Goal: Task Accomplishment & Management: Manage account settings

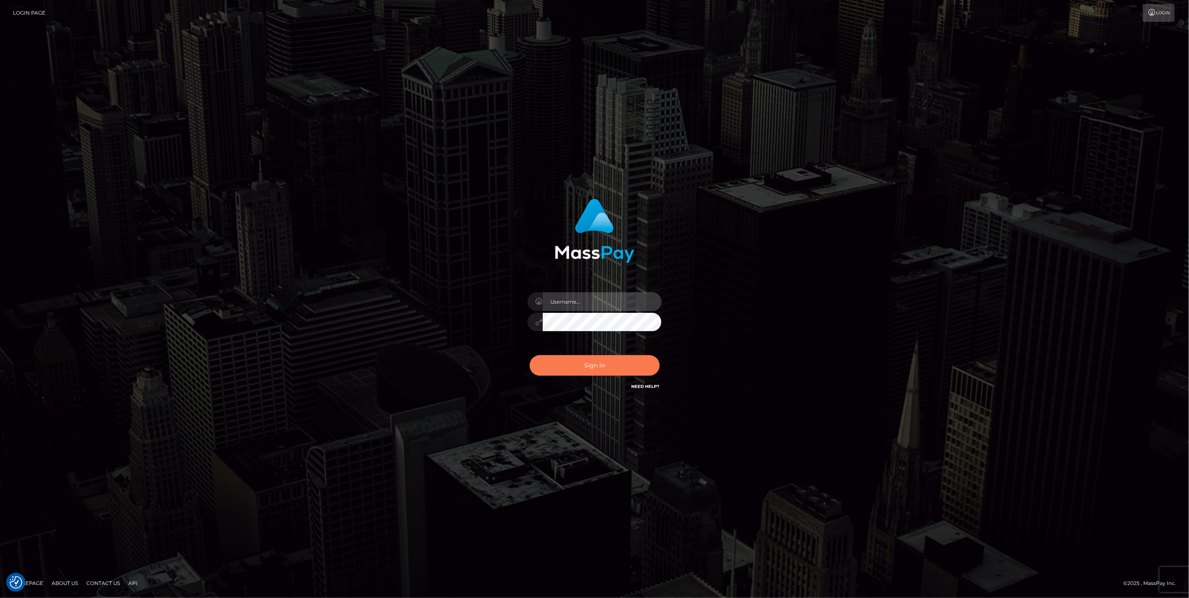
type input "jlo"
click at [588, 366] on button "Sign in" at bounding box center [595, 365] width 130 height 21
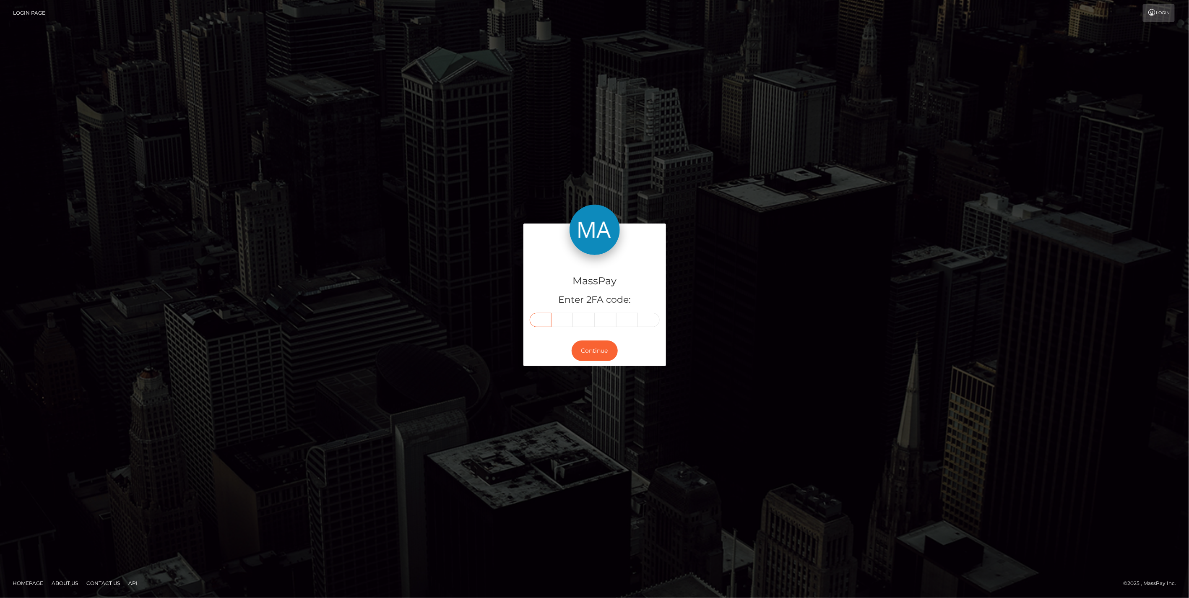
paste input "8"
type input "8"
type input "2"
type input "7"
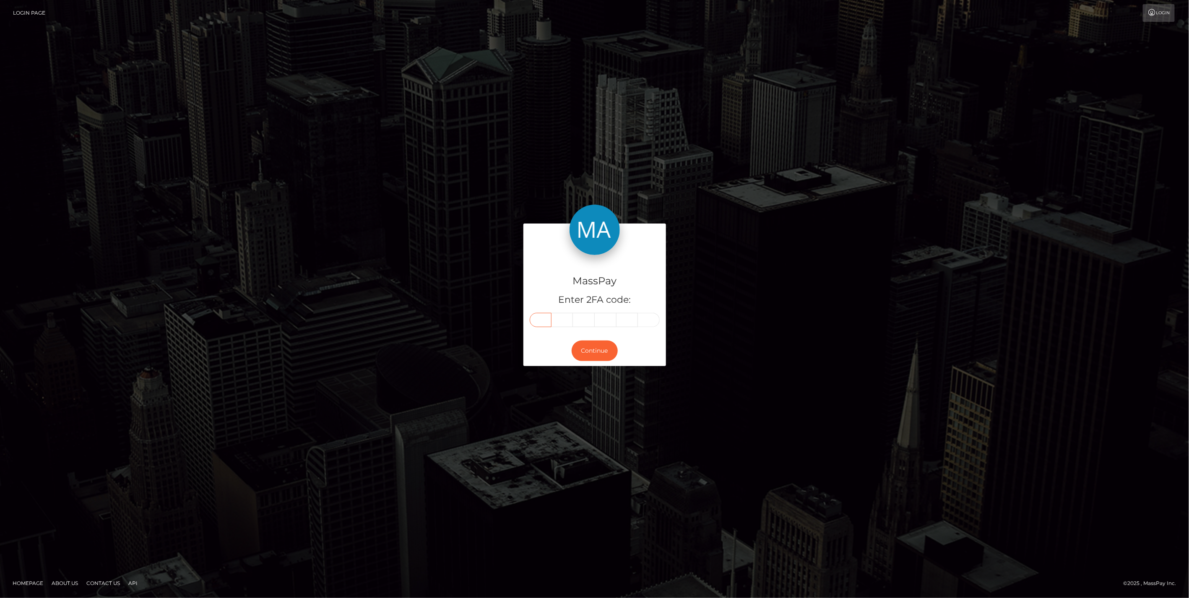
type input "7"
type input "5"
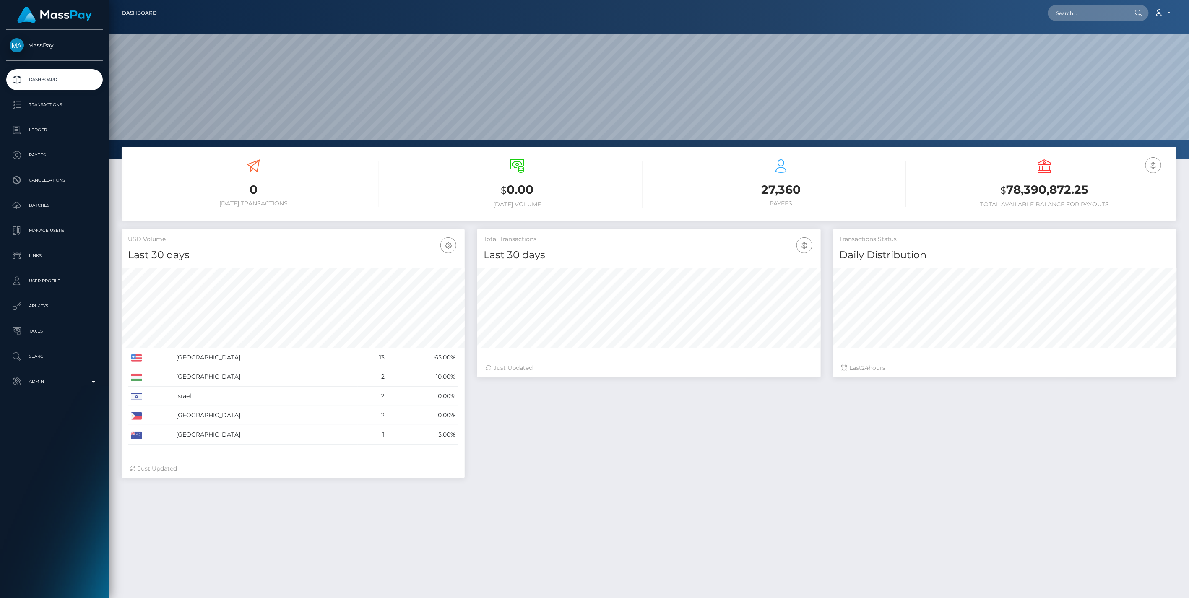
scroll to position [149, 343]
click at [1064, 18] on input "text" at bounding box center [1087, 13] width 79 height 16
paste input "VITTORIA PICCA"
type input "VITTORIA PICCA"
click at [1087, 46] on link "VITTORIA PICCA" at bounding box center [1081, 44] width 67 height 16
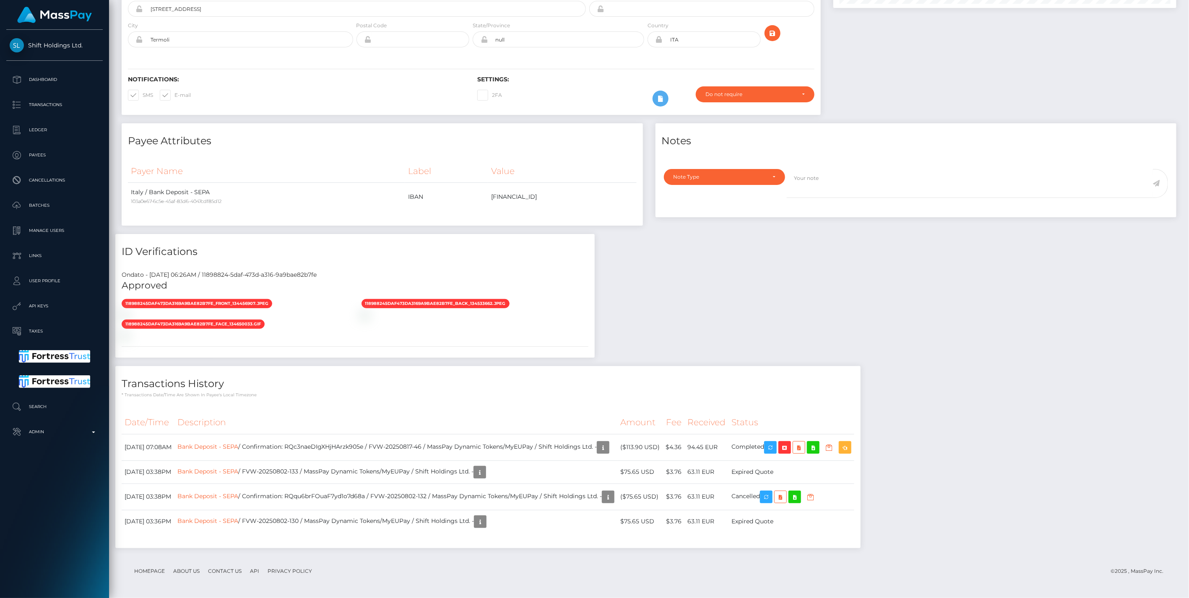
scroll to position [567, 0]
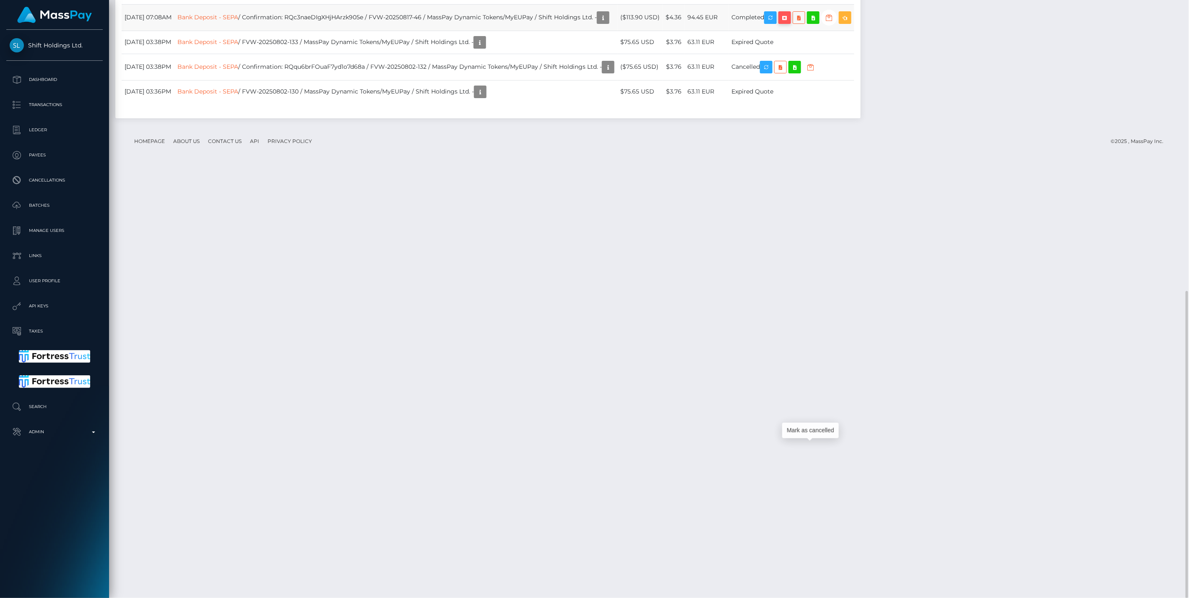
click at [790, 23] on icon "button" at bounding box center [785, 18] width 10 height 10
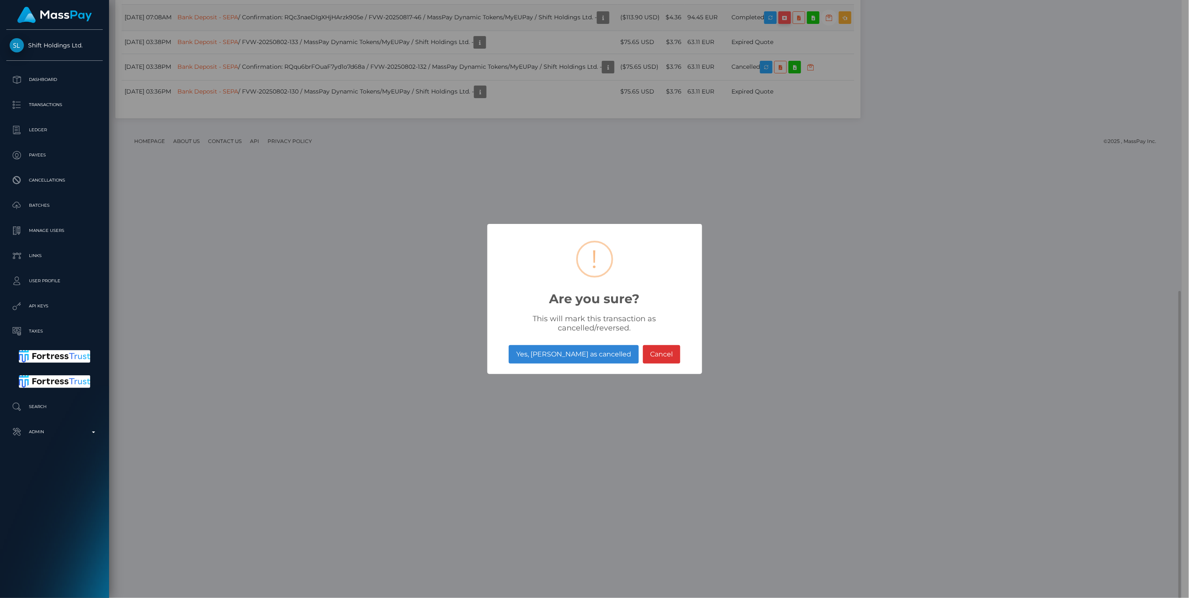
scroll to position [419403, 419163]
click at [575, 354] on button "Yes, mark as cancelled" at bounding box center [574, 354] width 130 height 18
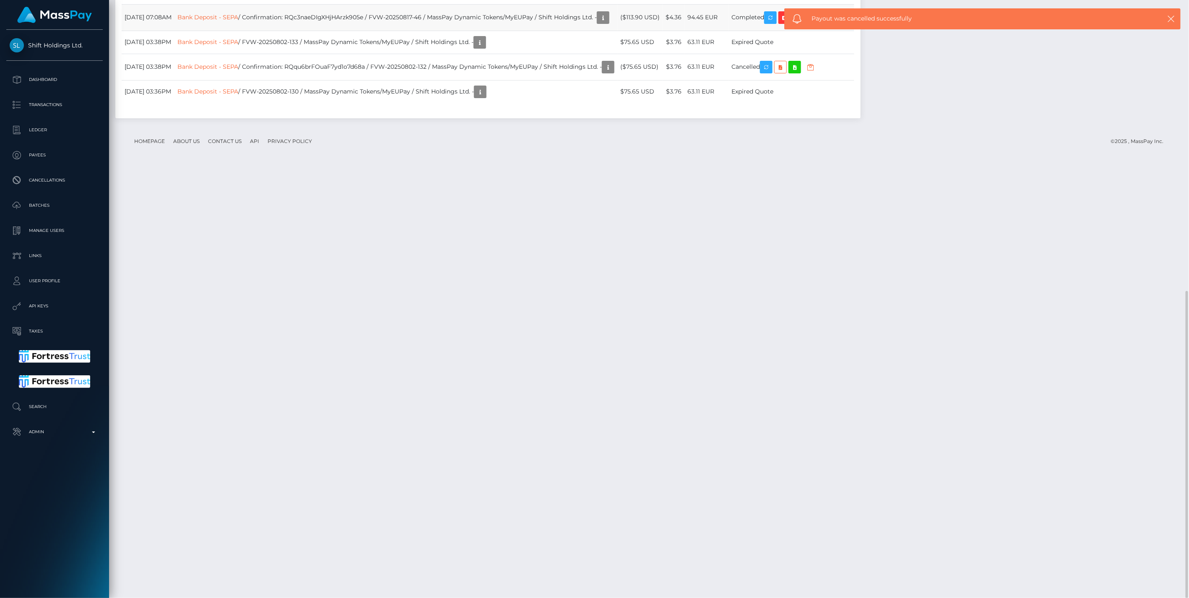
scroll to position [101, 343]
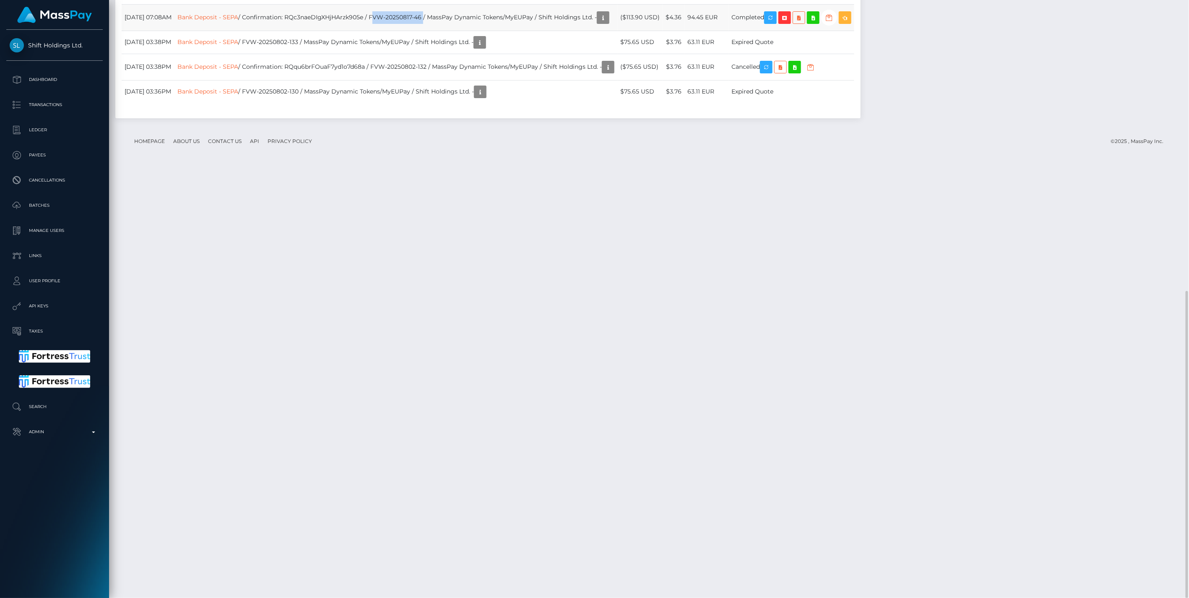
drag, startPoint x: 394, startPoint y: 448, endPoint x: 446, endPoint y: 448, distance: 52.0
click at [446, 31] on td "Bank Deposit - SEPA / Confirmation: RQc3naeDIgXHjHArzk905e / FVW-20250817-46 / …" at bounding box center [396, 17] width 443 height 26
copy td "FVW-20250817-46"
click at [238, 21] on link "Bank Deposit - SEPA" at bounding box center [207, 17] width 61 height 8
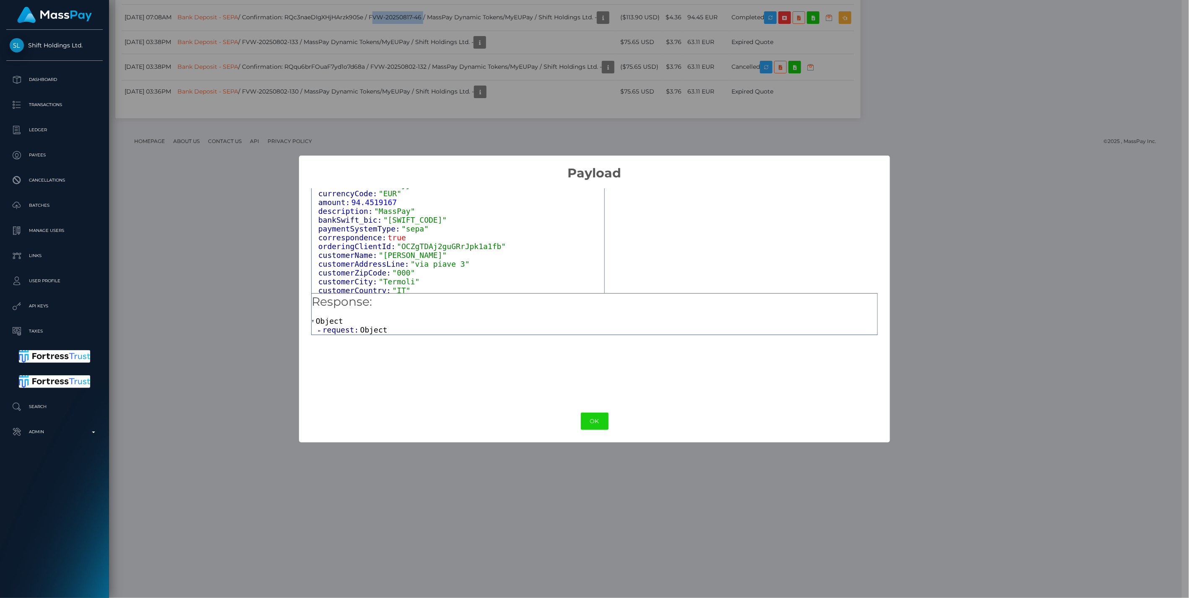
scroll to position [61, 0]
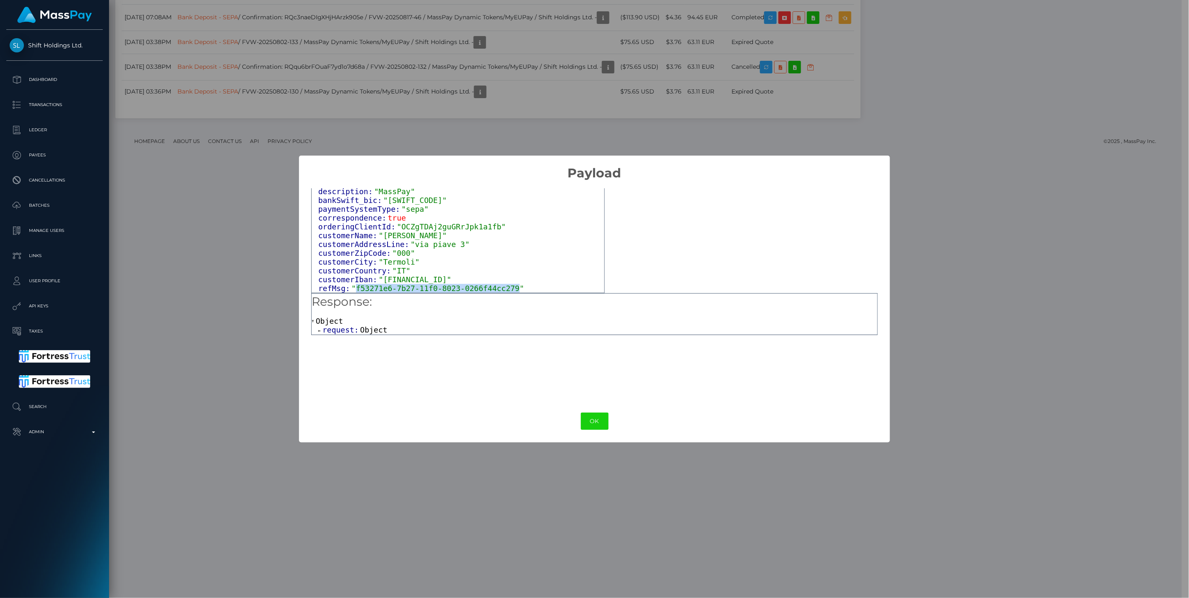
drag, startPoint x: 354, startPoint y: 287, endPoint x: 500, endPoint y: 292, distance: 146.9
click at [500, 292] on span ""f53271e6-7b27-11f0-8023-0266f44cc279"" at bounding box center [438, 288] width 173 height 9
copy span "f53271e6-7b27-11f0-8023-0266f44cc279"
click at [598, 425] on button "OK" at bounding box center [595, 421] width 28 height 17
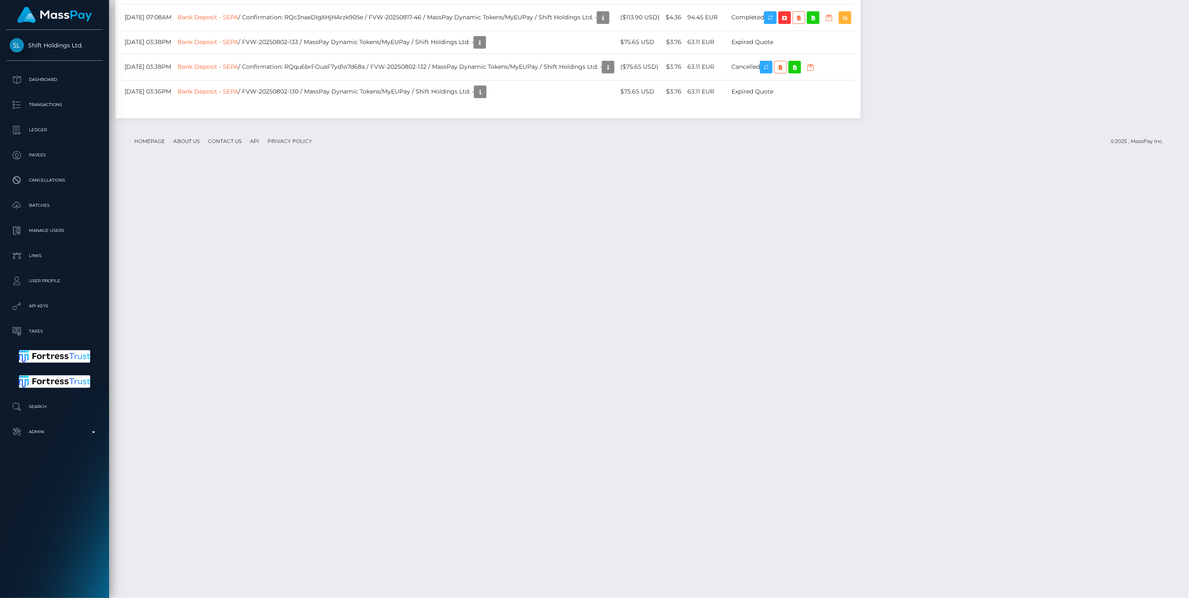
scroll to position [101, 343]
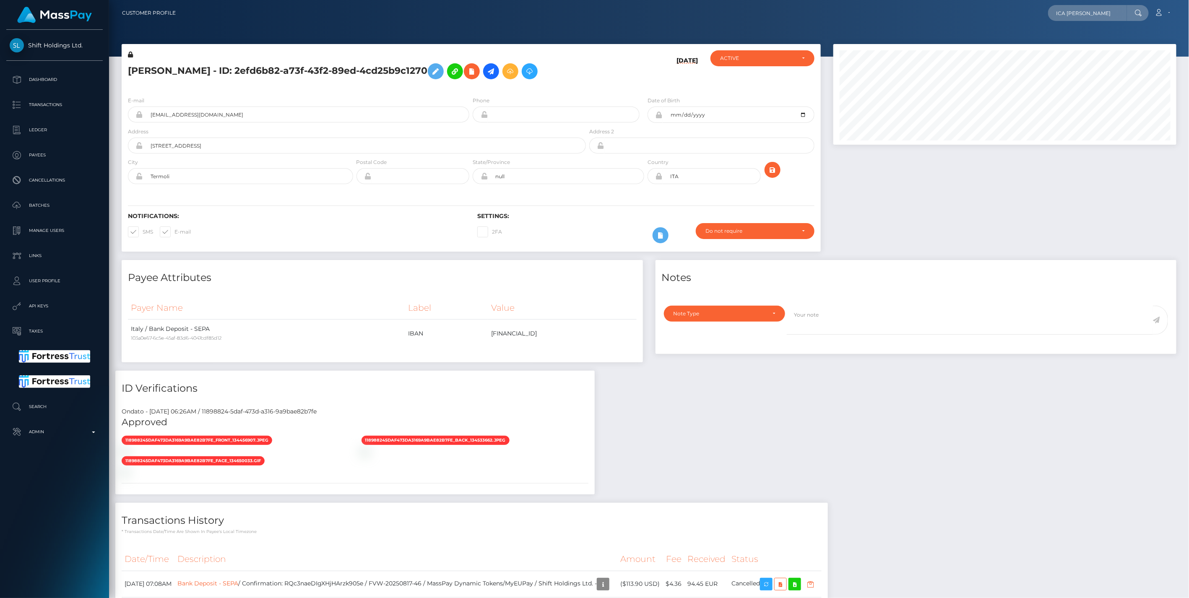
scroll to position [101, 343]
drag, startPoint x: 1107, startPoint y: 10, endPoint x: 974, endPoint y: 18, distance: 133.2
click at [974, 16] on div "ICA BANKEN AB Loading... Loading... Account Edit Profile Logout" at bounding box center [679, 13] width 994 height 18
type input "ICA BANKEN AB"
click at [42, 404] on p "Search" at bounding box center [55, 407] width 90 height 13
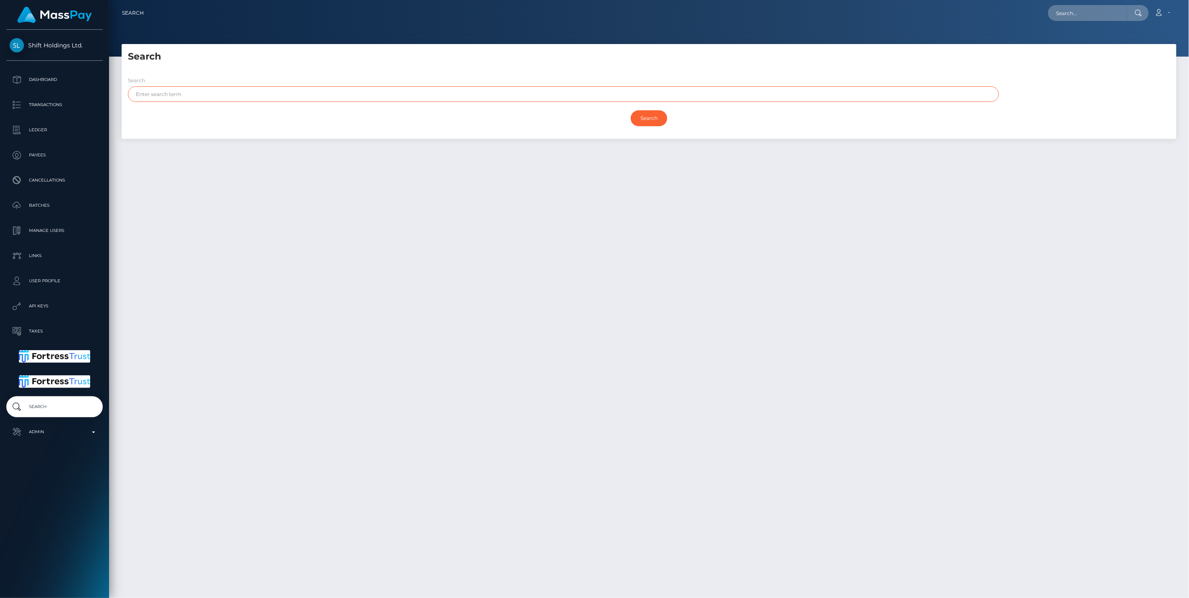
click at [162, 95] on input "text" at bounding box center [563, 94] width 871 height 16
type input "ICA"
click at [652, 114] on input "Search" at bounding box center [649, 118] width 36 height 16
click at [931, 26] on div at bounding box center [649, 28] width 1080 height 57
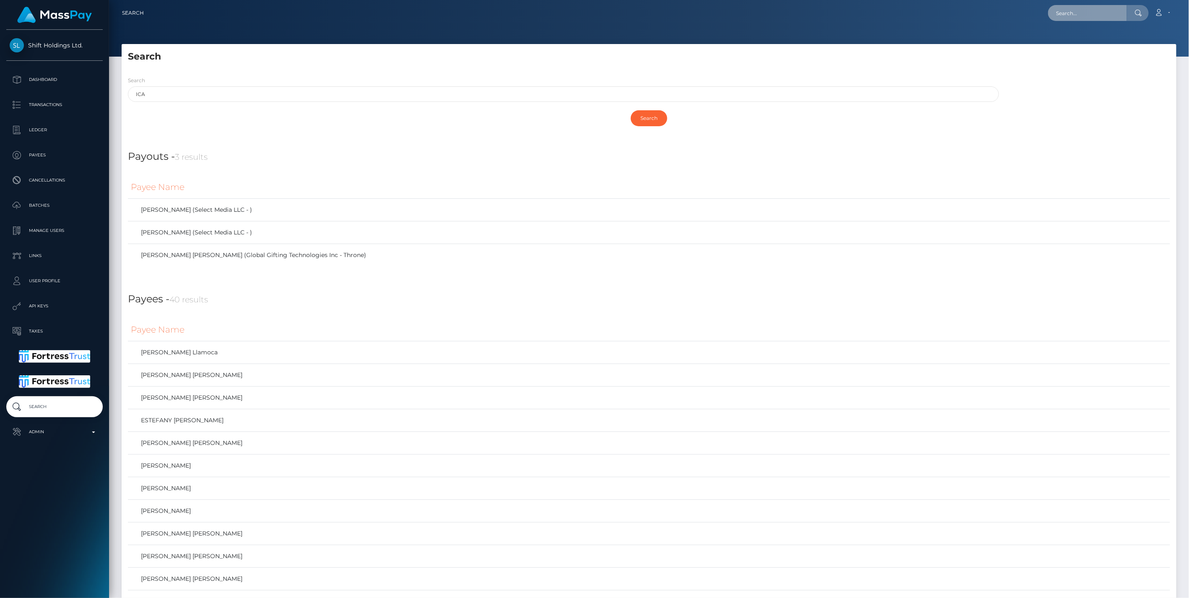
click at [1092, 13] on input "text" at bounding box center [1087, 13] width 79 height 16
paste input "BANKEN"
drag, startPoint x: 1095, startPoint y: 17, endPoint x: 965, endPoint y: 17, distance: 129.6
click at [966, 16] on div "BANKEN Loading... Loading... Account Edit Profile Logout" at bounding box center [664, 13] width 1026 height 18
paste input "Amber Tucker"
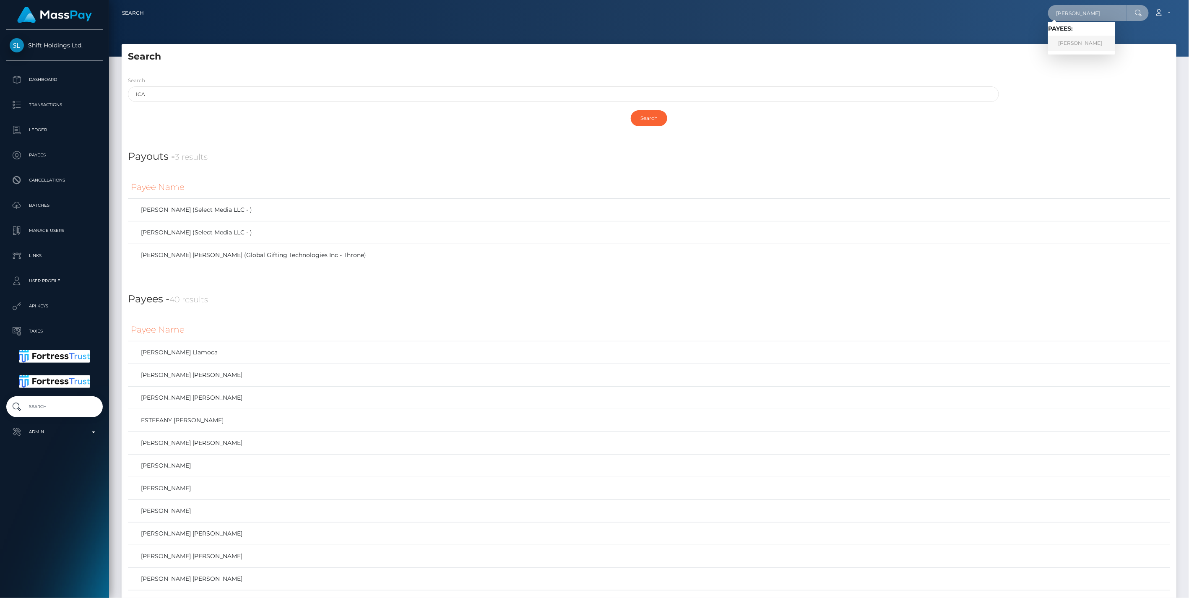
type input "Amber Tucker"
click at [1071, 42] on link "Amber Tucker" at bounding box center [1081, 44] width 67 height 16
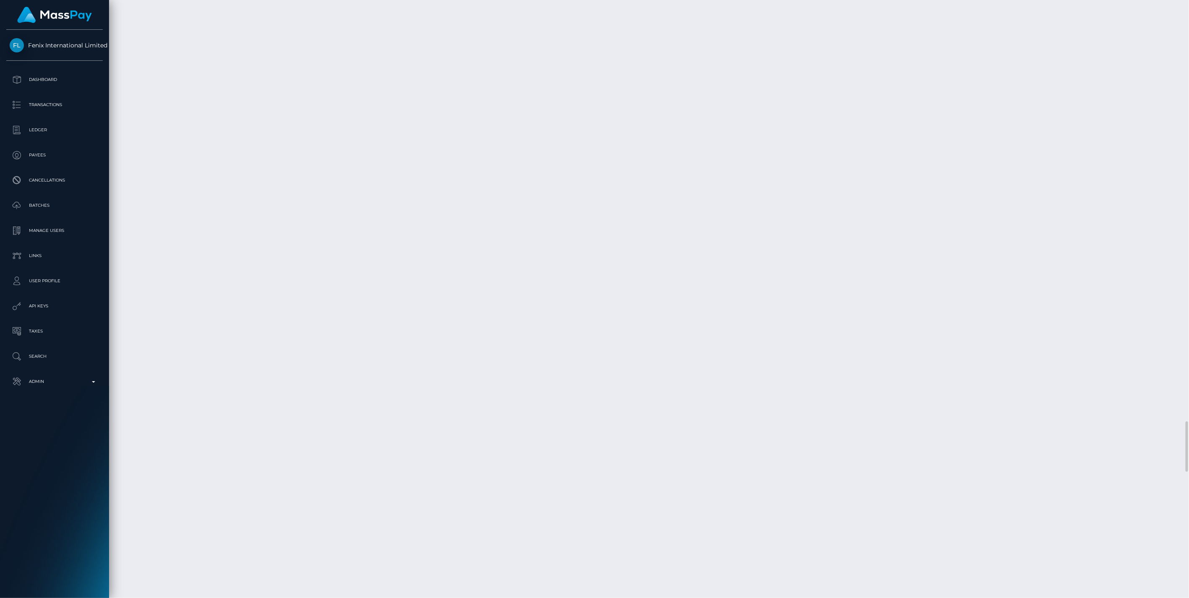
scroll to position [5596, 0]
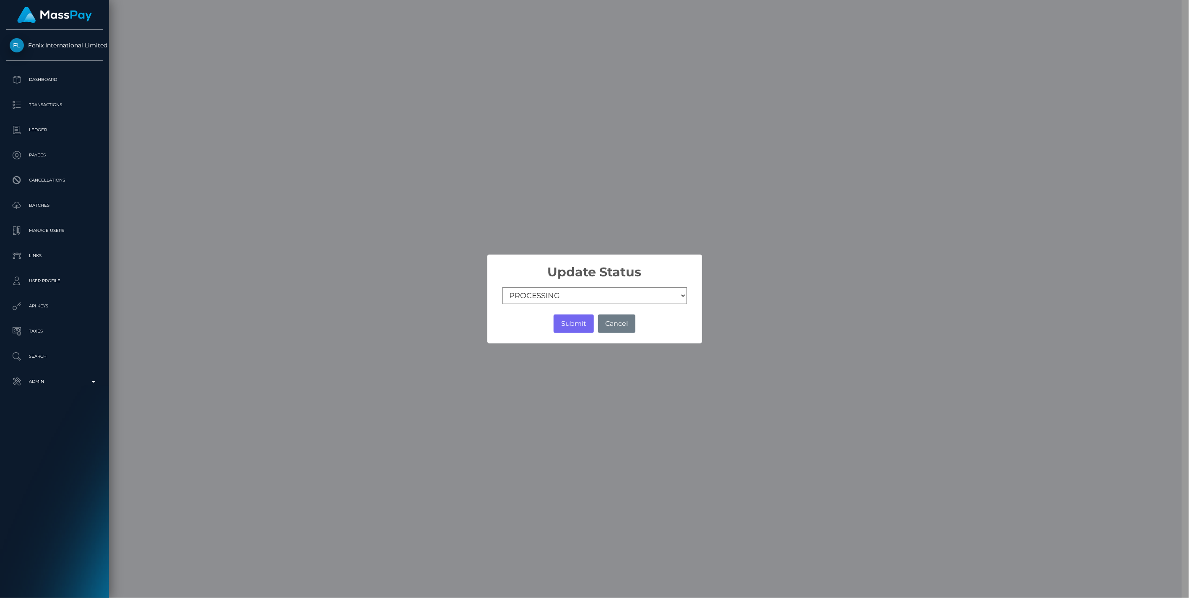
click at [510, 286] on div "× Update Status COMPLETED CANCELLED READY_FOR_PICKUP PROCESSING Submit No Cancel" at bounding box center [594, 299] width 215 height 89
click at [518, 297] on select "COMPLETED CANCELLED READY_FOR_PICKUP PROCESSING" at bounding box center [595, 295] width 185 height 17
select select "CANCELLED"
click at [503, 288] on select "COMPLETED CANCELLED READY_FOR_PICKUP PROCESSING" at bounding box center [595, 295] width 185 height 17
click at [575, 325] on button "Submit" at bounding box center [574, 324] width 40 height 18
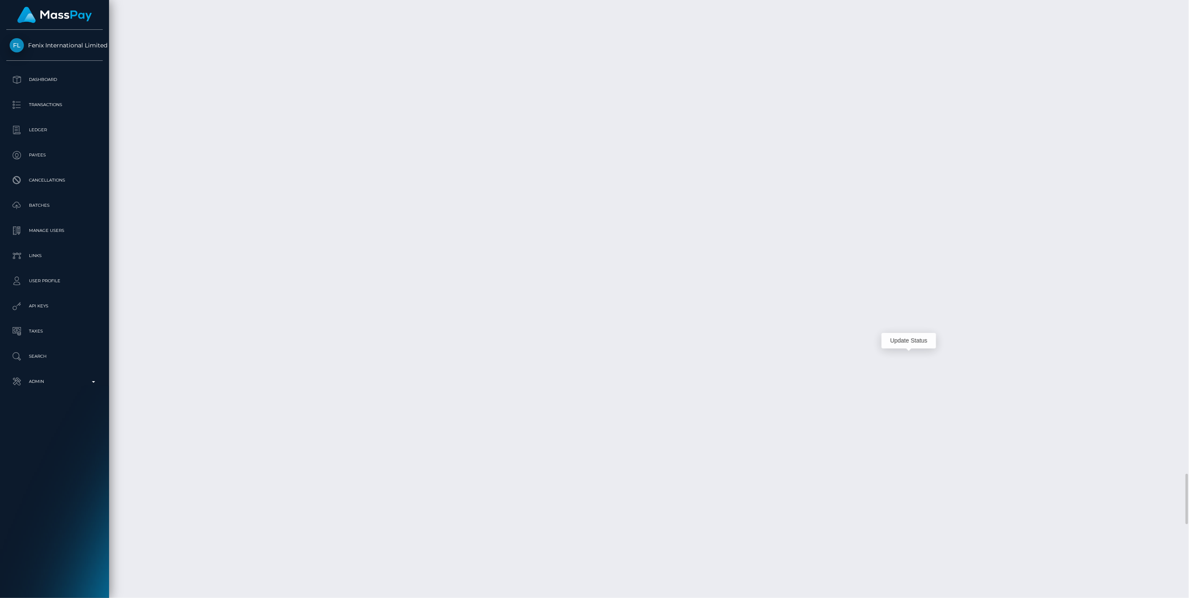
scroll to position [101, 343]
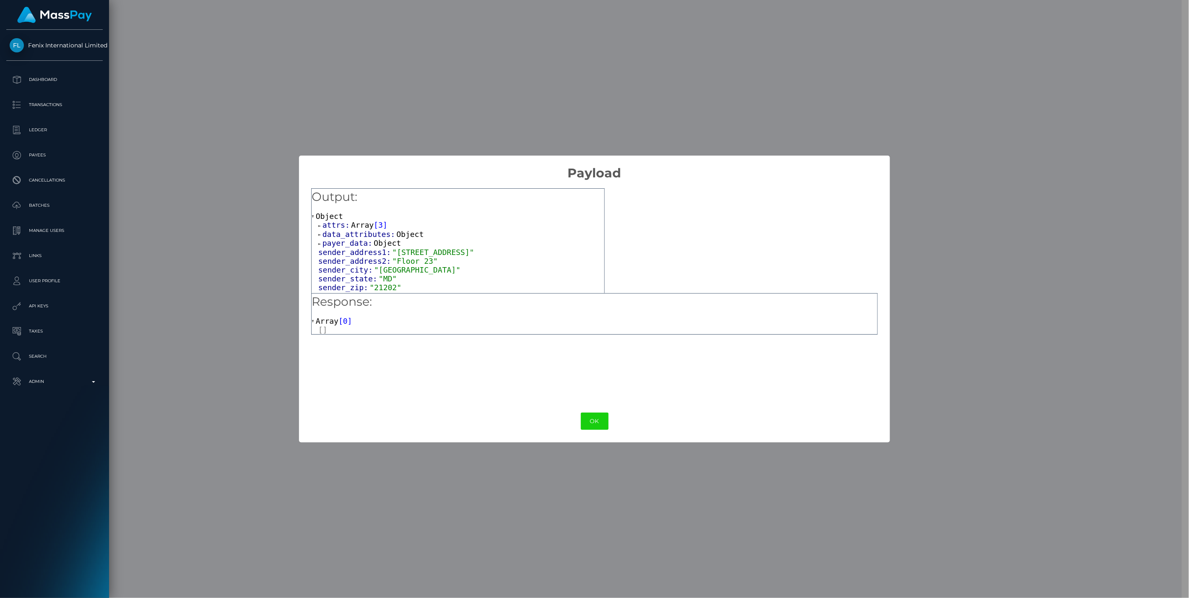
scroll to position [311, 0]
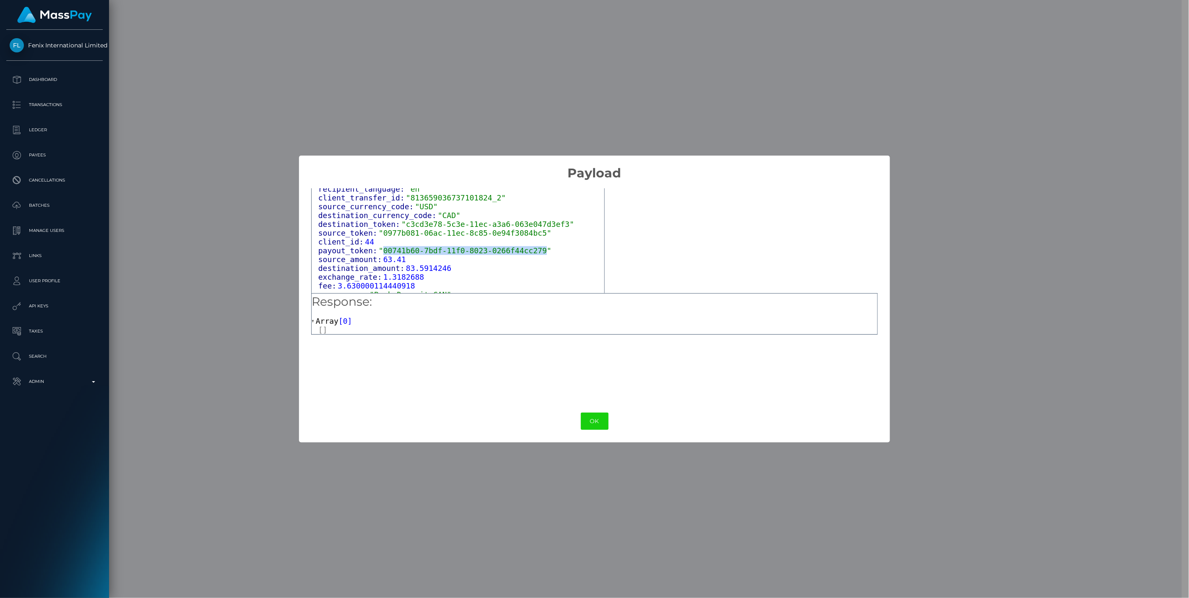
drag, startPoint x: 378, startPoint y: 253, endPoint x: 529, endPoint y: 252, distance: 151.4
click at [529, 252] on span ""00741b60-7bdf-11f0-8023-0266f44cc279"" at bounding box center [465, 250] width 173 height 9
copy span "00741b60-7bdf-11f0-8023-0266f44cc279"
click at [595, 424] on button "OK" at bounding box center [595, 421] width 28 height 17
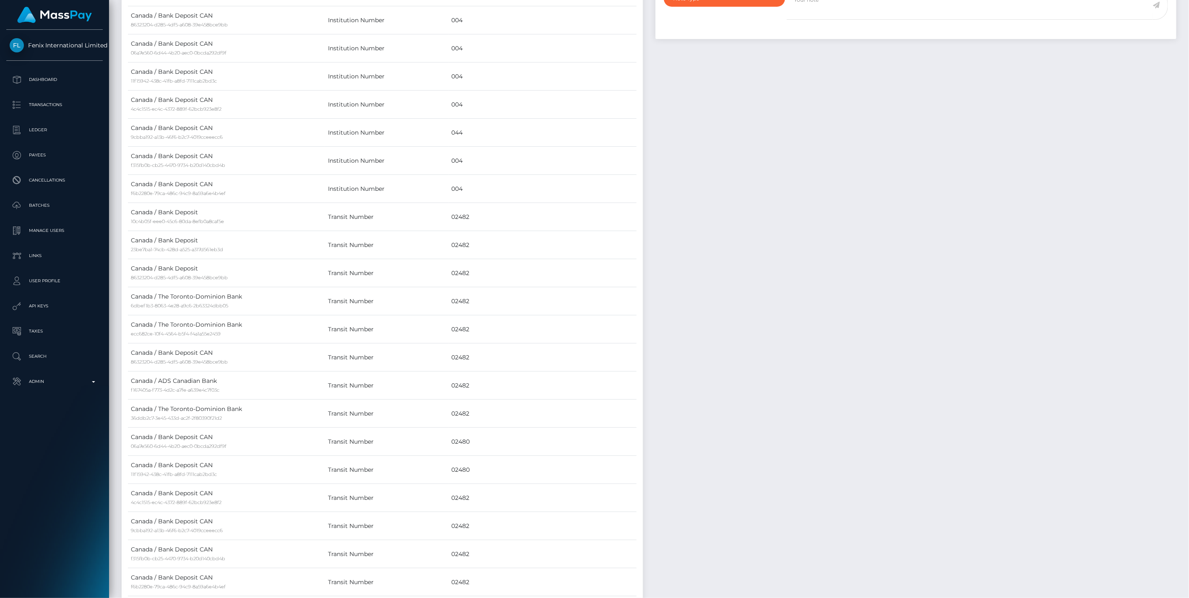
scroll to position [0, 0]
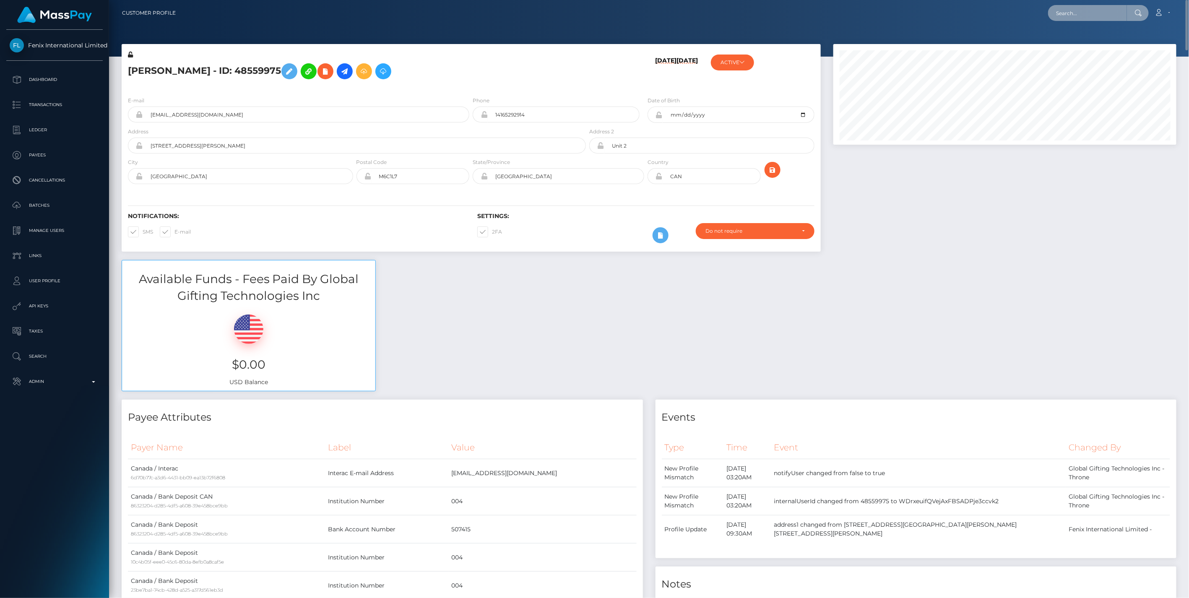
click at [1079, 10] on input "text" at bounding box center [1087, 13] width 79 height 16
paste input "CARL FREDRIK JONSSON FALT"
type input "CARL FREDRIK JONSSON"
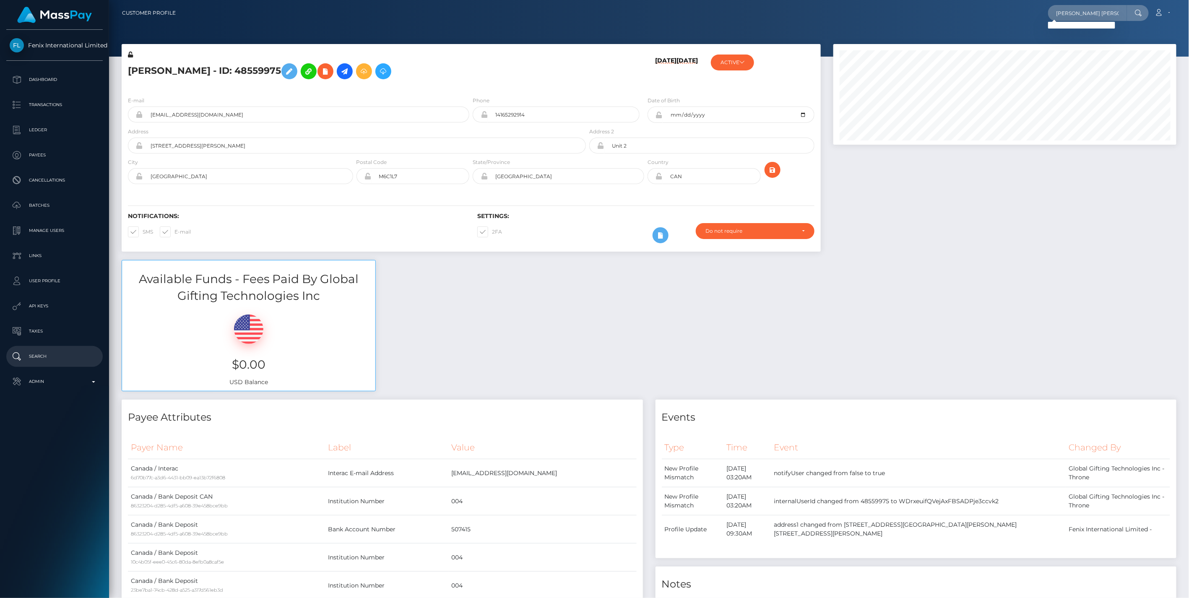
click at [39, 356] on p "Search" at bounding box center [55, 356] width 90 height 13
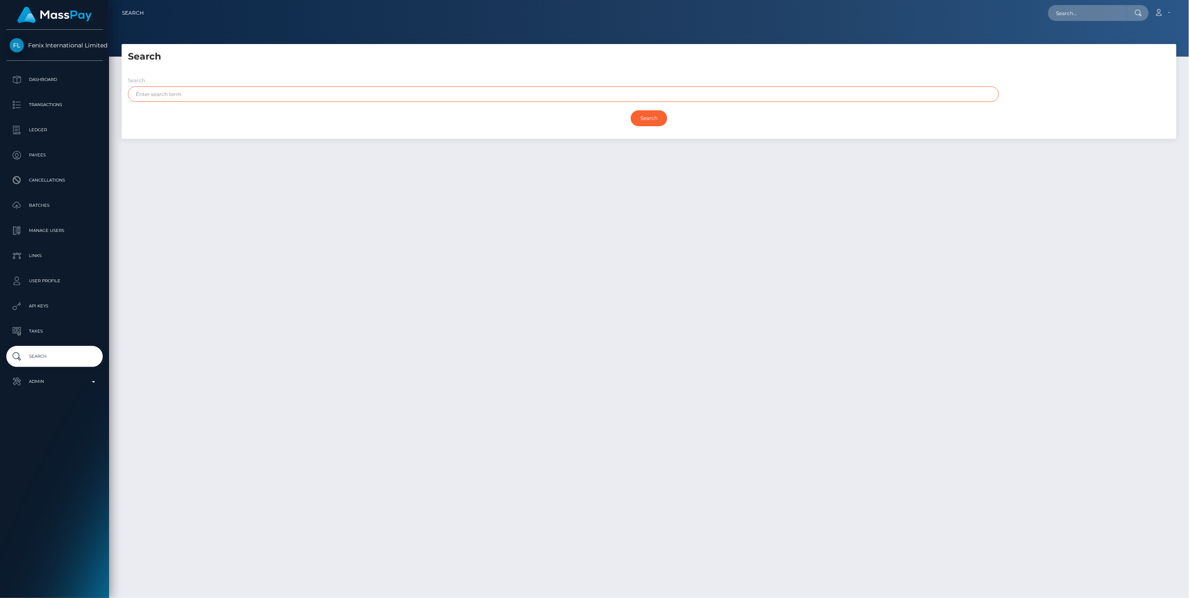
click at [182, 96] on input "text" at bounding box center [563, 94] width 871 height 16
type input "[PERSON_NAME]"
click at [646, 113] on input "Search" at bounding box center [649, 118] width 36 height 16
click at [920, 36] on div at bounding box center [649, 28] width 1080 height 57
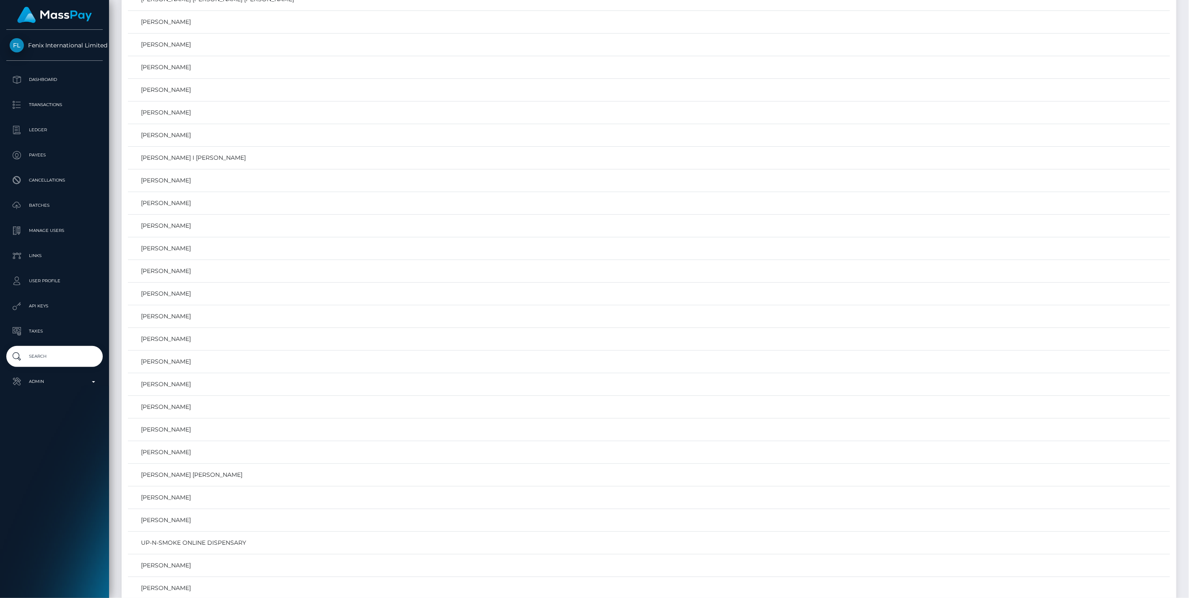
scroll to position [5596, 0]
click at [167, 102] on link "Carl Fredriksen" at bounding box center [649, 96] width 1037 height 12
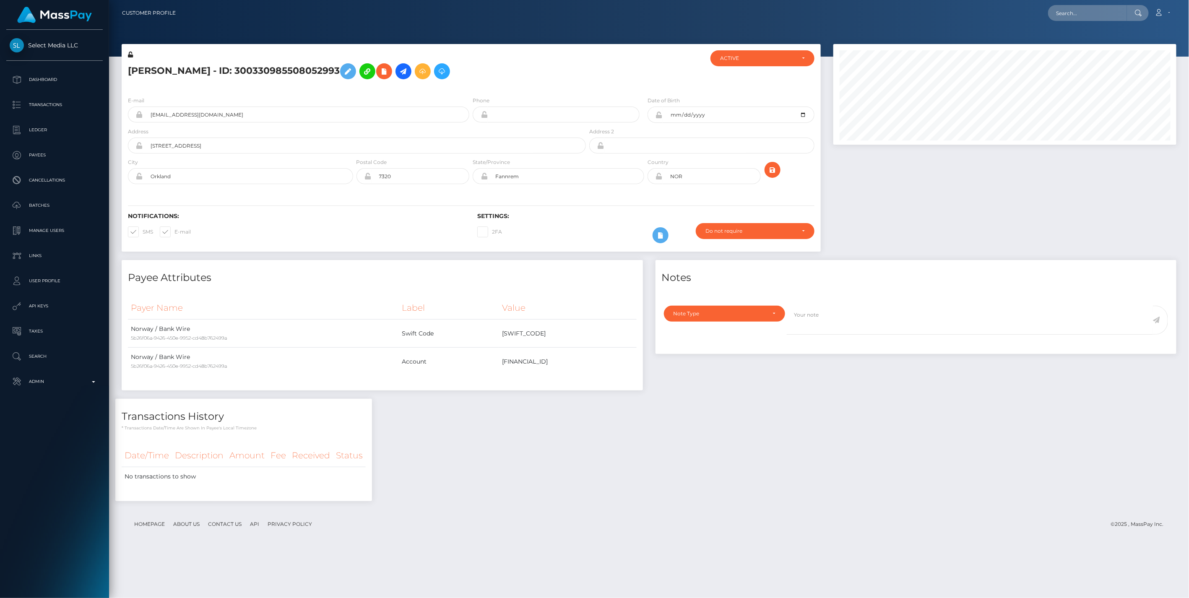
scroll to position [101, 343]
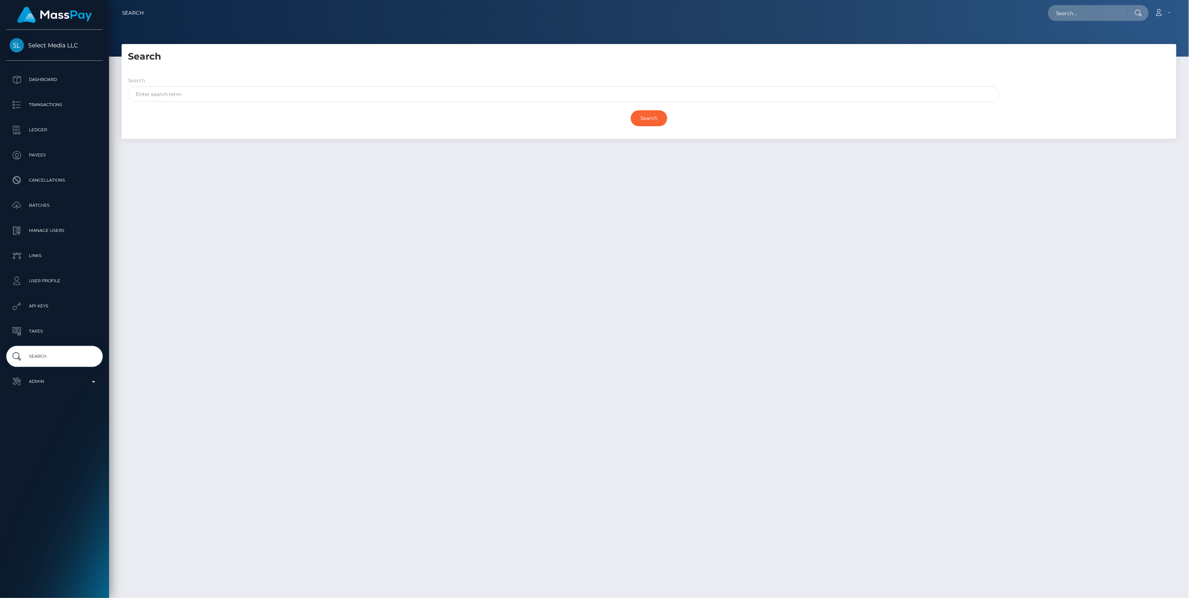
click at [921, 16] on div "Loading... Loading... Account Edit Profile Logout" at bounding box center [664, 13] width 1026 height 18
click at [1068, 13] on input "text" at bounding box center [1087, 13] width 79 height 16
paste input "2DD63B43-7BC9-11F0-8023-0"
type input "2DD63B43-7BC9-11F0-8023-0"
drag, startPoint x: 1127, startPoint y: 13, endPoint x: 886, endPoint y: 29, distance: 241.3
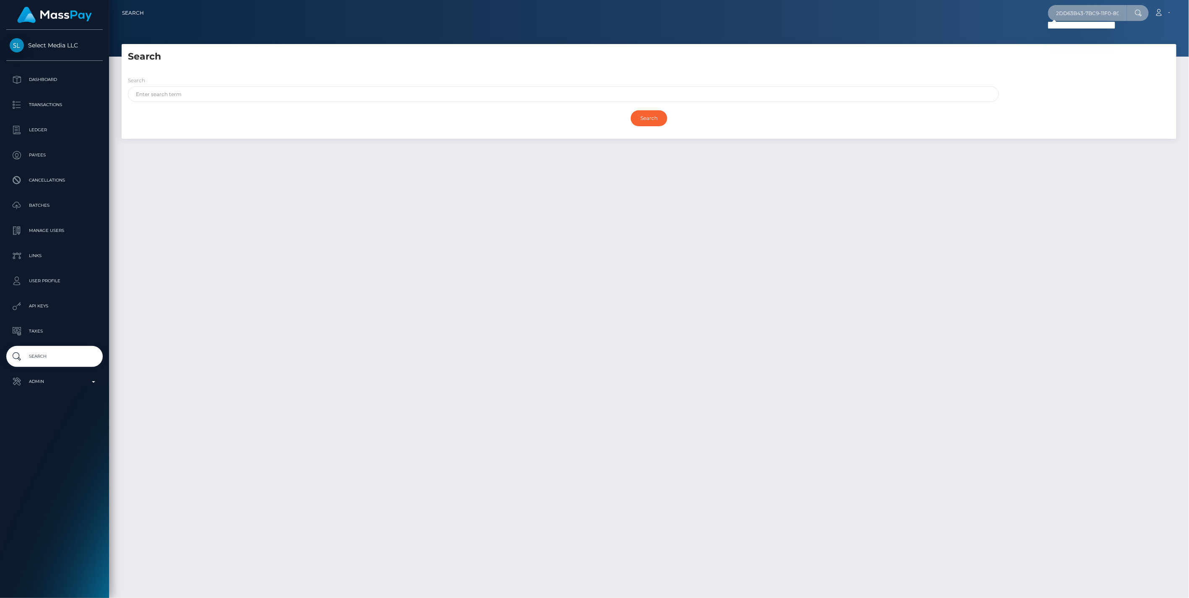
click at [886, 29] on div "Search 2DD63B43-7BC9-11F0-8023-0 Loading... Loading... Account" at bounding box center [649, 299] width 1080 height 598
click at [1092, 13] on input "text" at bounding box center [1087, 13] width 79 height 16
paste input "2dd63b43-7bc9-11f0-8023-0266f44cc279"
type input "2dd63b43-7bc9-11f0-8023-0266f44cc279"
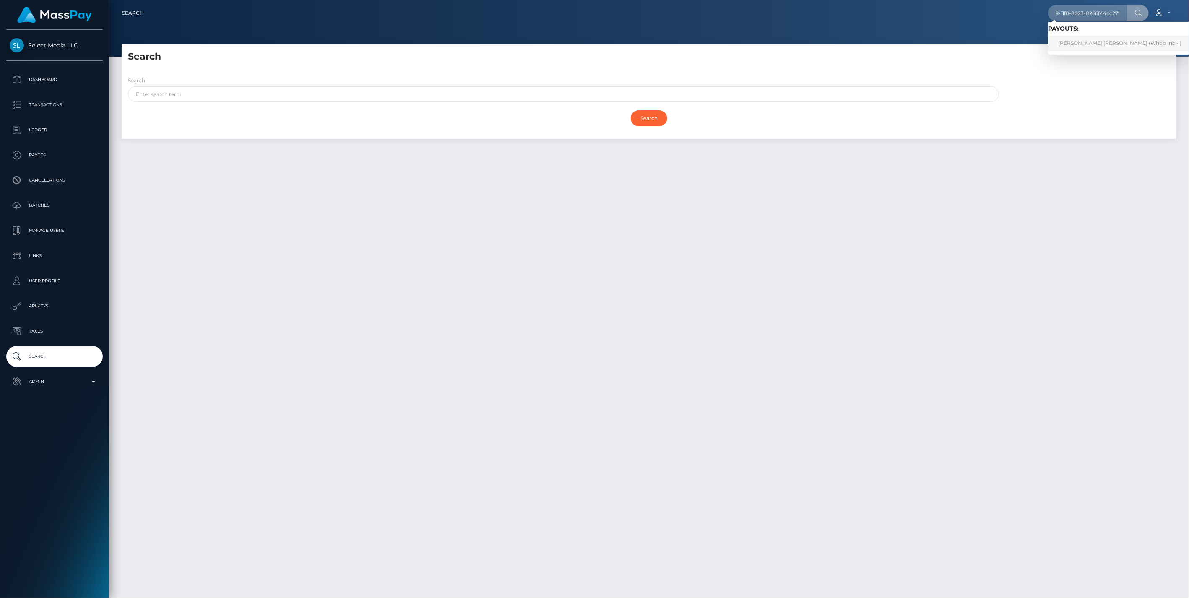
click at [1084, 44] on link "CARL OLOF FREDRIK JONSSON (Whop Inc - )" at bounding box center [1119, 44] width 143 height 16
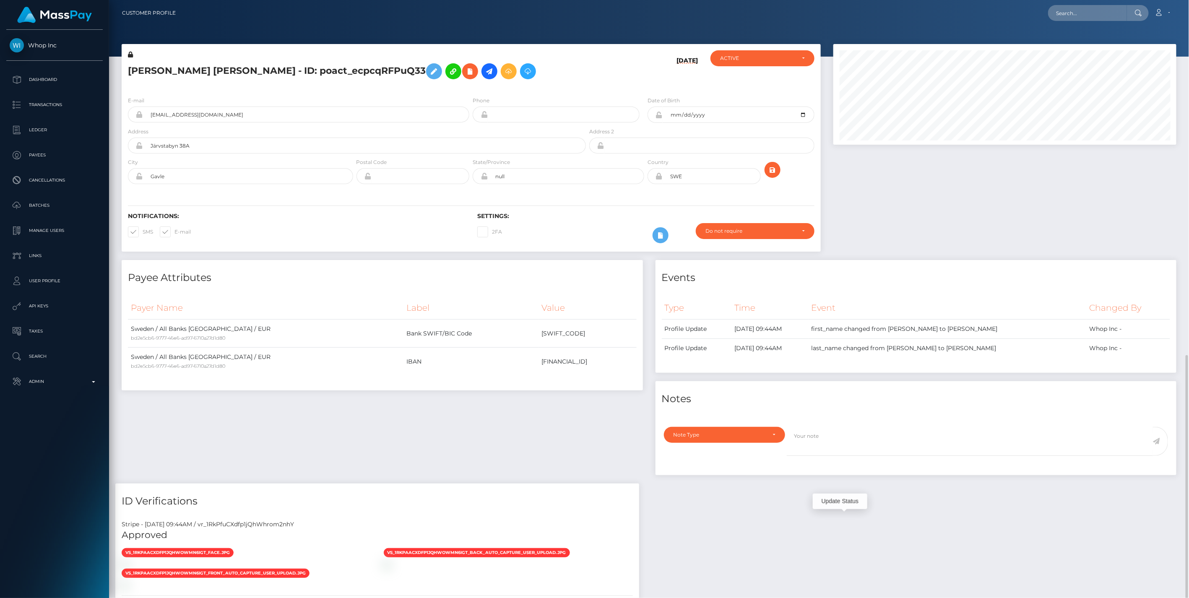
scroll to position [419403, 419160]
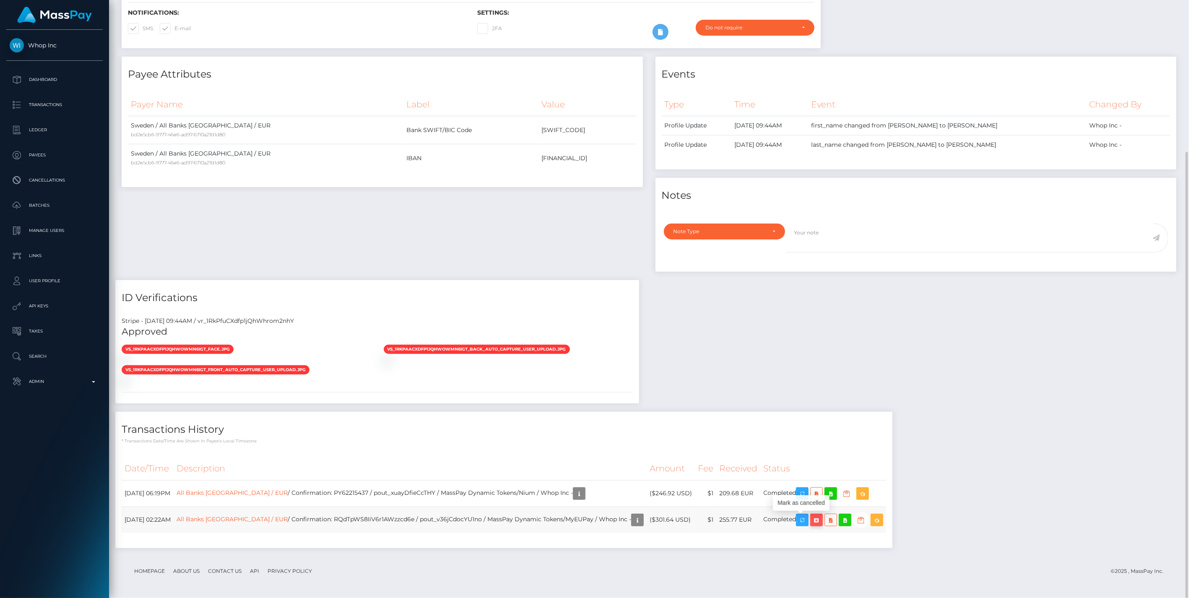
click at [812, 520] on icon "button" at bounding box center [817, 520] width 10 height 10
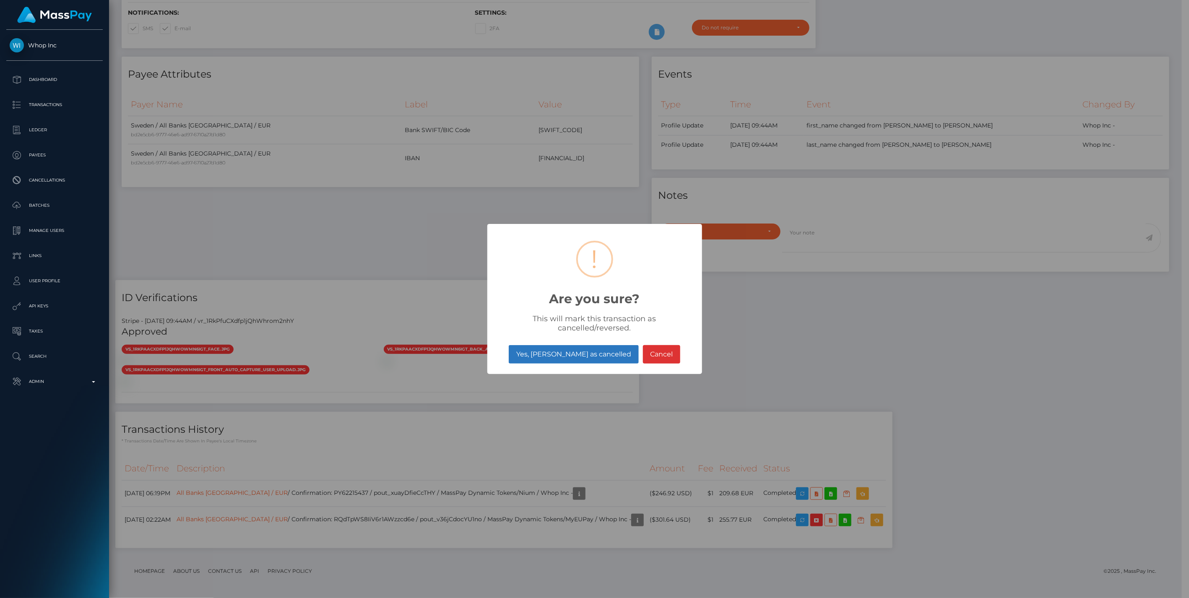
click at [571, 355] on button "Yes, mark as cancelled" at bounding box center [574, 354] width 130 height 18
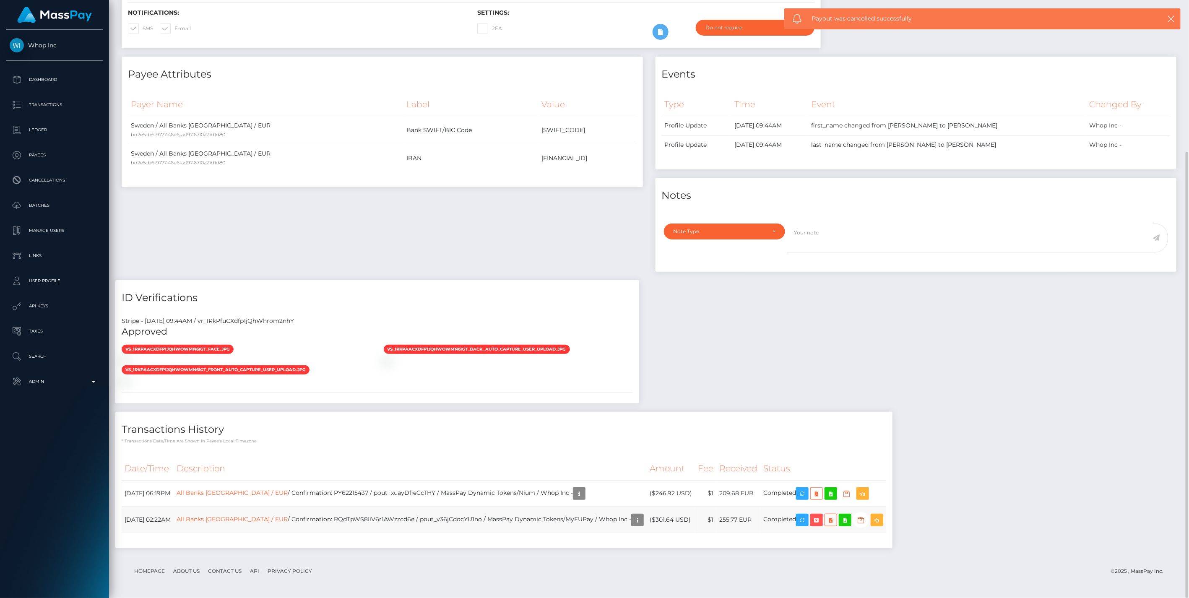
scroll to position [101, 343]
drag, startPoint x: 404, startPoint y: 519, endPoint x: 464, endPoint y: 519, distance: 60.0
click at [464, 519] on td "All Banks Sweden / EUR / Confirmation: RQdTpWS8IiV6r1AWzzcd6e / pout_v36jCdocYU…" at bounding box center [410, 520] width 473 height 26
copy td "pout_v36jCdocYU1no"
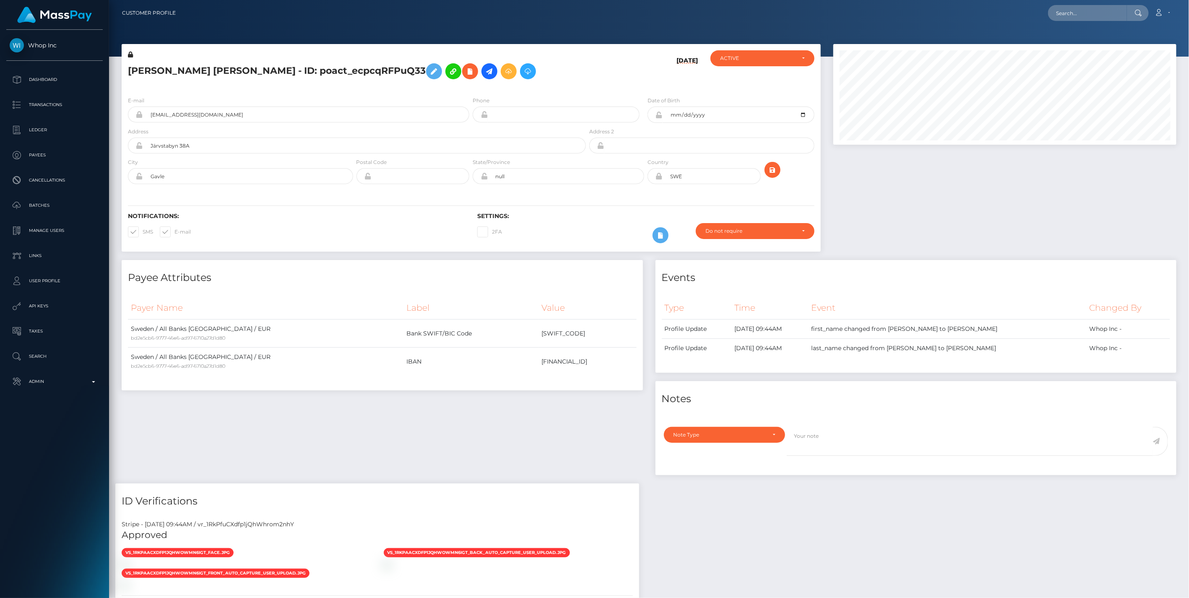
scroll to position [101, 343]
click at [94, 384] on p "Admin" at bounding box center [55, 381] width 90 height 13
click at [53, 433] on span "Balance Adjustments" at bounding box center [55, 431] width 90 height 10
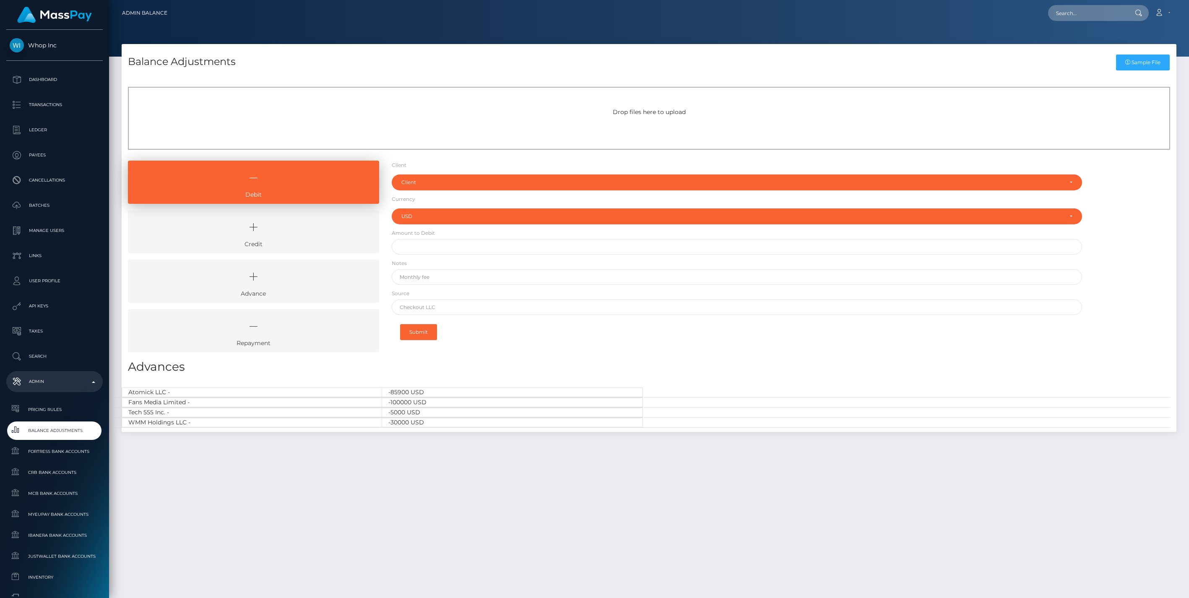
select select "USD"
click at [284, 228] on icon at bounding box center [254, 227] width 232 height 25
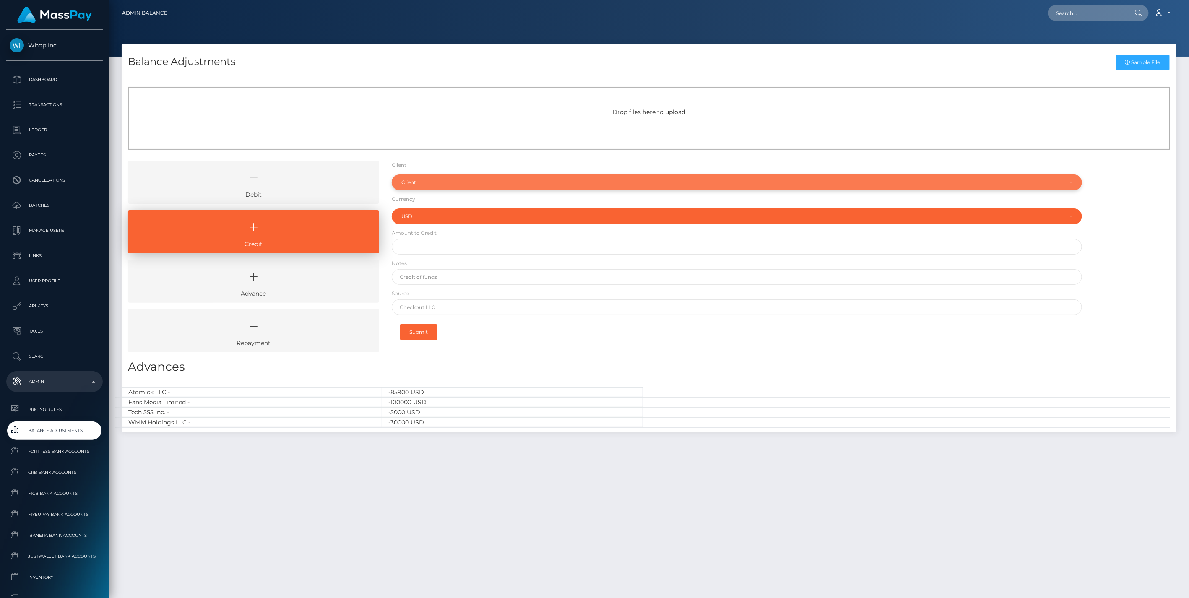
click at [413, 185] on div "Client" at bounding box center [732, 182] width 662 height 7
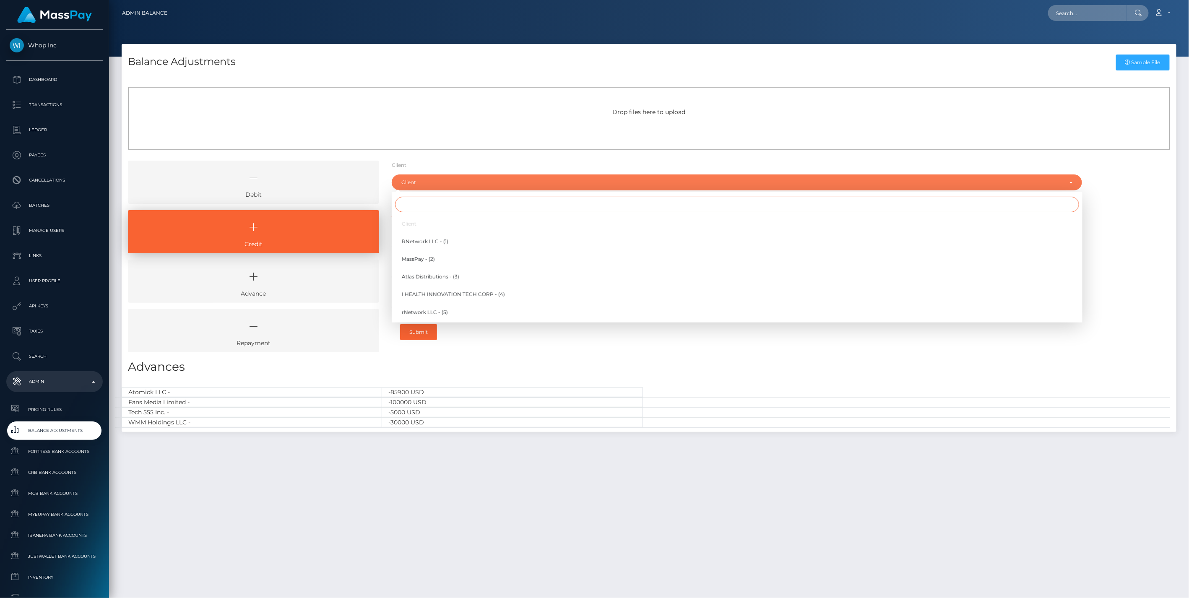
click at [424, 201] on input "Search" at bounding box center [737, 205] width 684 height 16
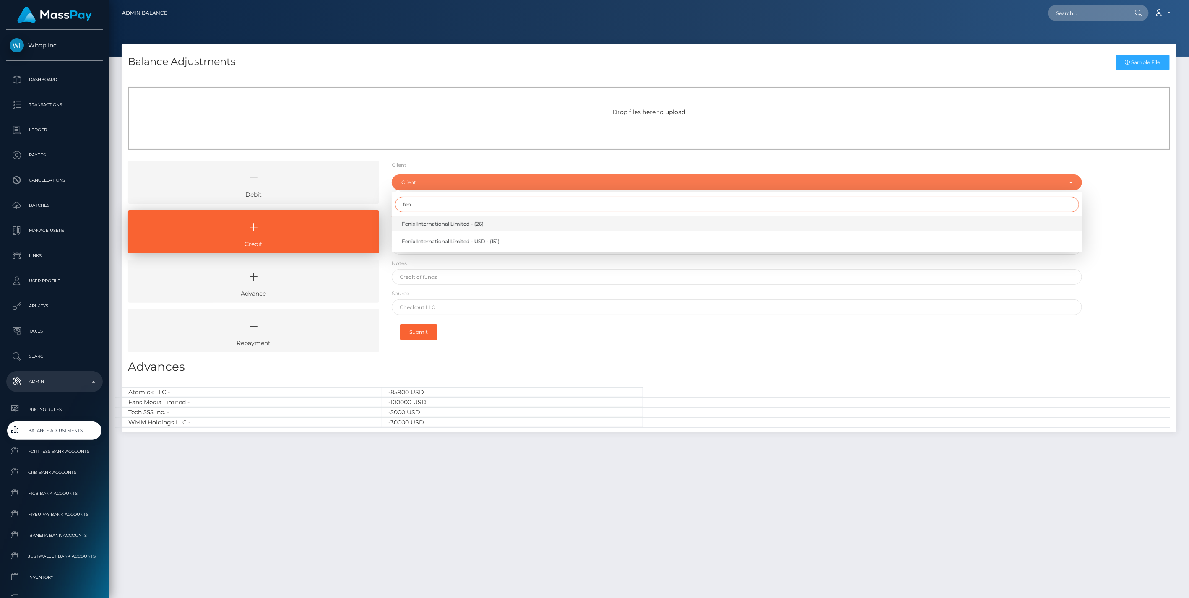
type input "fen"
click at [426, 225] on span "Fenix International Limited - (26)" at bounding box center [443, 224] width 82 height 8
select select "26"
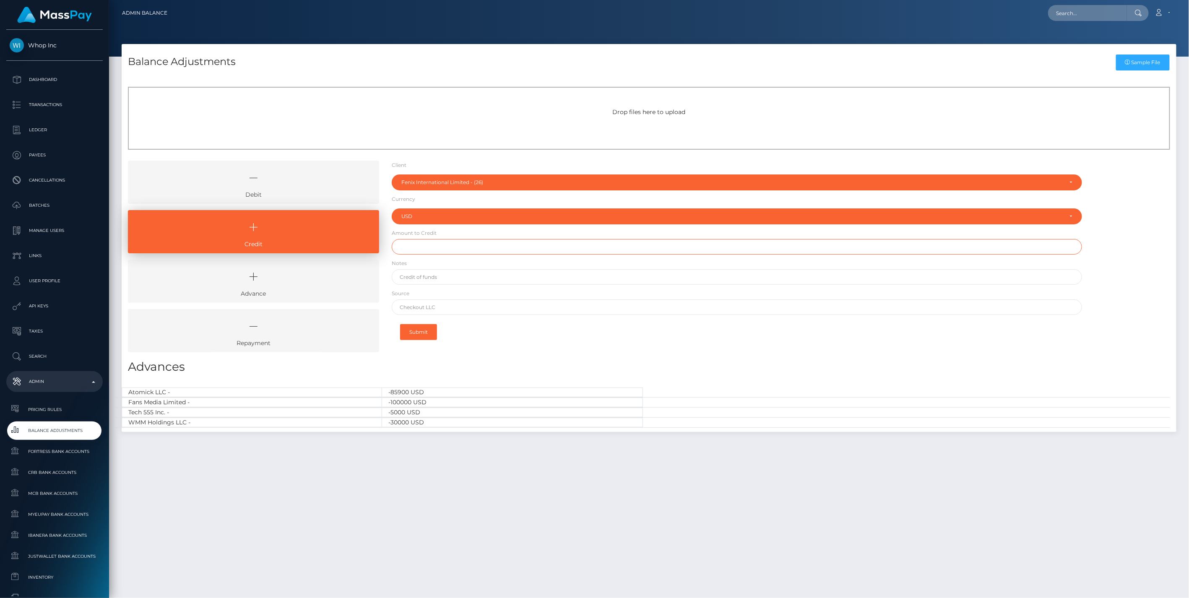
click at [422, 246] on input "text" at bounding box center [737, 247] width 691 height 16
type input "$4,000,000.00"
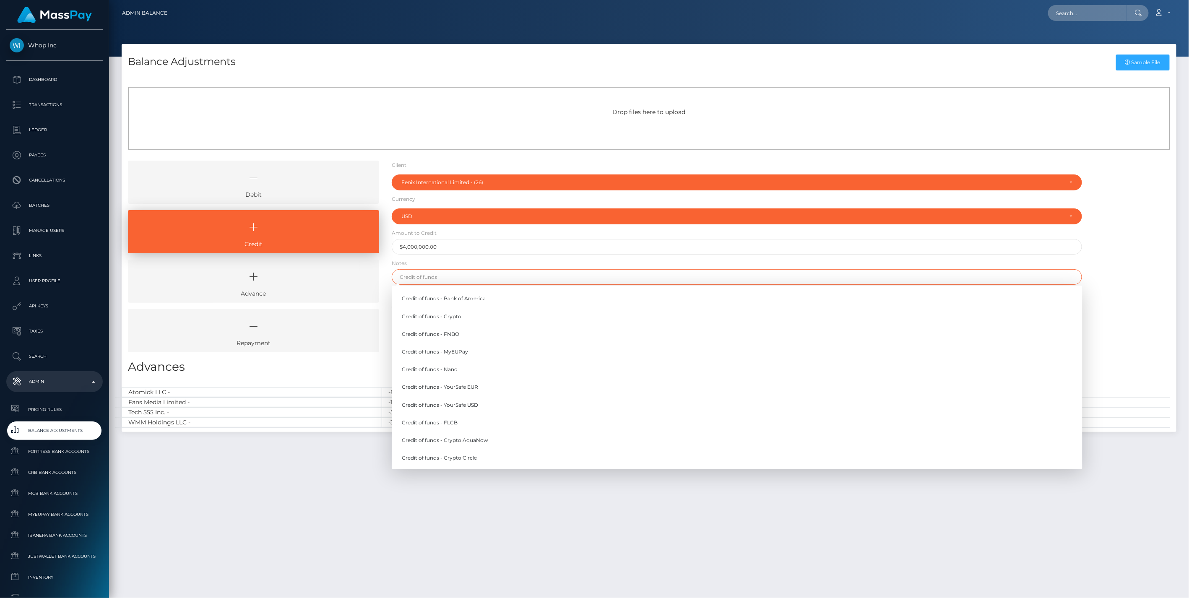
click at [425, 278] on input "text" at bounding box center [737, 277] width 691 height 16
click at [435, 370] on link "Credit of funds - Nano" at bounding box center [737, 370] width 691 height 16
type input "Credit of funds - Nano"
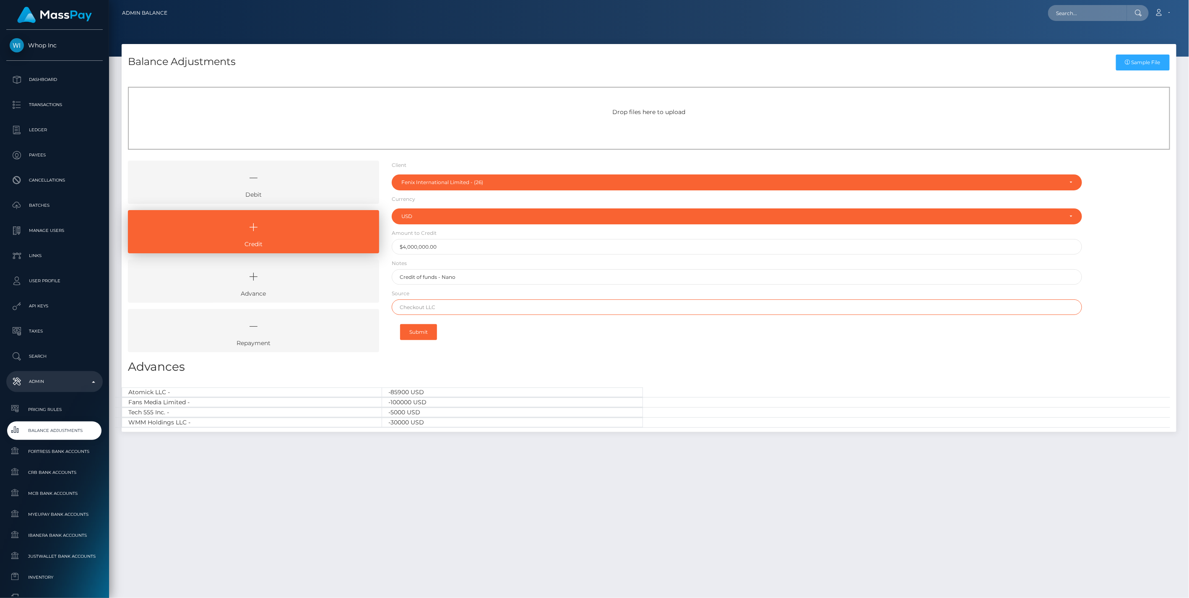
click at [438, 303] on input "text" at bounding box center [737, 308] width 691 height 16
type input "Nano Banc"
click at [420, 334] on button "Submit" at bounding box center [418, 332] width 37 height 16
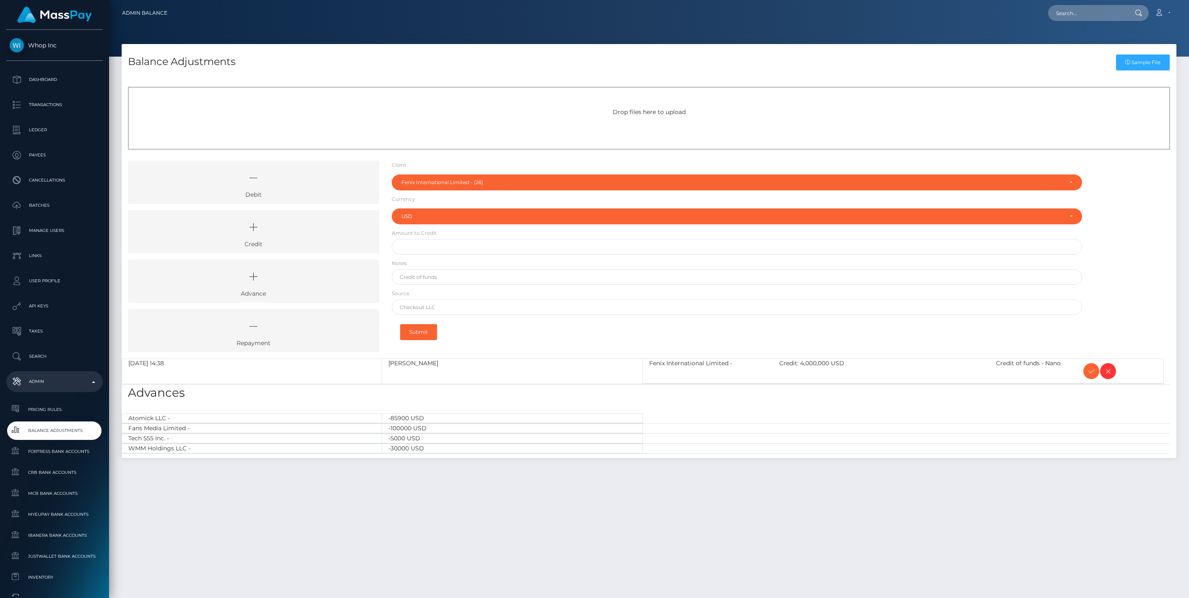
select select "26"
select select "USD"
click at [1090, 368] on icon at bounding box center [1092, 371] width 10 height 10
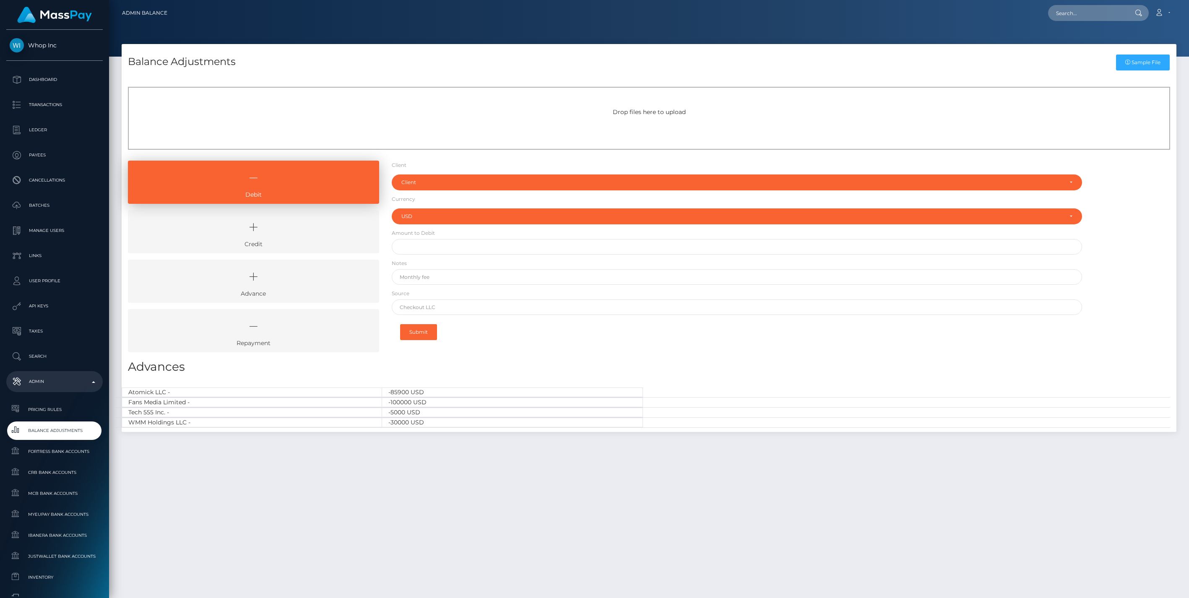
select select "USD"
click at [280, 237] on icon at bounding box center [254, 227] width 232 height 25
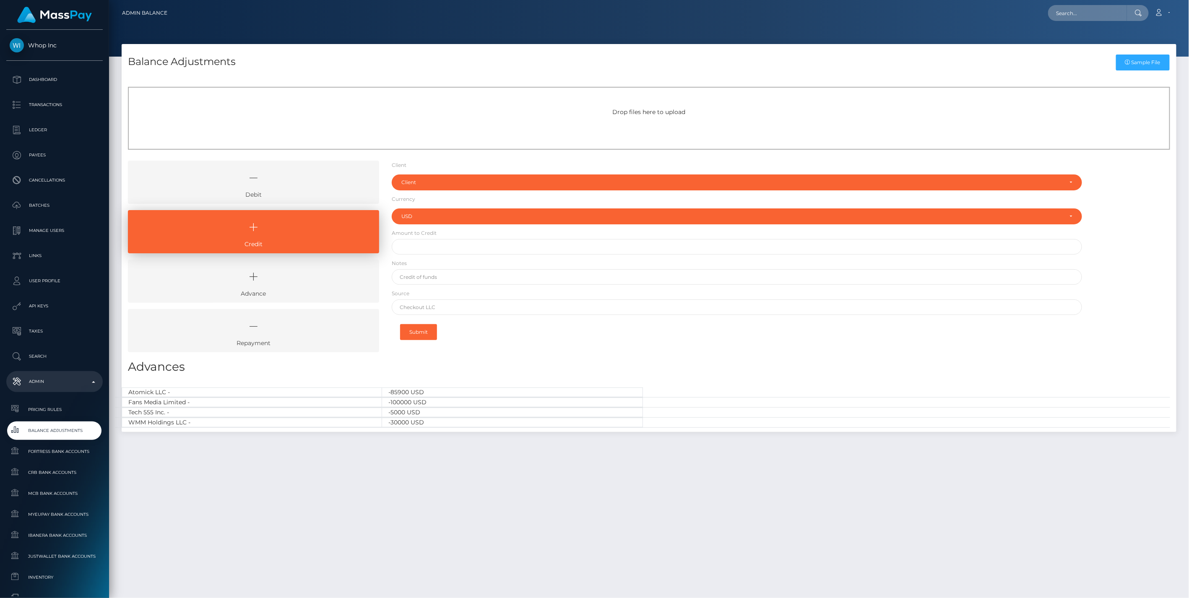
click at [248, 168] on icon at bounding box center [254, 177] width 232 height 25
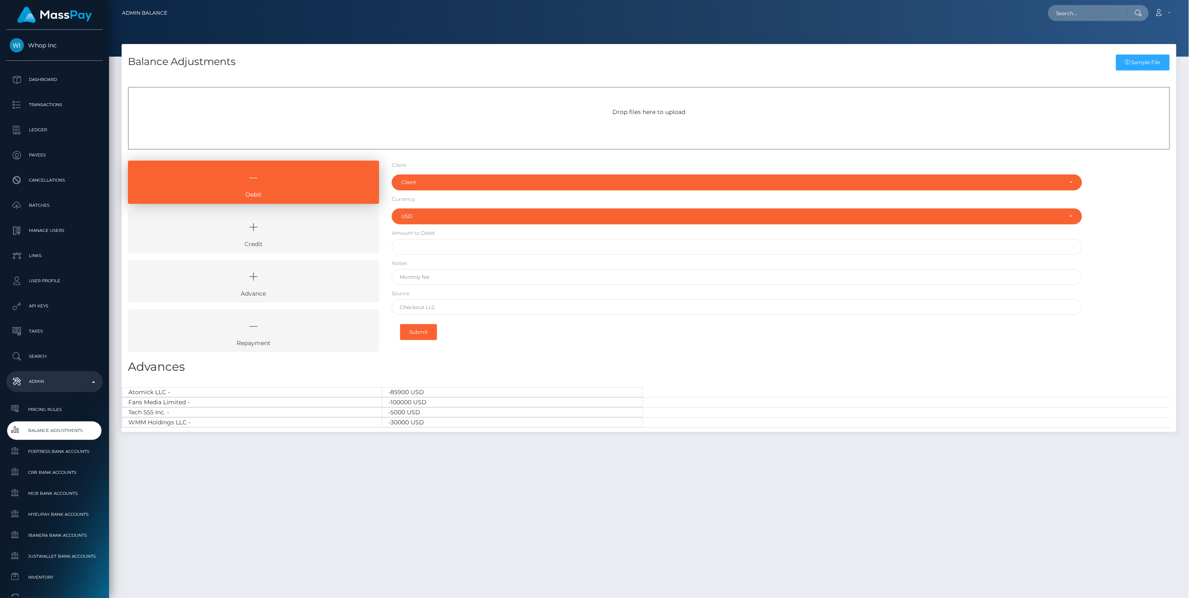
click at [252, 232] on icon at bounding box center [254, 227] width 232 height 25
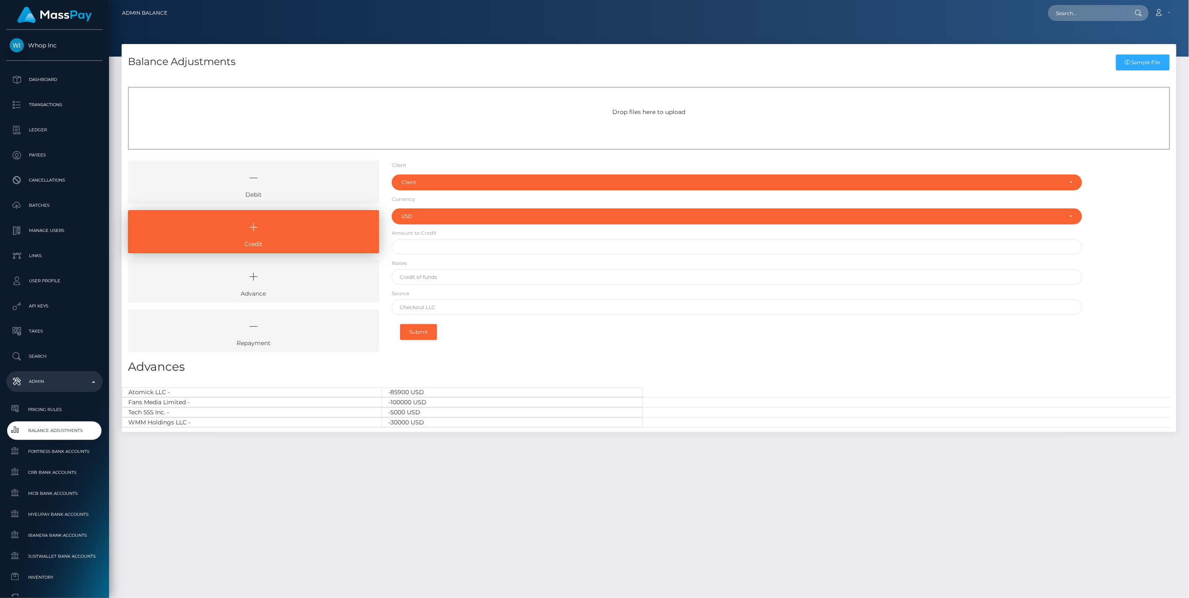
click at [305, 182] on icon at bounding box center [254, 177] width 232 height 25
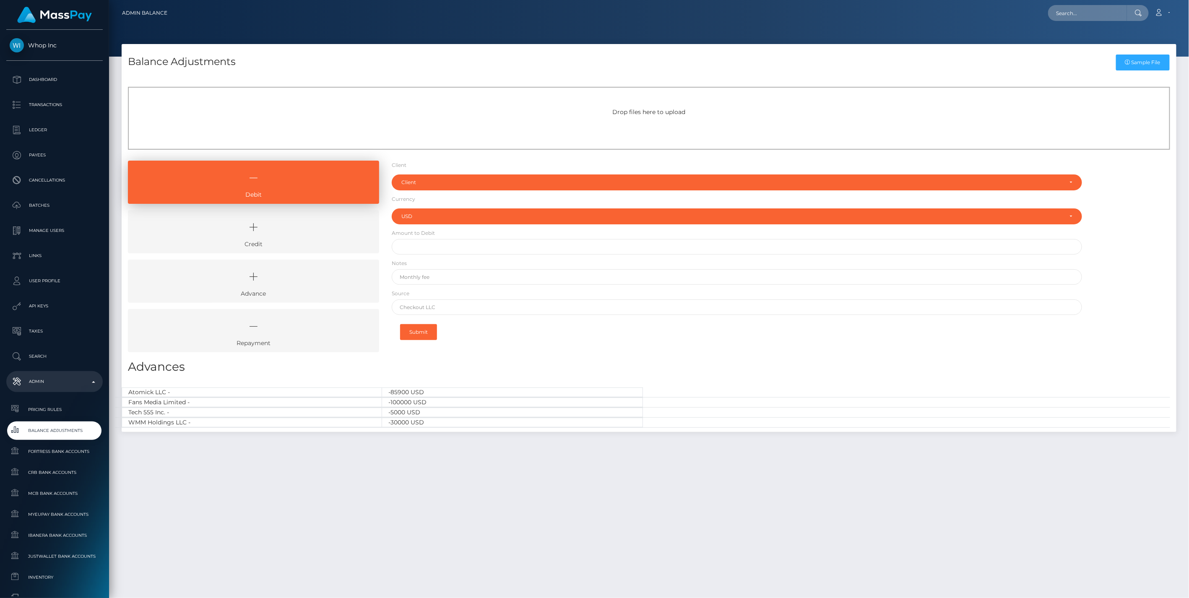
click at [307, 242] on link "Credit" at bounding box center [253, 231] width 251 height 43
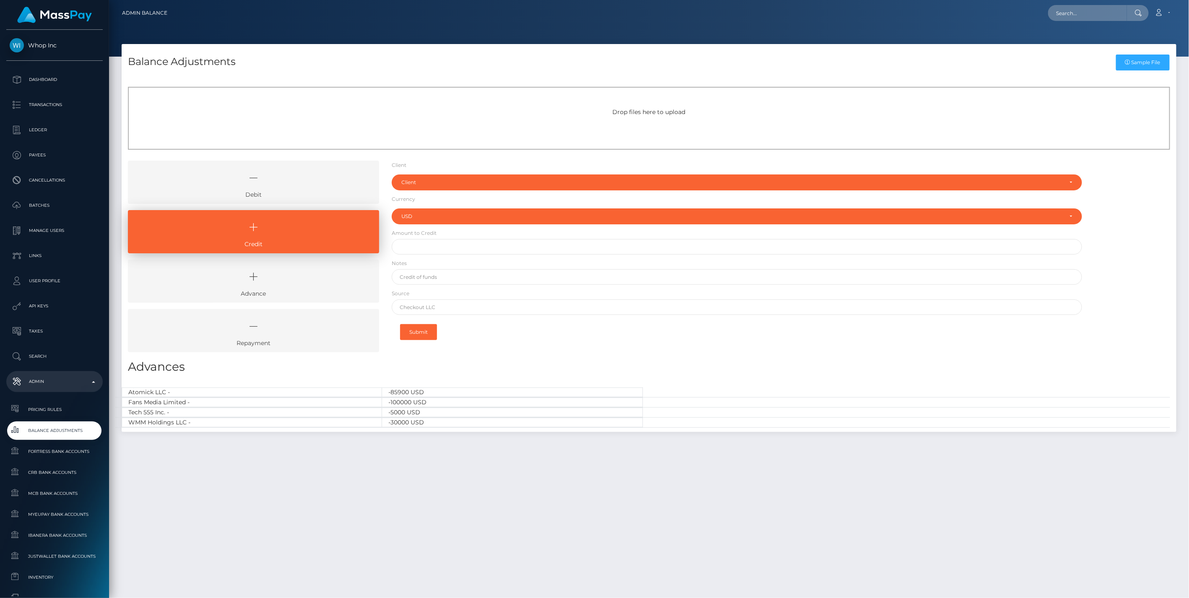
click at [268, 187] on icon at bounding box center [254, 177] width 232 height 25
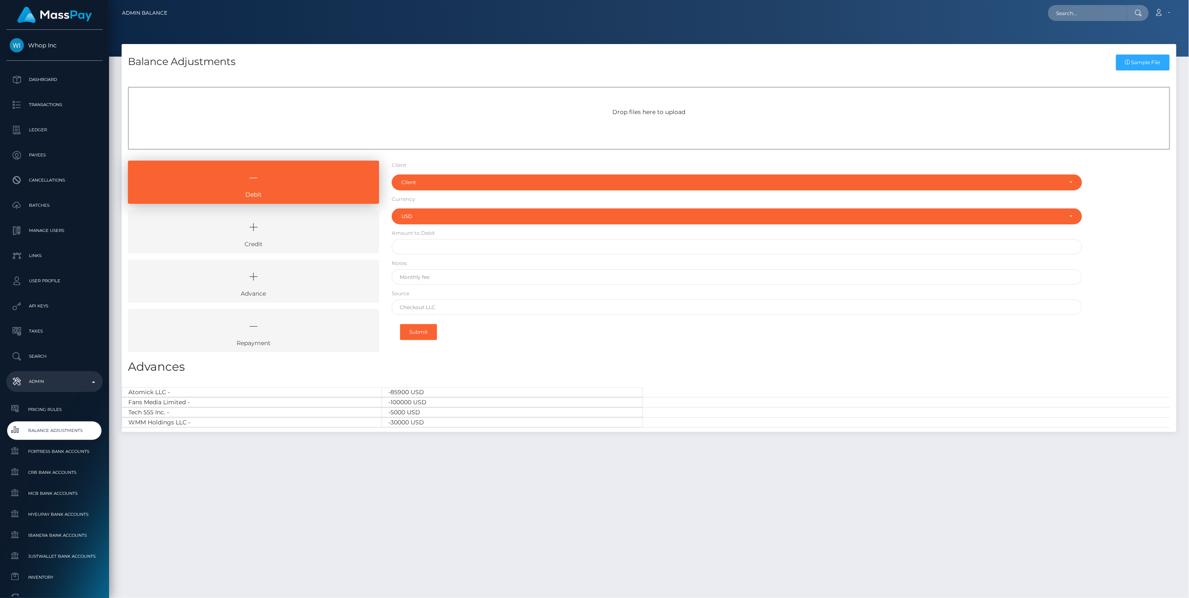
click at [289, 224] on icon at bounding box center [254, 227] width 232 height 25
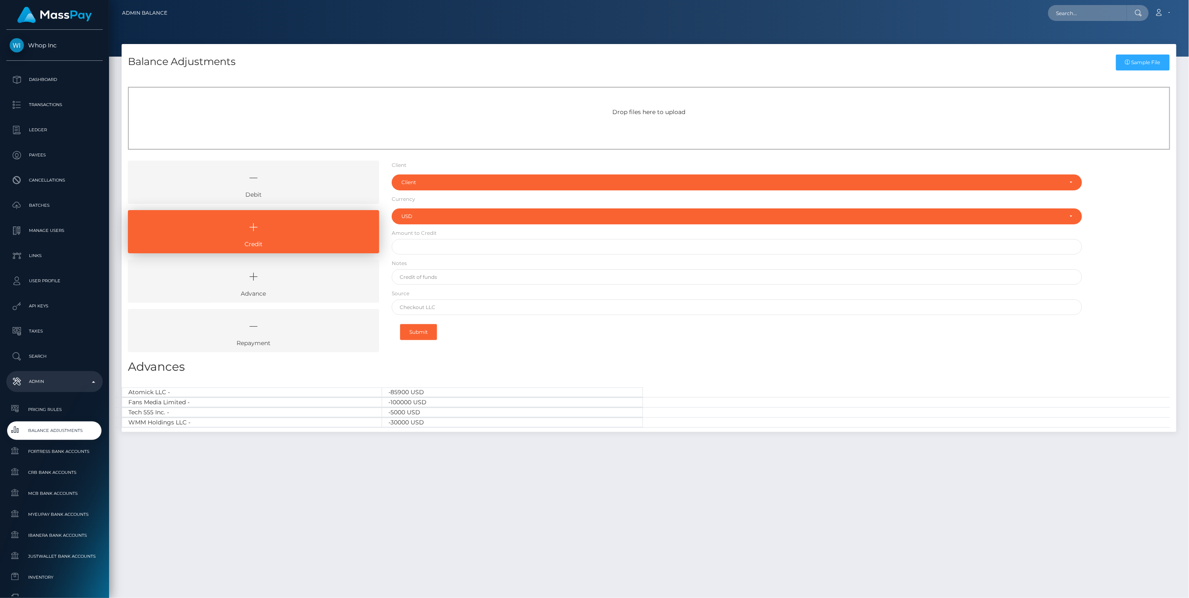
click at [316, 182] on icon at bounding box center [254, 177] width 232 height 25
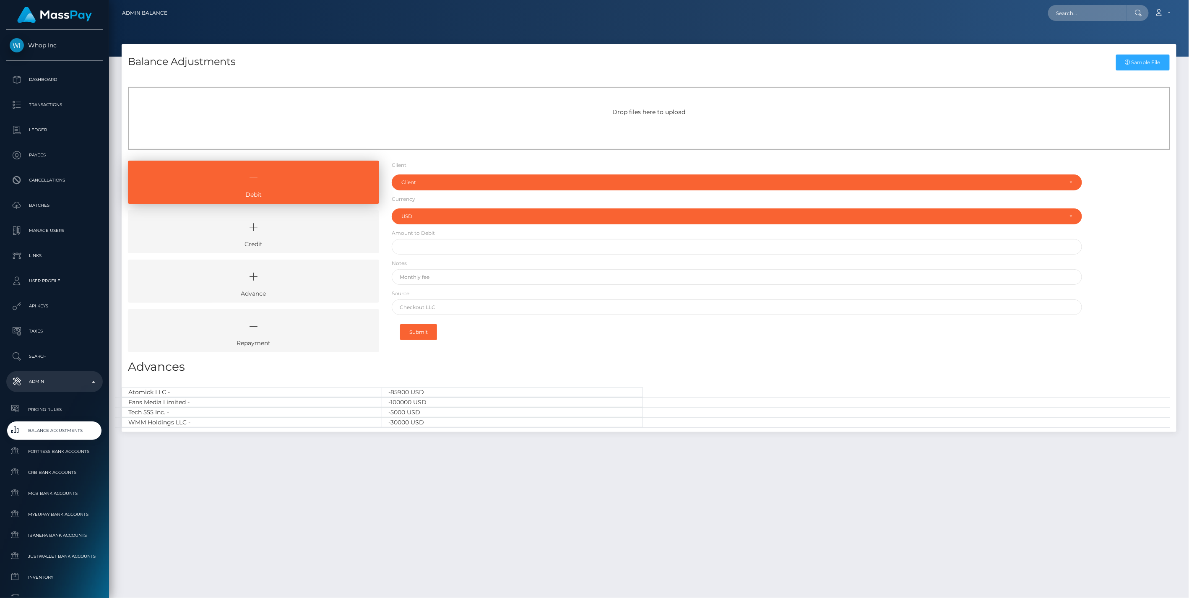
click at [295, 237] on icon at bounding box center [254, 227] width 232 height 25
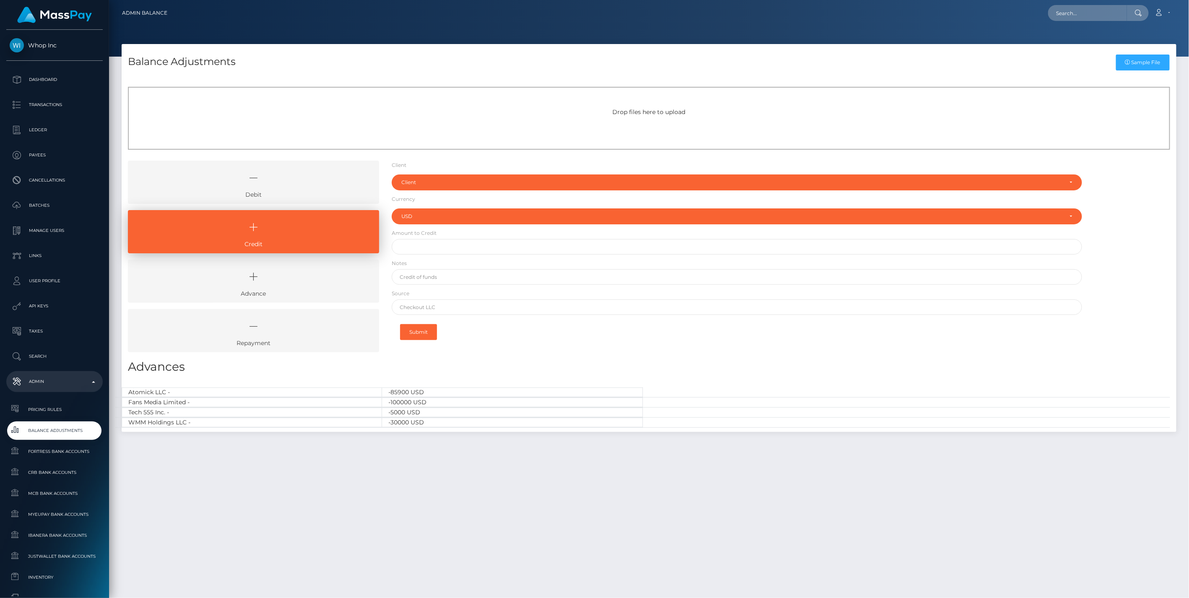
click at [287, 185] on icon at bounding box center [254, 177] width 232 height 25
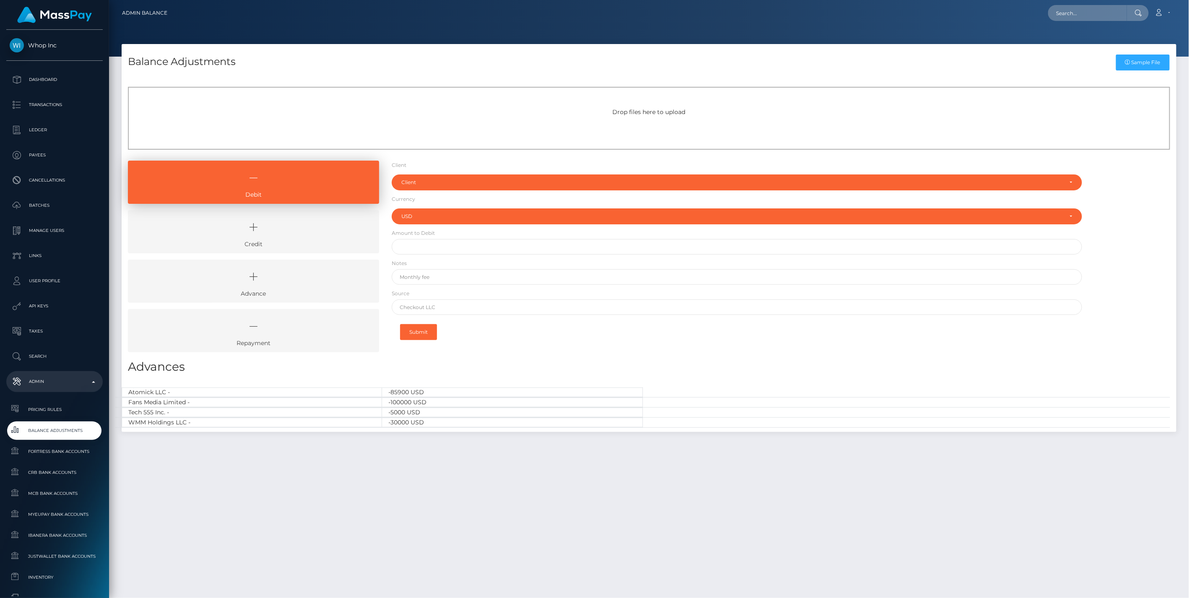
click at [288, 236] on icon at bounding box center [254, 227] width 232 height 25
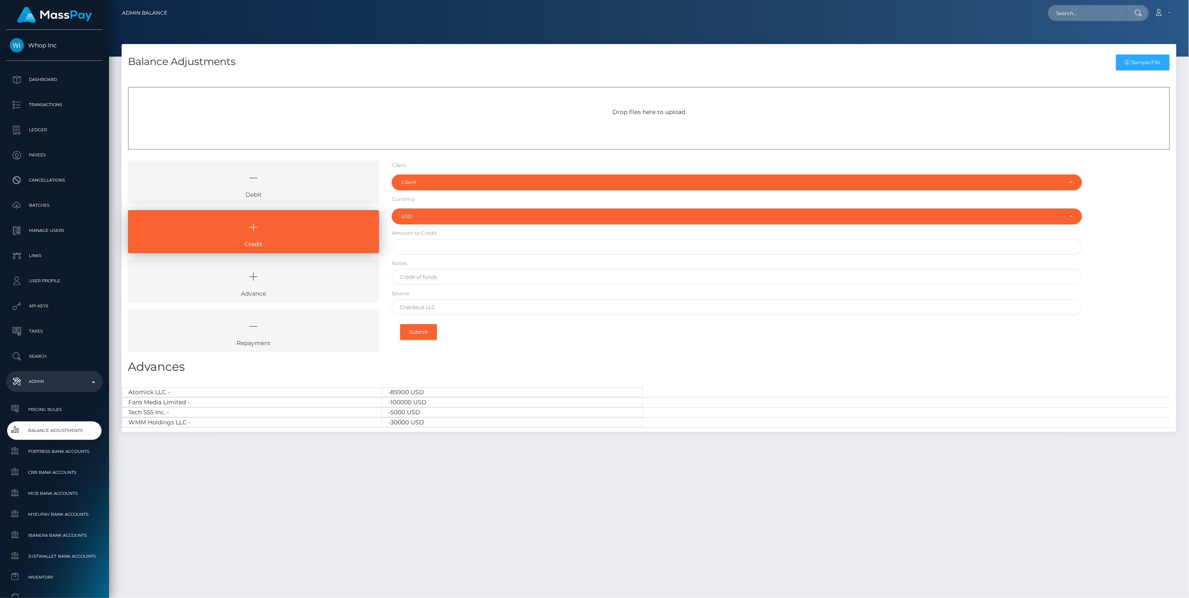
click at [283, 190] on link "Debit" at bounding box center [253, 182] width 251 height 43
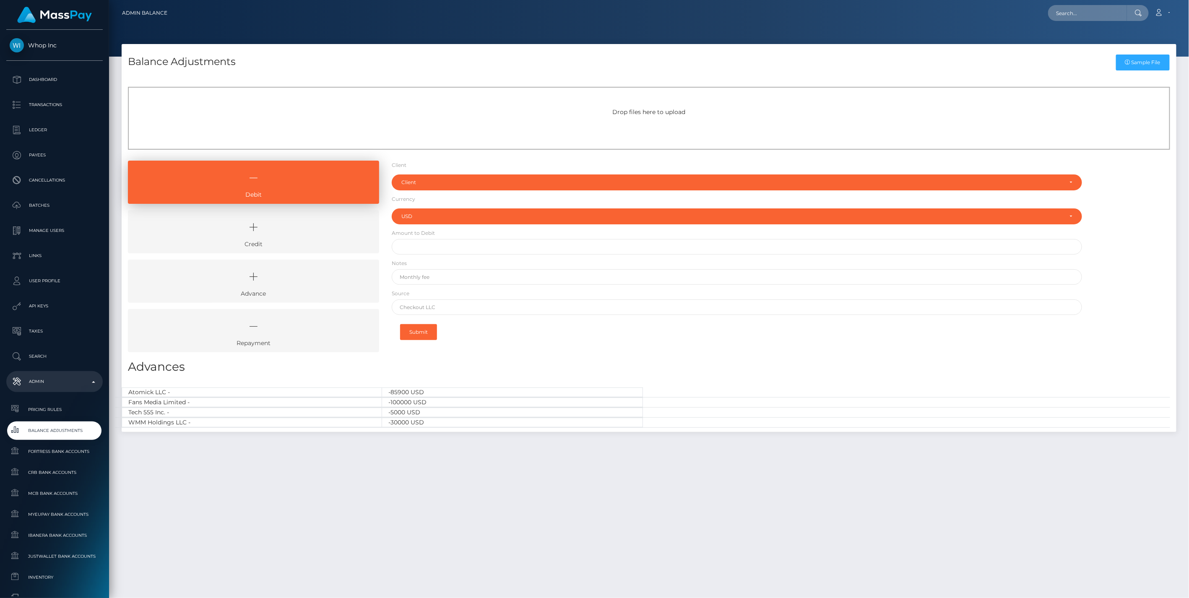
click at [295, 240] on link "Credit" at bounding box center [253, 231] width 251 height 43
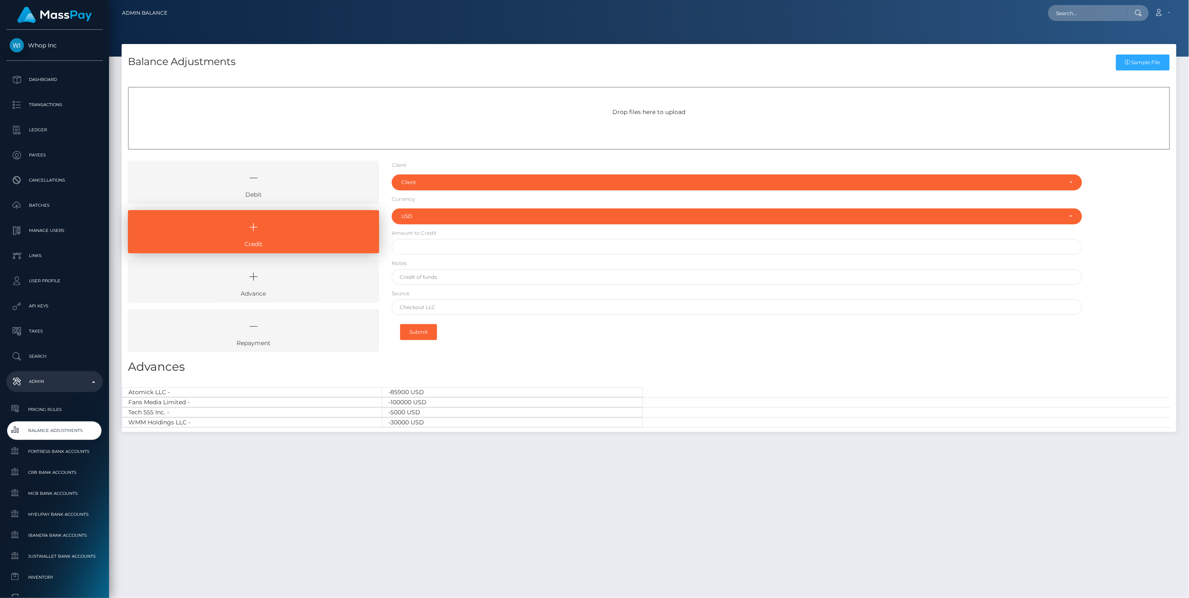
click at [290, 197] on link "Debit" at bounding box center [253, 182] width 251 height 43
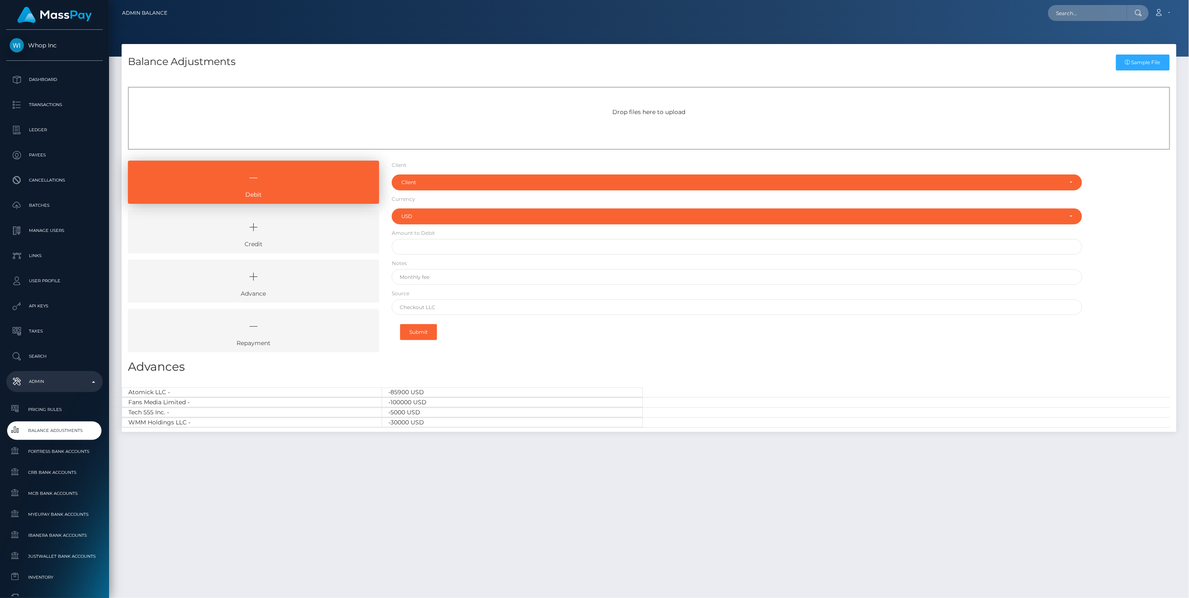
click at [316, 242] on link "Credit" at bounding box center [253, 231] width 251 height 43
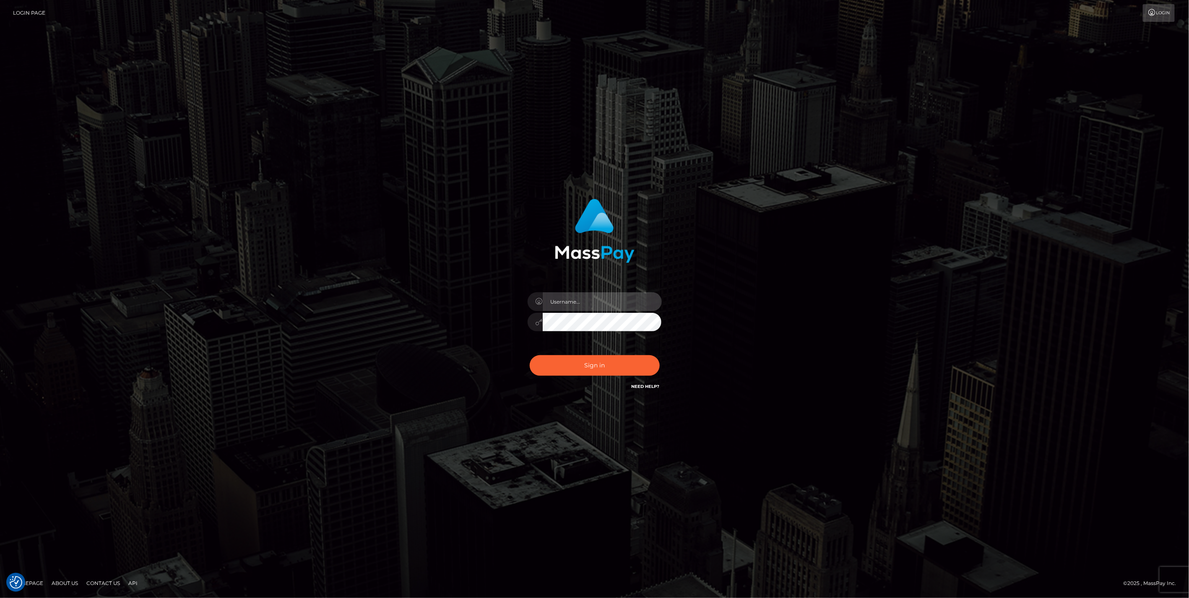
type input "jlo"
click at [592, 362] on button "Sign in" at bounding box center [595, 365] width 130 height 21
type input "jlo"
drag, startPoint x: 567, startPoint y: 368, endPoint x: 606, endPoint y: 345, distance: 45.1
click at [568, 367] on button "Sign in" at bounding box center [595, 365] width 130 height 21
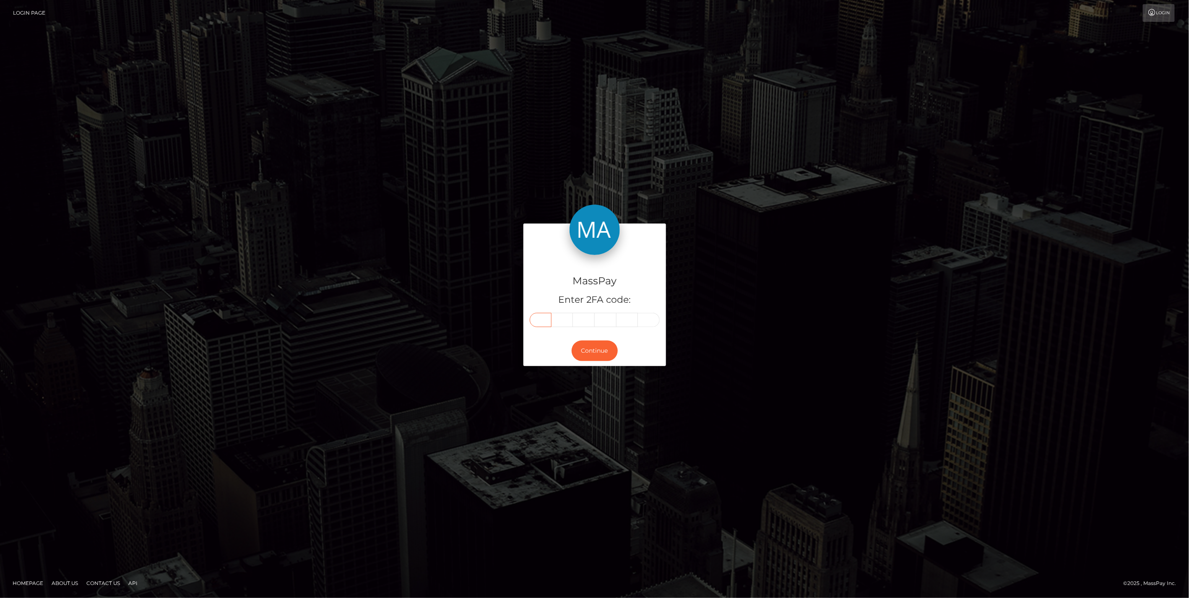
paste input "8"
type input "8"
type input "2"
type input "9"
type input "1"
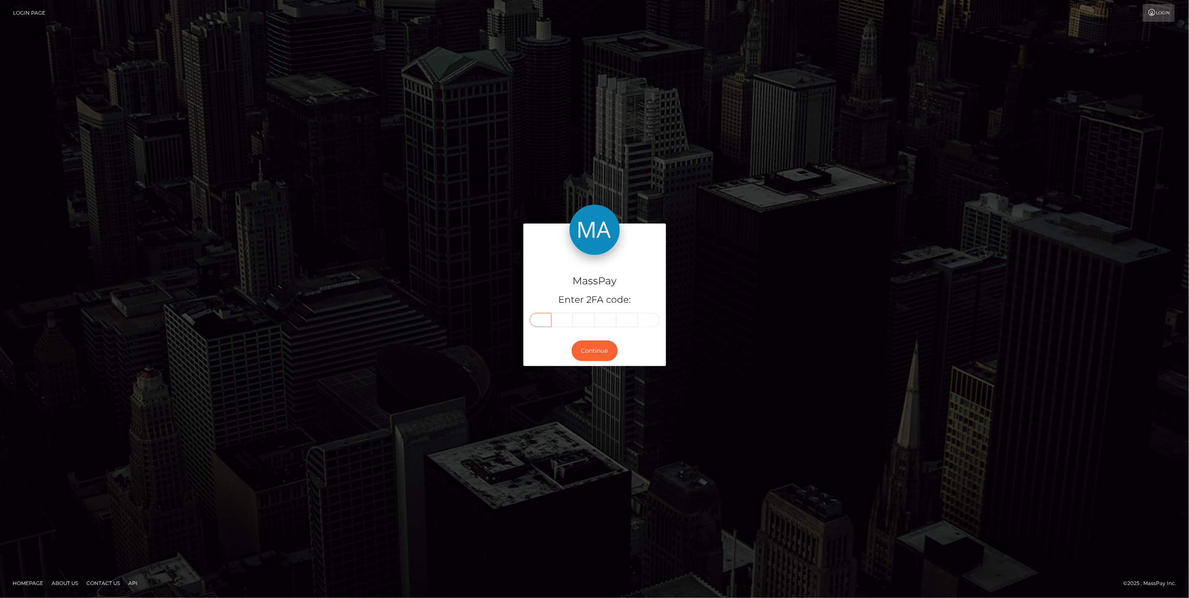
type input "4"
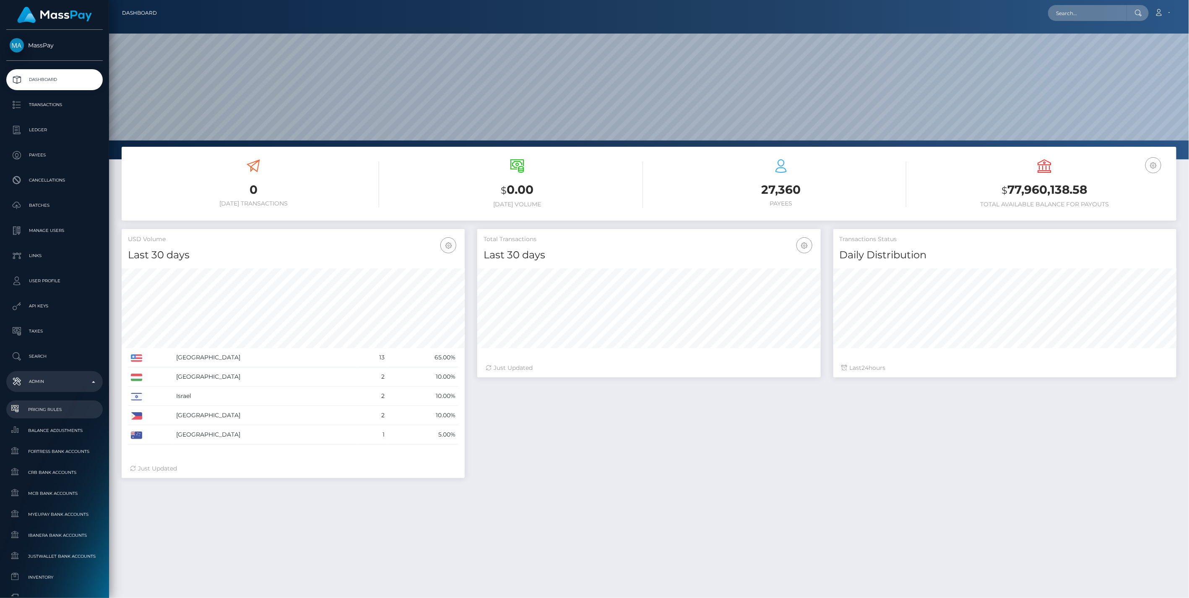
scroll to position [149, 343]
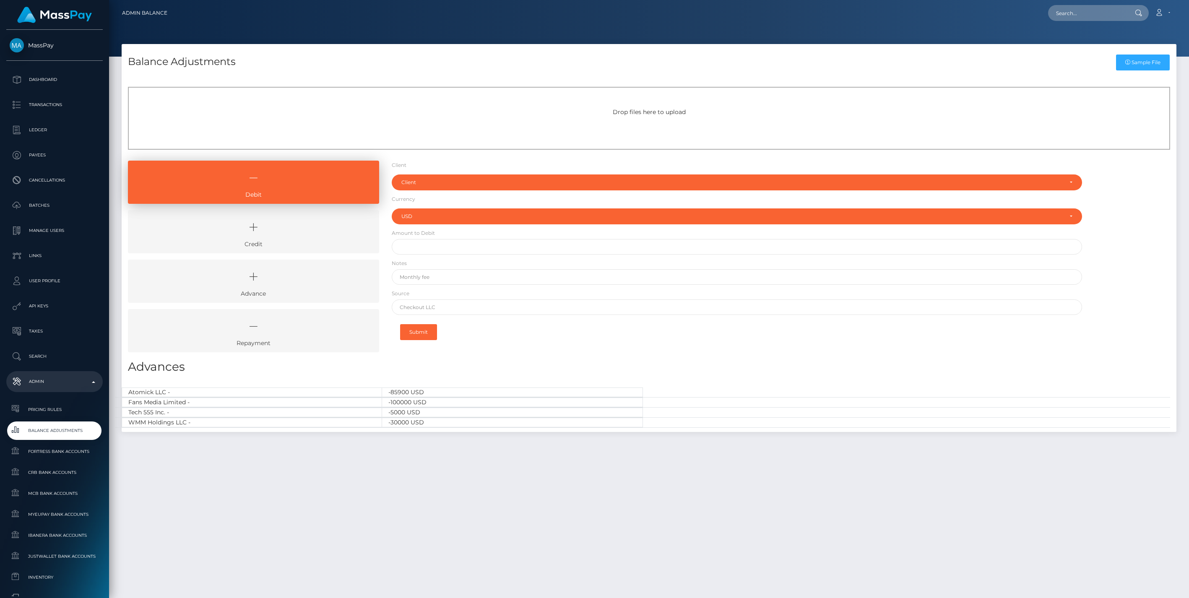
select select "USD"
drag, startPoint x: 294, startPoint y: 241, endPoint x: 387, endPoint y: 219, distance: 94.7
click at [294, 241] on link "Credit" at bounding box center [253, 231] width 251 height 43
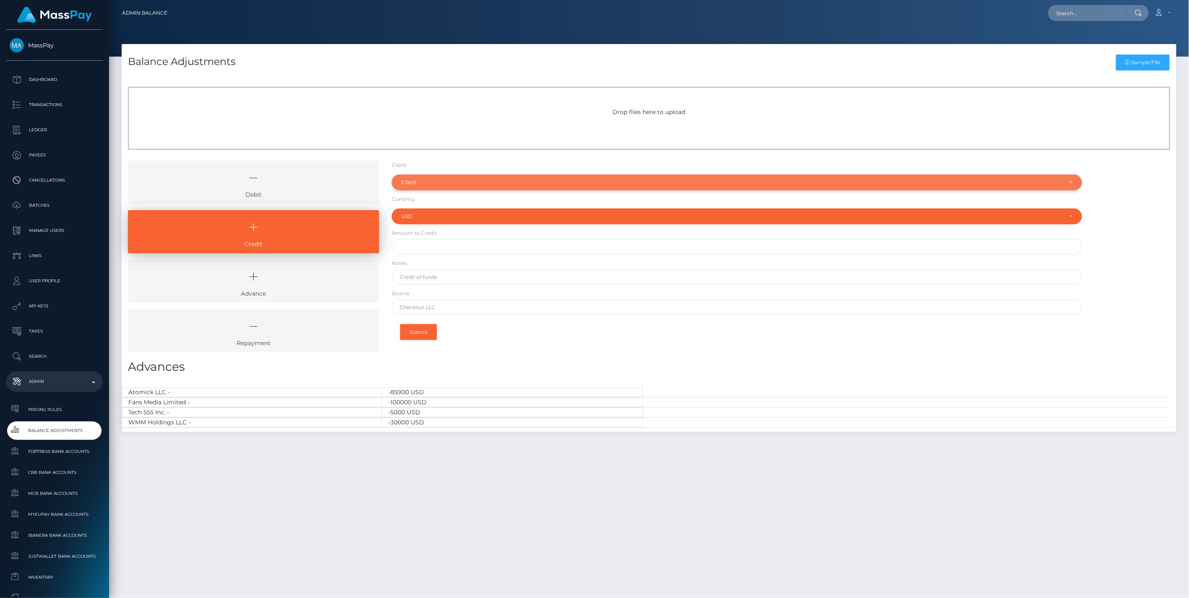
click at [446, 179] on div "Client" at bounding box center [732, 182] width 662 height 7
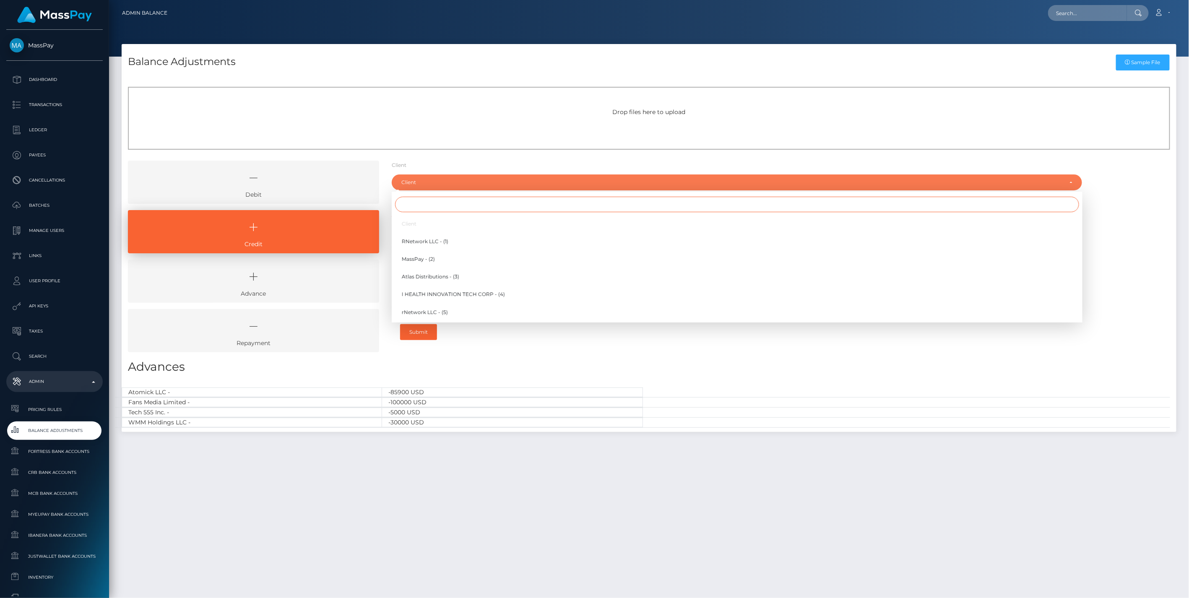
click at [420, 201] on input "Search" at bounding box center [737, 205] width 684 height 16
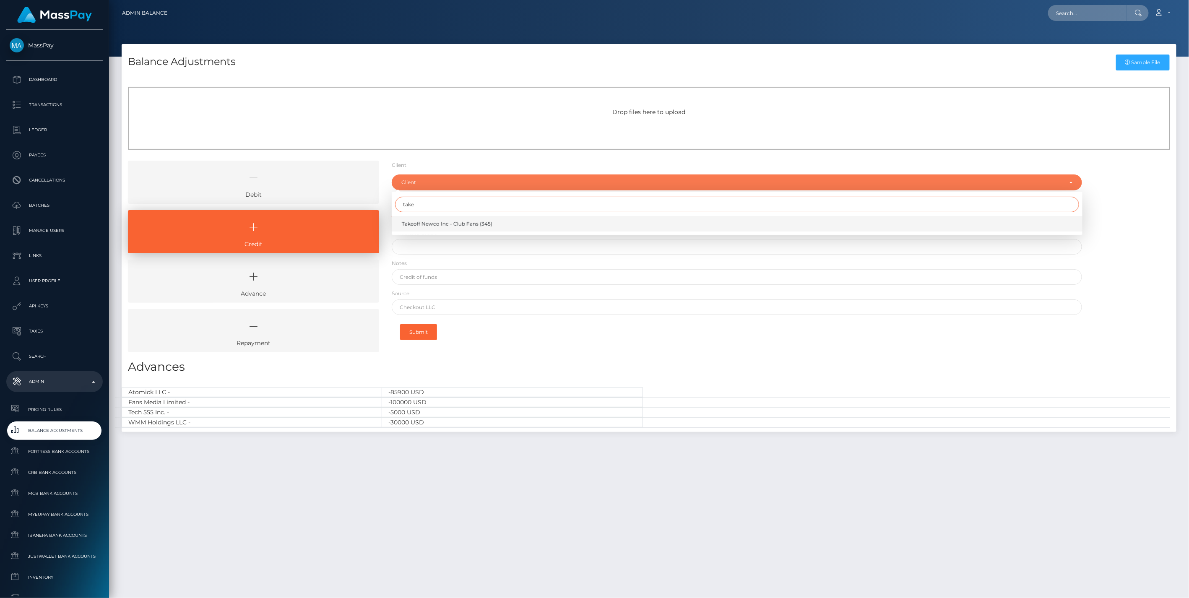
type input "take"
click at [436, 224] on span "Takeoff Newco Inc - Club Fans (345)" at bounding box center [447, 224] width 91 height 8
select select "345"
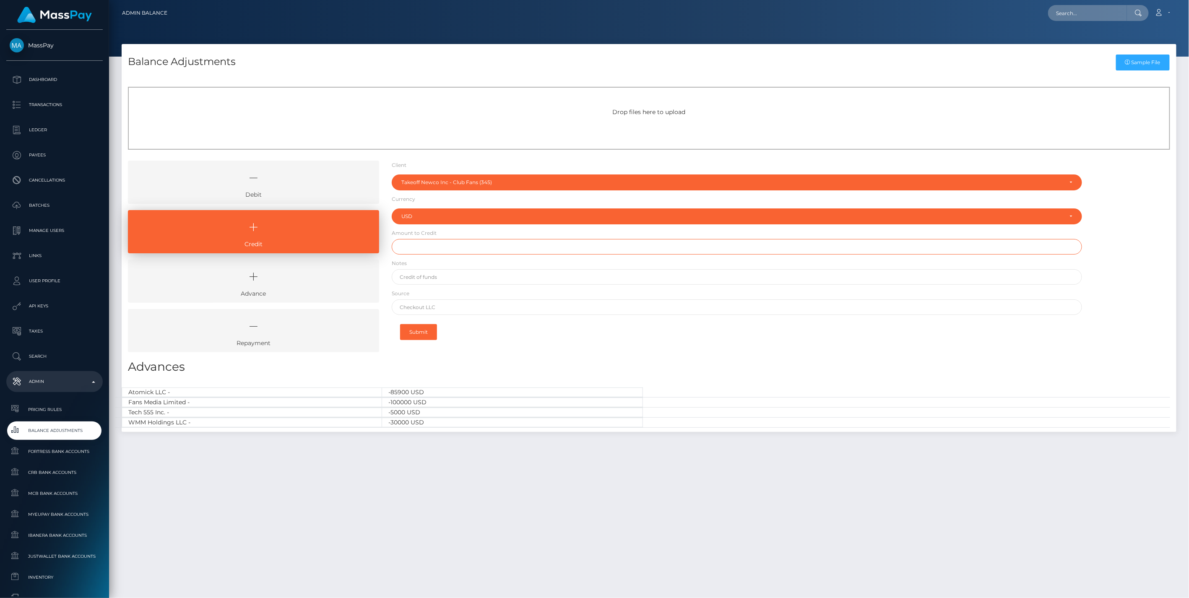
click at [430, 249] on input "text" at bounding box center [737, 247] width 691 height 16
type input "$306.53"
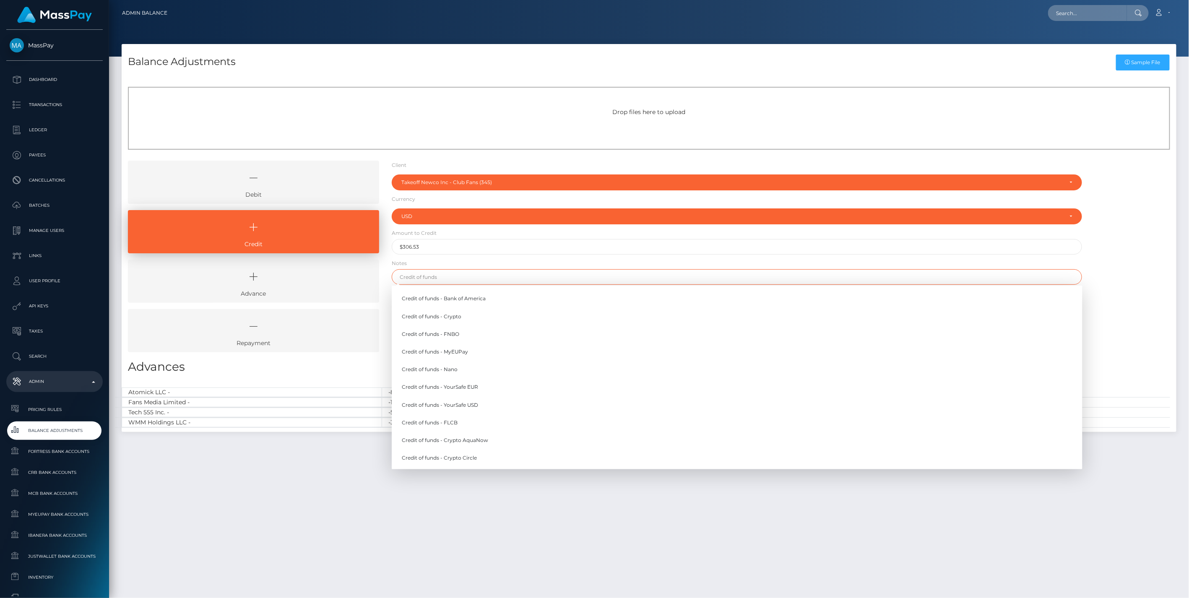
click at [438, 275] on input "text" at bounding box center [737, 277] width 691 height 16
click at [451, 334] on link "Credit of funds - FNBO" at bounding box center [737, 334] width 691 height 16
type input "Credit of funds - FNBO"
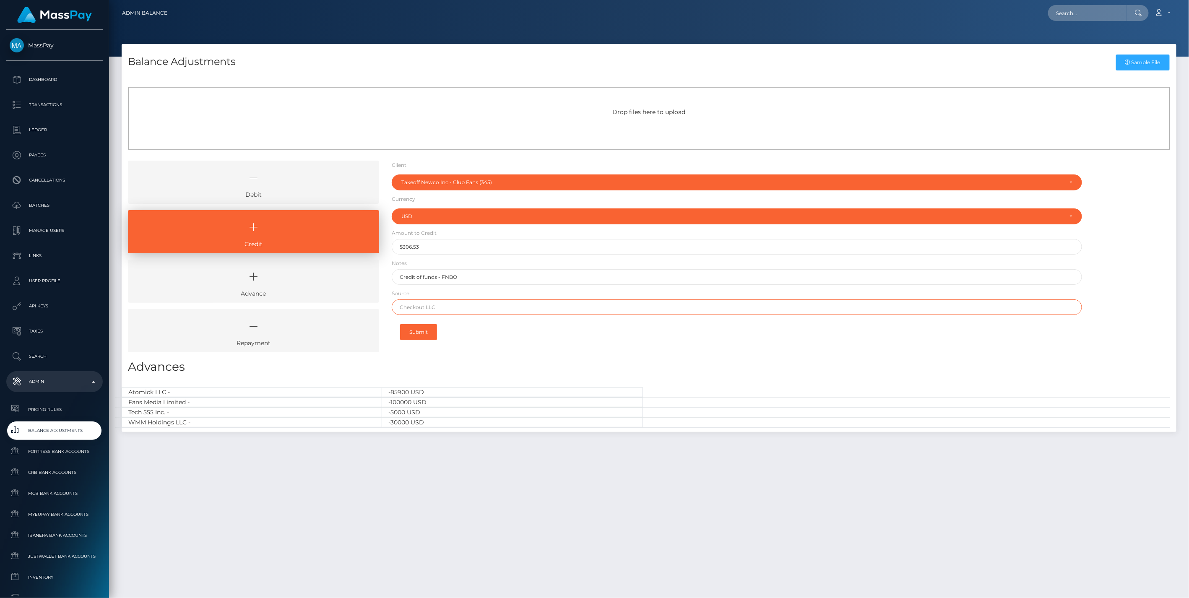
click at [435, 310] on input "text" at bounding box center [737, 308] width 691 height 16
paste input "Column N.A."
type input "Column N.A."
click at [426, 332] on button "Submit" at bounding box center [418, 332] width 37 height 16
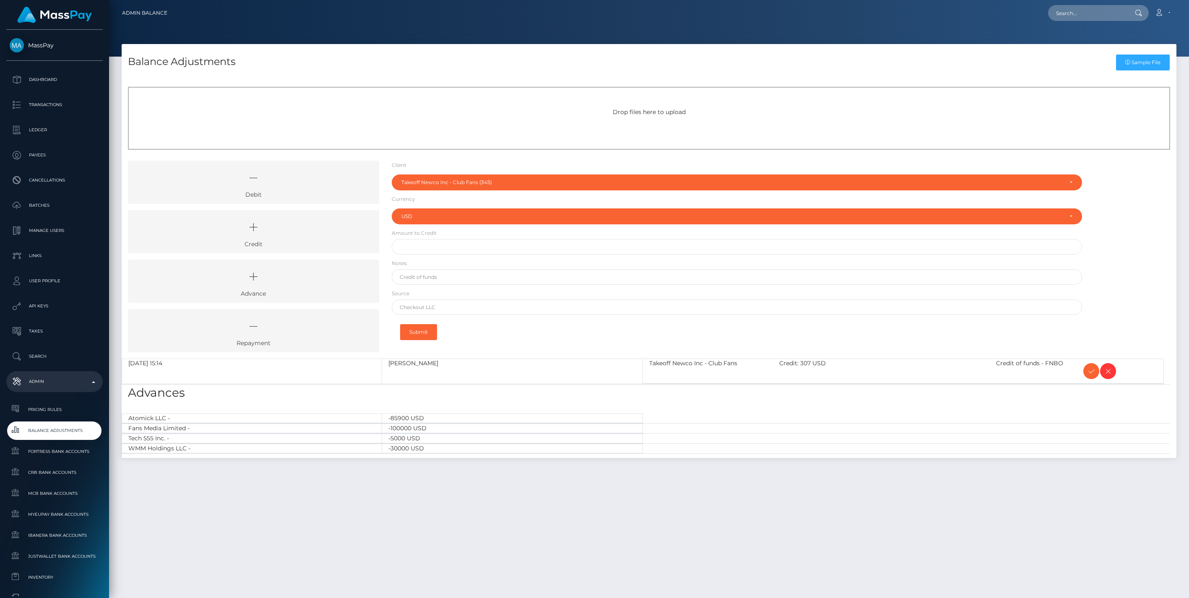
select select "345"
select select "USD"
click at [287, 242] on link "Credit" at bounding box center [253, 231] width 251 height 43
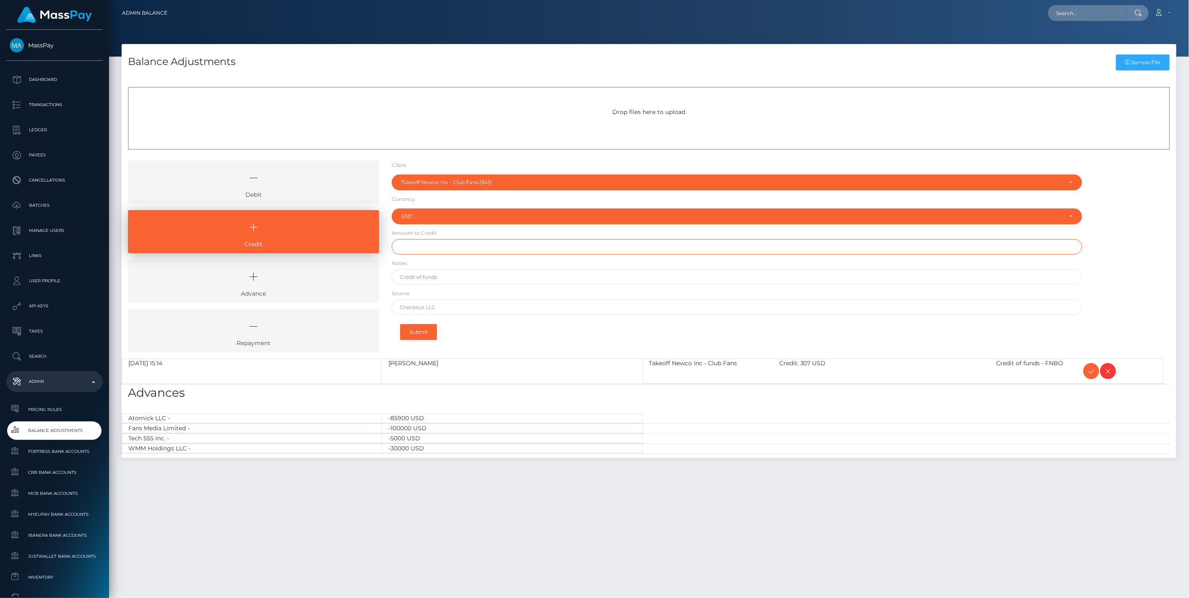
click at [425, 246] on input "text" at bounding box center [737, 247] width 691 height 16
paste input "367.66"
type input "$367.66"
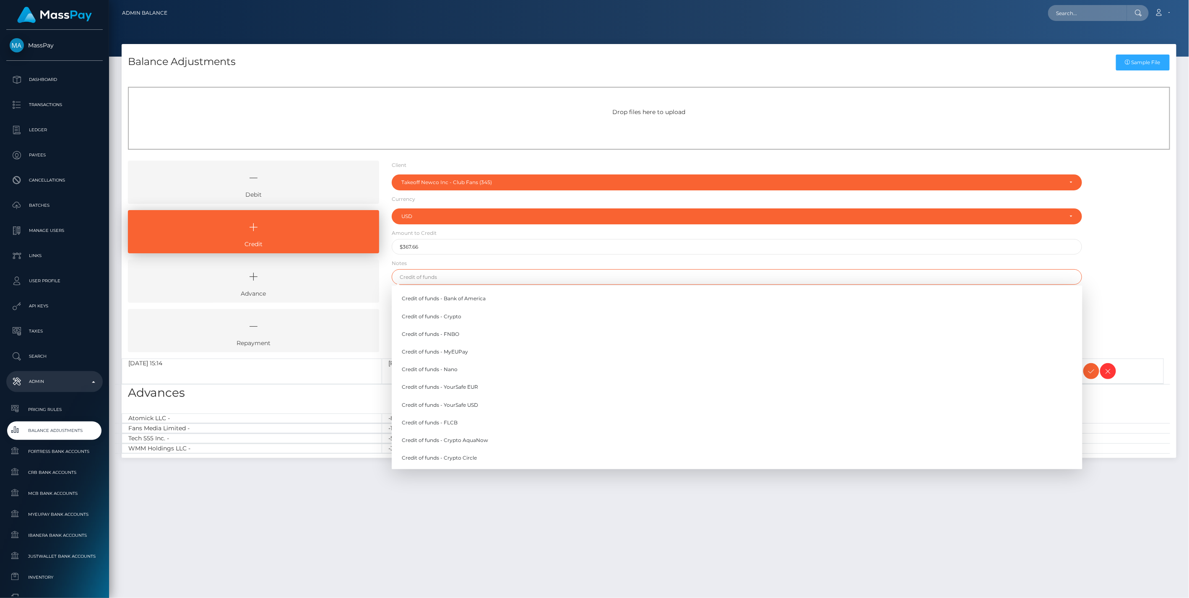
click at [432, 276] on input "text" at bounding box center [737, 277] width 691 height 16
click at [449, 334] on link "Credit of funds - FNBO" at bounding box center [737, 334] width 691 height 16
type input "Credit of funds - FNBO"
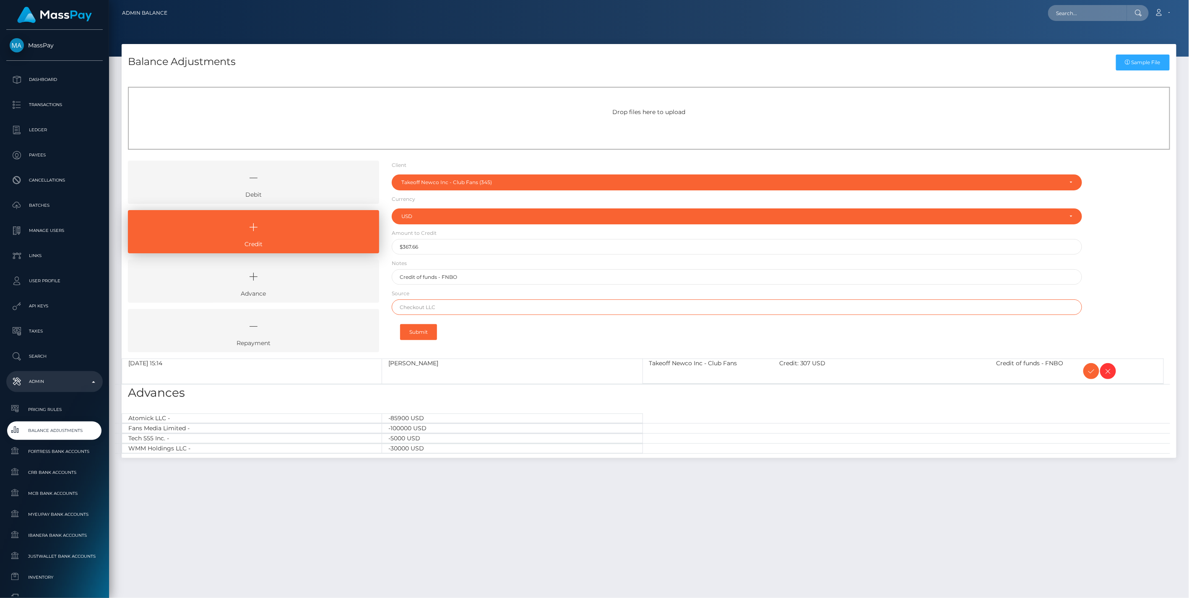
click at [417, 306] on input "text" at bounding box center [737, 308] width 691 height 16
paste input "Column N.A."
type input "Column N.A."
click at [423, 331] on button "Submit" at bounding box center [418, 332] width 37 height 16
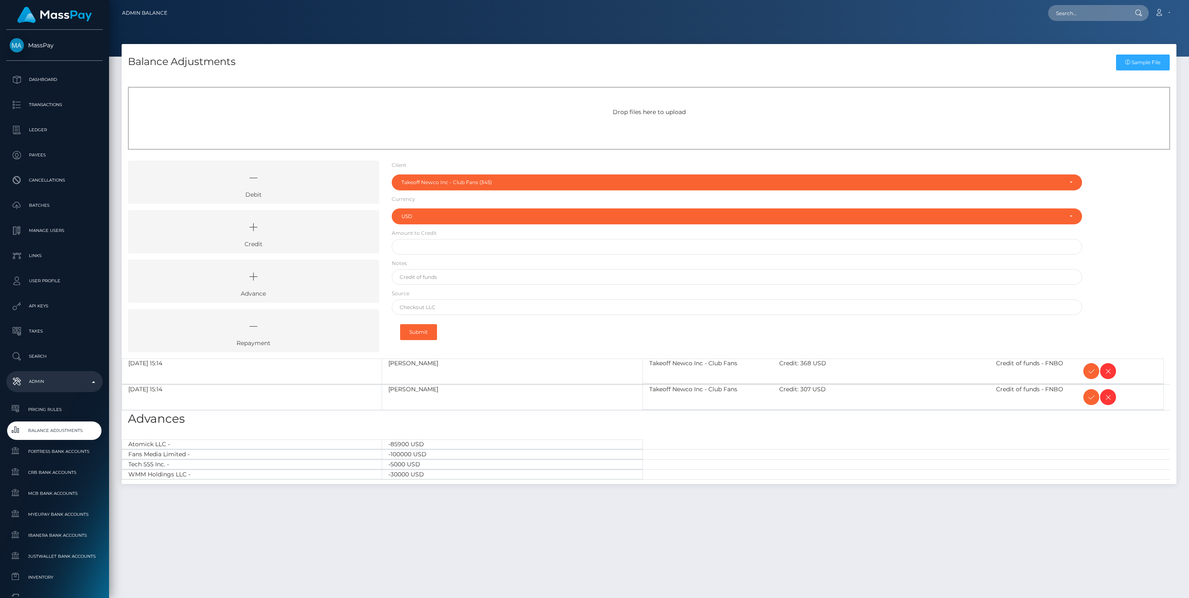
select select "345"
select select "USD"
click at [283, 230] on icon at bounding box center [254, 227] width 232 height 25
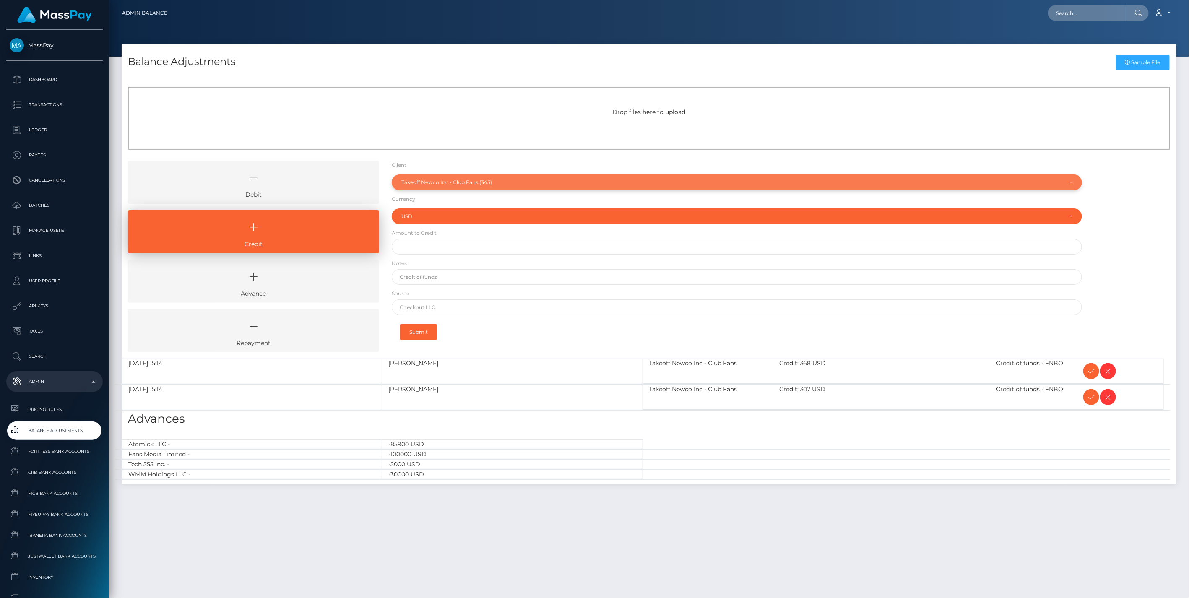
click at [460, 179] on div "Takeoff Newco Inc - Club Fans (345)" at bounding box center [732, 182] width 662 height 7
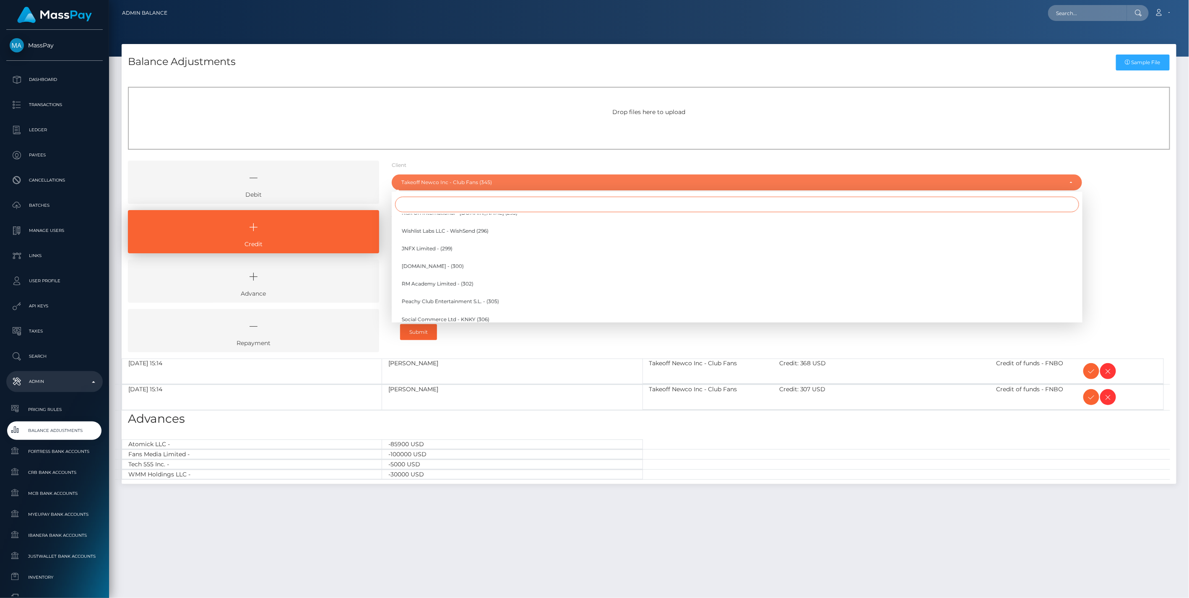
click at [417, 206] on input "Search" at bounding box center [737, 205] width 684 height 16
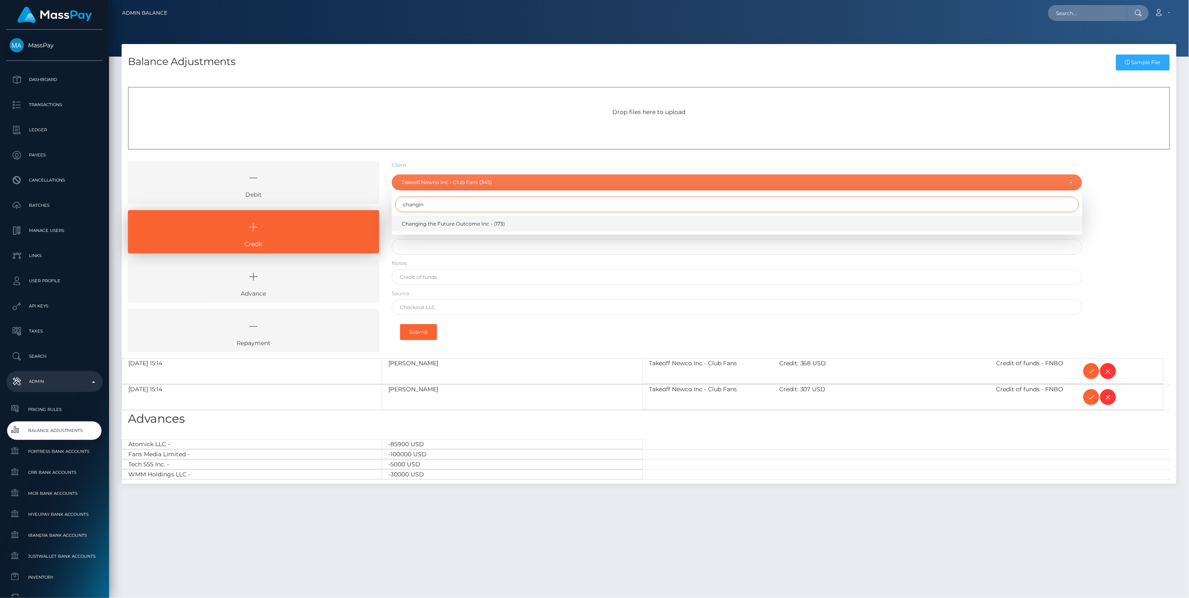
type input "changin"
click at [441, 226] on span "Changing the Future Outcome Inc - (173)" at bounding box center [453, 224] width 103 height 8
select select "173"
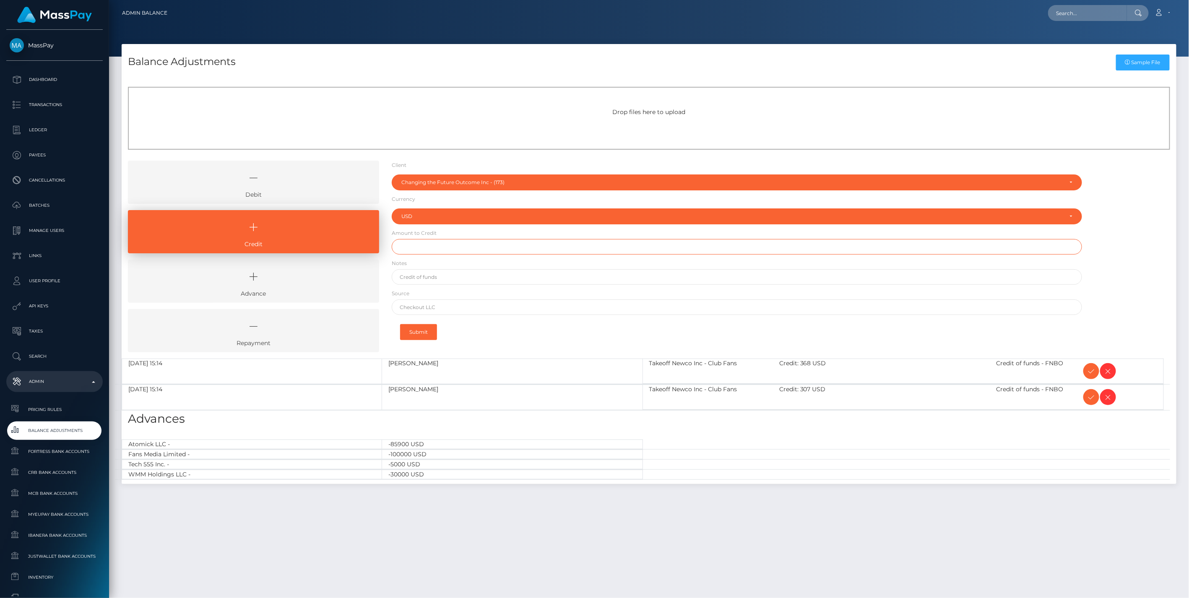
click at [420, 249] on input "text" at bounding box center [737, 247] width 691 height 16
paste input "770.71"
type input "$770.71"
click at [424, 278] on input "text" at bounding box center [737, 277] width 691 height 16
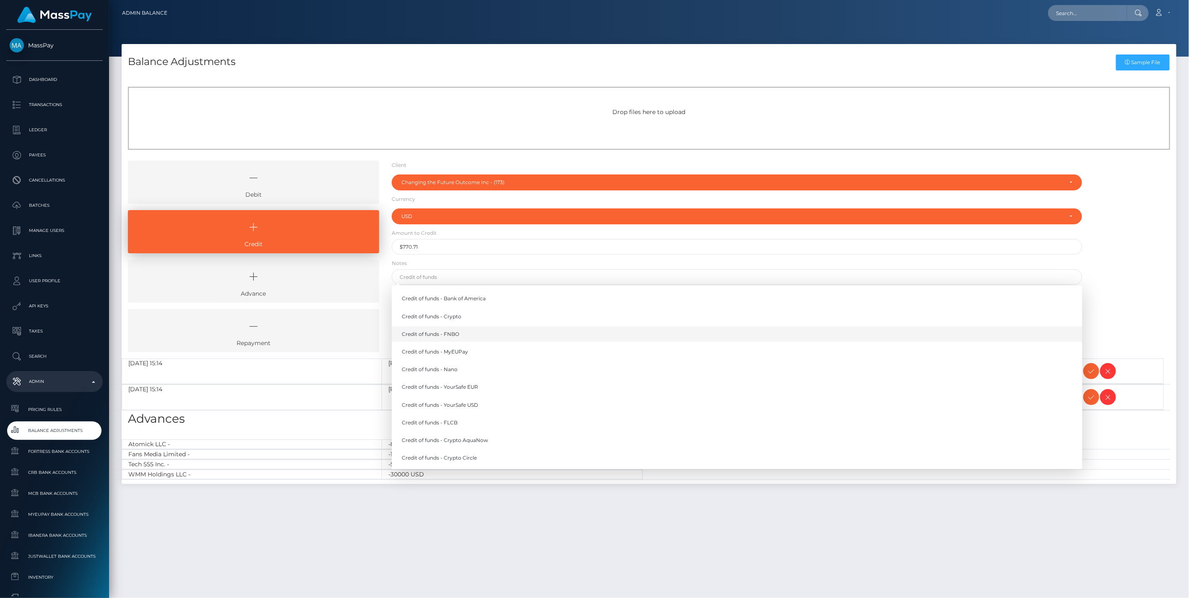
click at [447, 333] on link "Credit of funds - FNBO" at bounding box center [737, 334] width 691 height 16
type input "Credit of funds - FNBO"
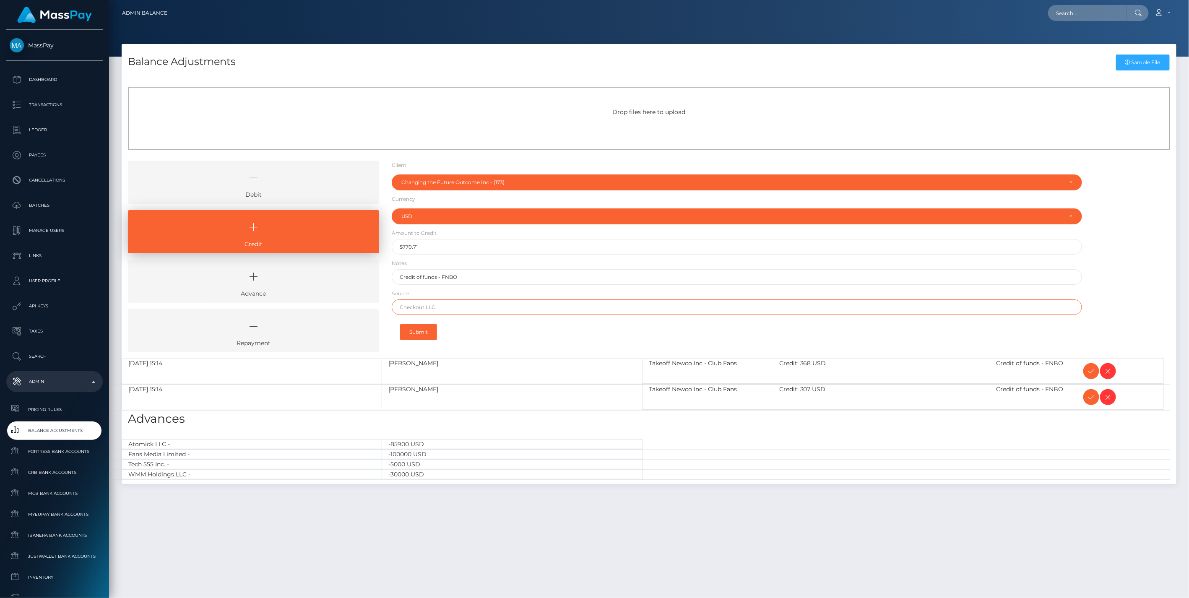
click at [414, 304] on input "text" at bounding box center [737, 308] width 691 height 16
paste input "JPMORGAN CHASE BANK NA"
type input "JPMORGAN CHASE BANK NA"
click at [422, 336] on button "Submit" at bounding box center [418, 332] width 37 height 16
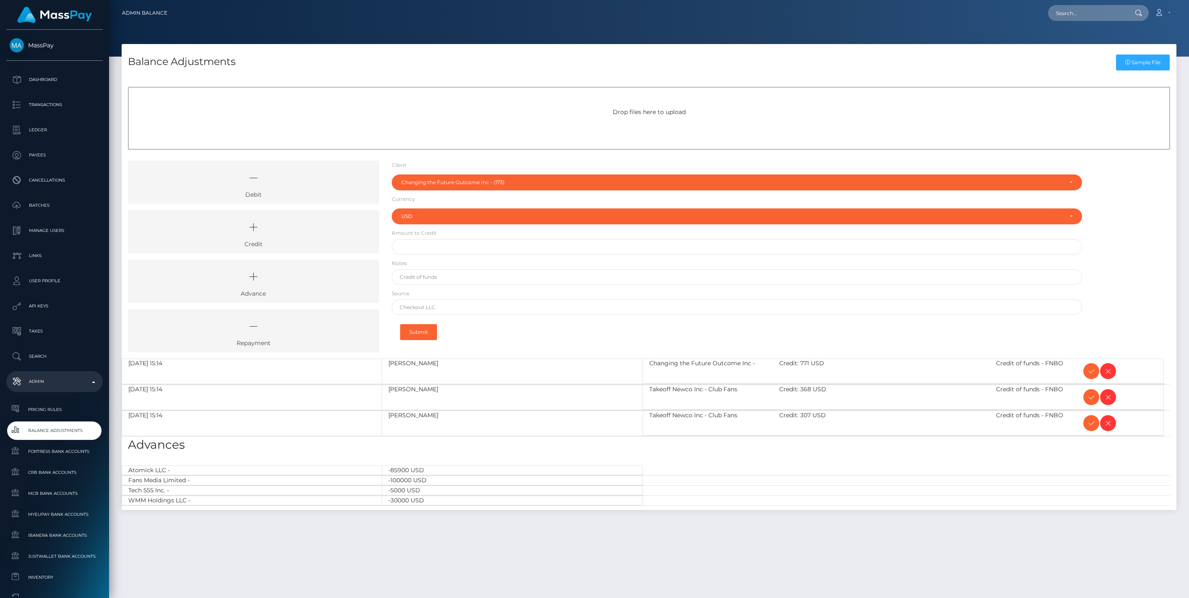
select select "173"
select select "USD"
click at [1089, 369] on icon at bounding box center [1092, 371] width 10 height 10
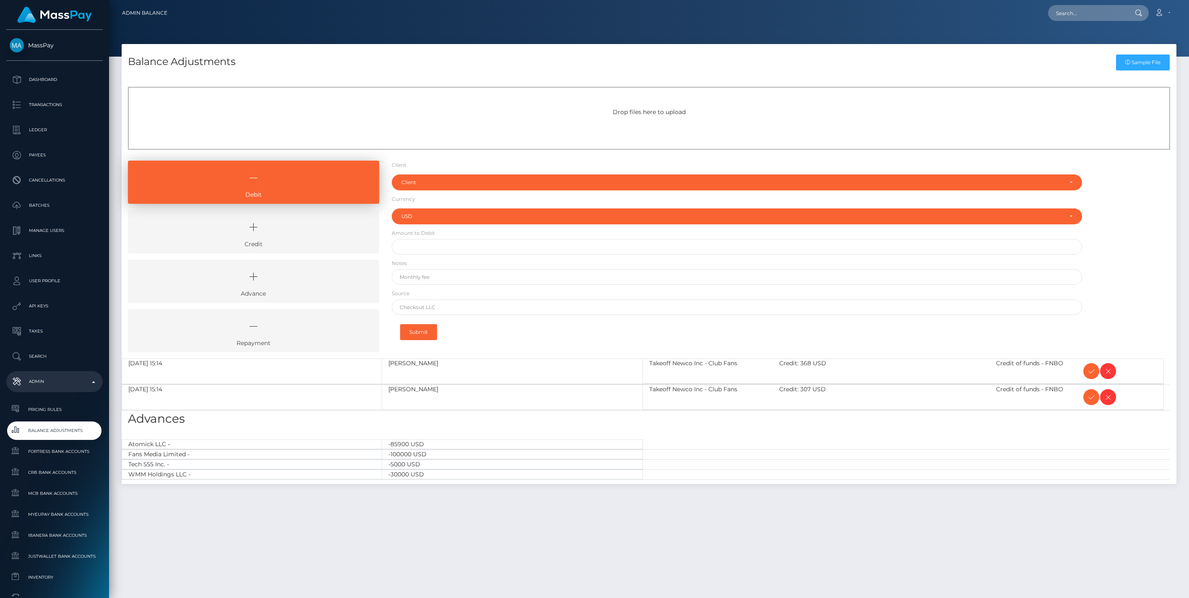
select select "USD"
click at [1089, 369] on icon at bounding box center [1092, 371] width 10 height 10
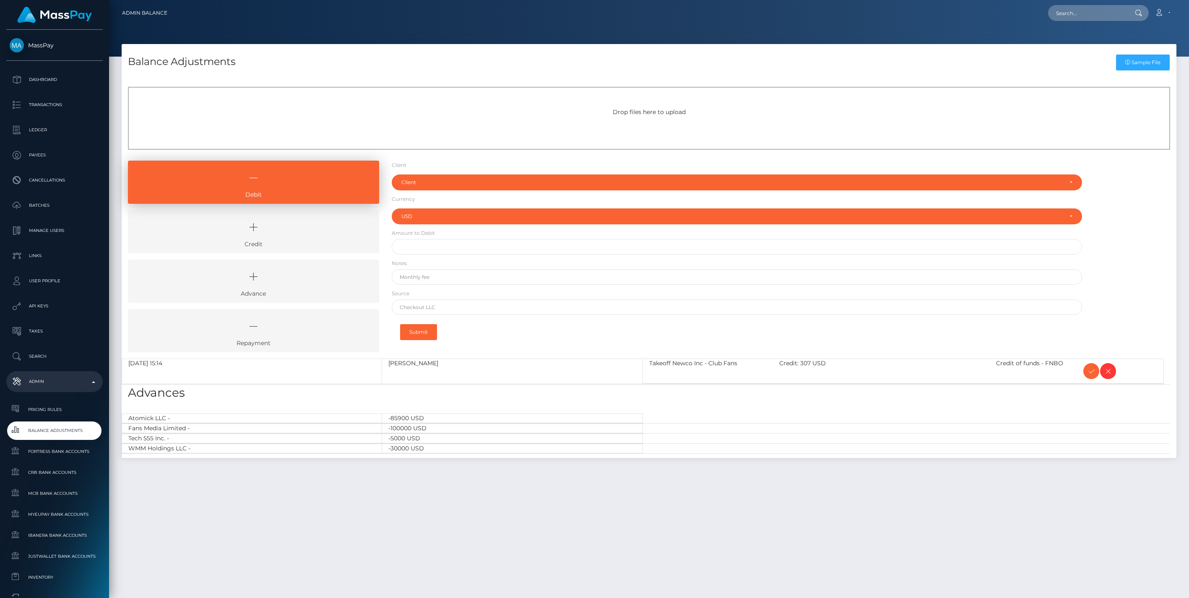
select select "USD"
click at [1089, 369] on icon at bounding box center [1092, 371] width 10 height 10
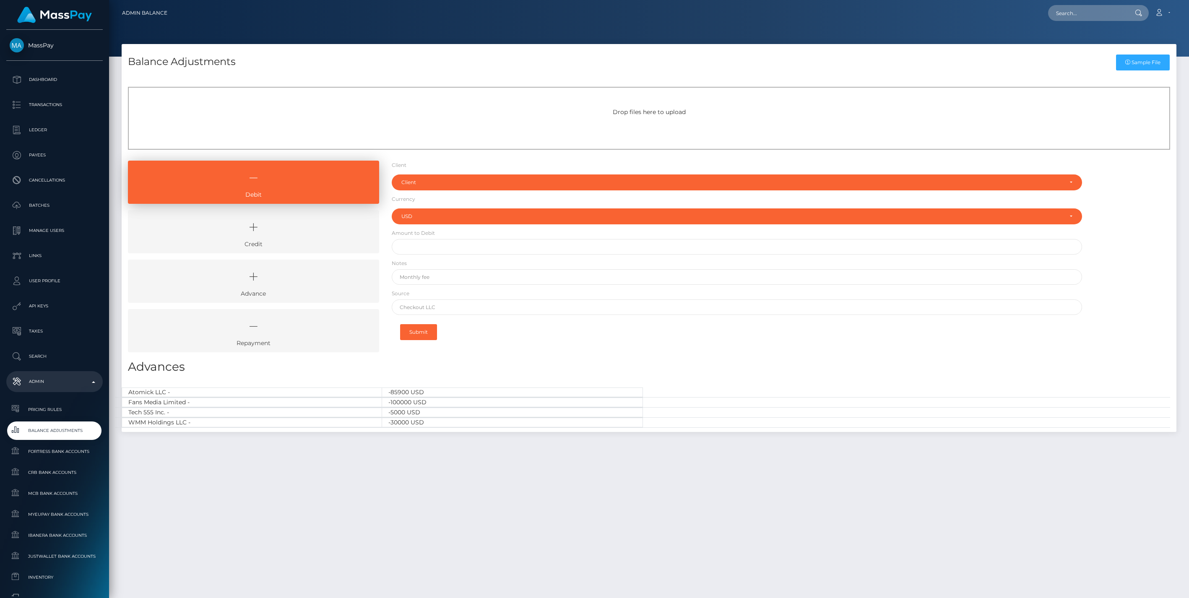
select select "USD"
drag, startPoint x: 313, startPoint y: 228, endPoint x: 382, endPoint y: 198, distance: 74.8
click at [313, 228] on icon at bounding box center [254, 227] width 232 height 25
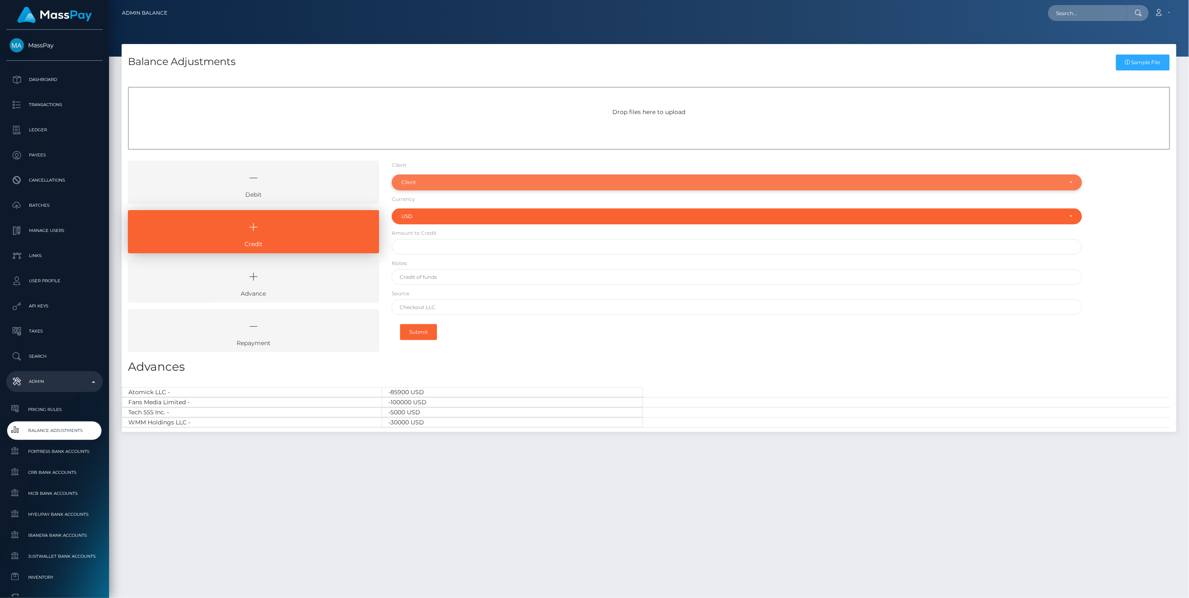
click at [444, 178] on div "Client" at bounding box center [737, 183] width 691 height 16
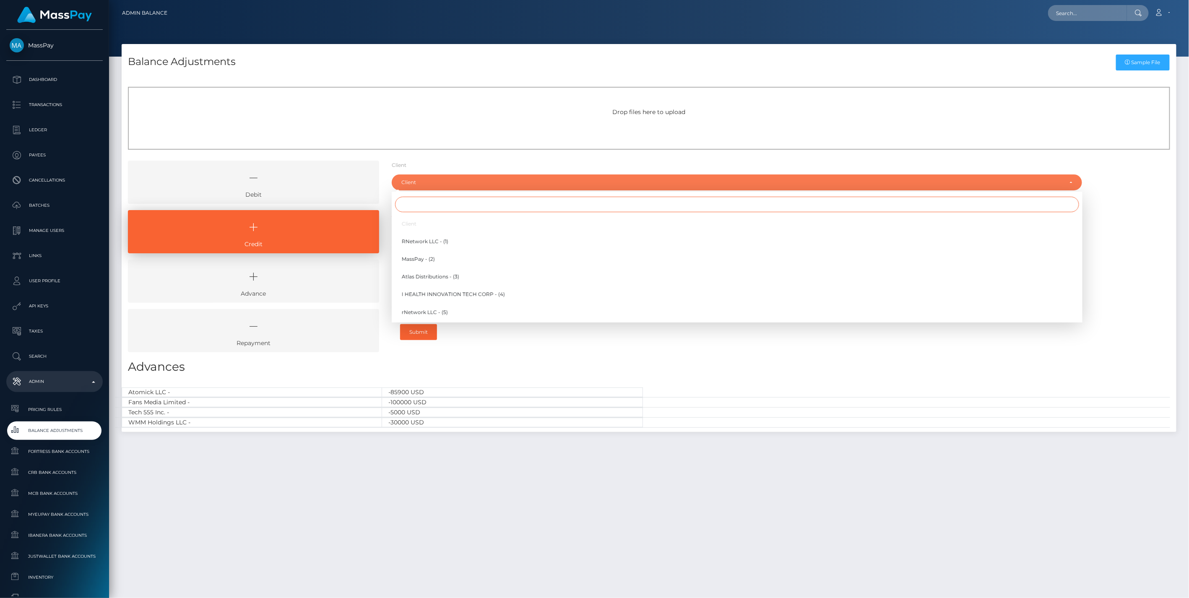
click at [416, 206] on input "Search" at bounding box center [737, 205] width 684 height 16
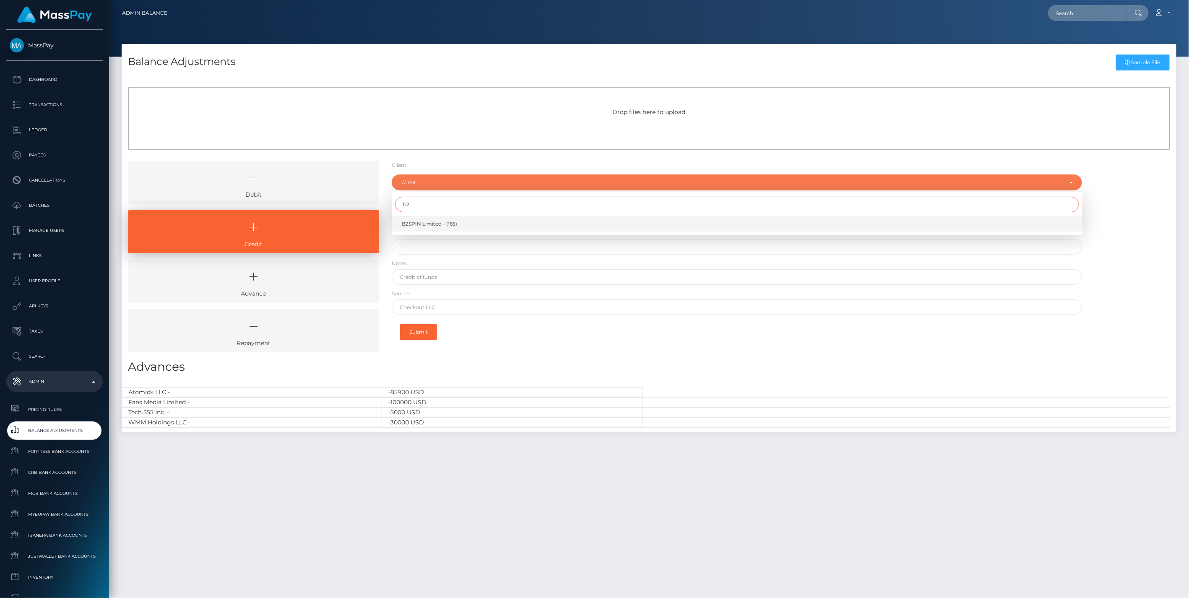
type input "b2"
click at [435, 222] on span "B2SPIN Limited - (165)" at bounding box center [429, 224] width 55 height 8
select select "165"
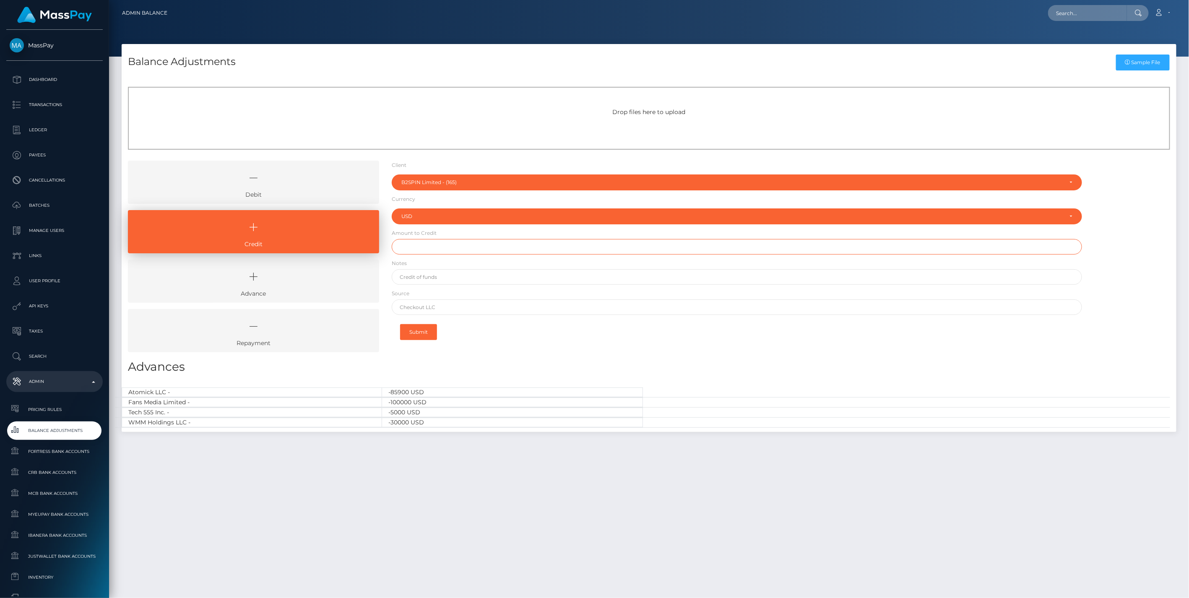
click at [424, 248] on input "text" at bounding box center [737, 247] width 691 height 16
paste input "700,002.00"
type input "$700,002.00"
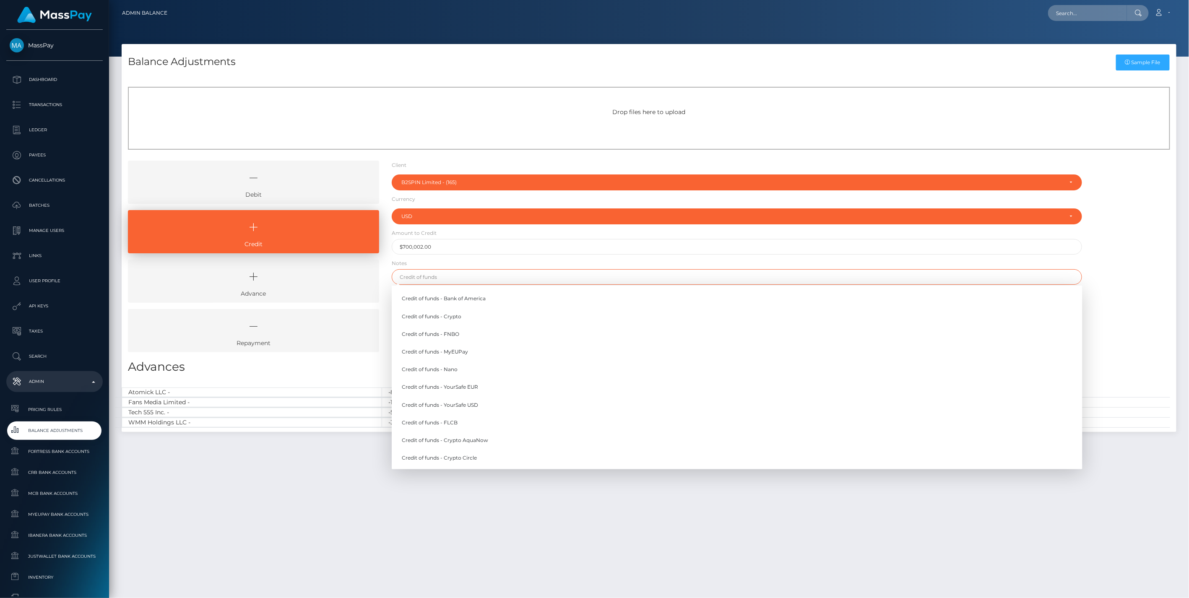
click at [438, 277] on input "text" at bounding box center [737, 277] width 691 height 16
click at [451, 336] on link "Credit of funds - FNBO" at bounding box center [737, 334] width 691 height 16
type input "Credit of funds - FNBO"
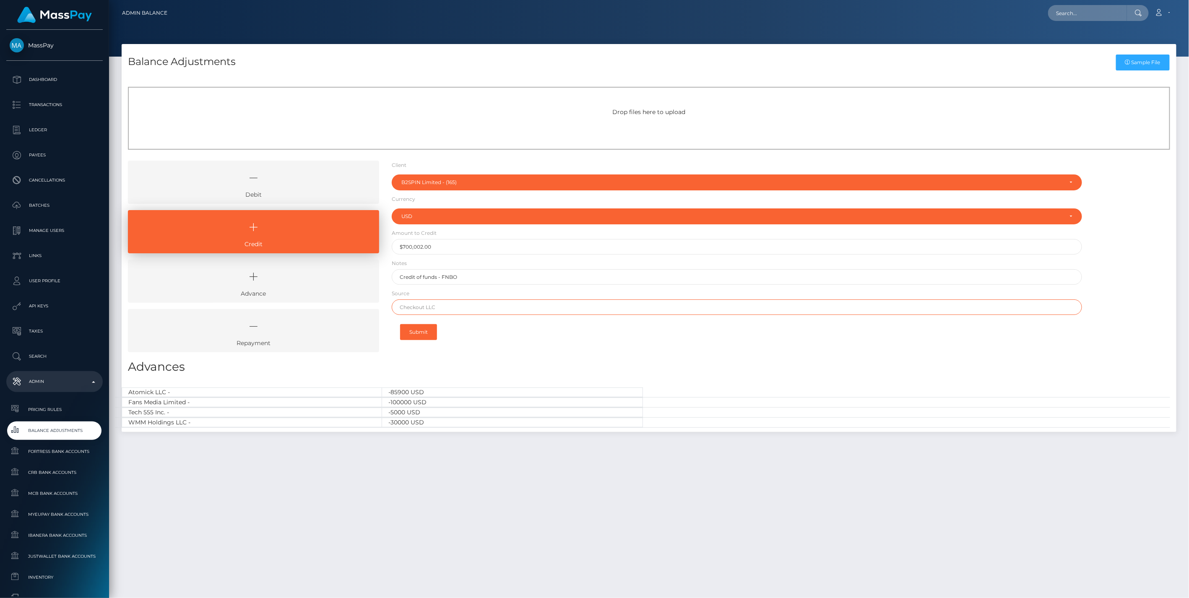
click at [437, 310] on input "text" at bounding box center [737, 308] width 691 height 16
paste input "JPMORGAN CHASE BANK NA"
type input "JPMORGAN CHASE BANK NA"
click at [416, 333] on button "Submit" at bounding box center [418, 332] width 37 height 16
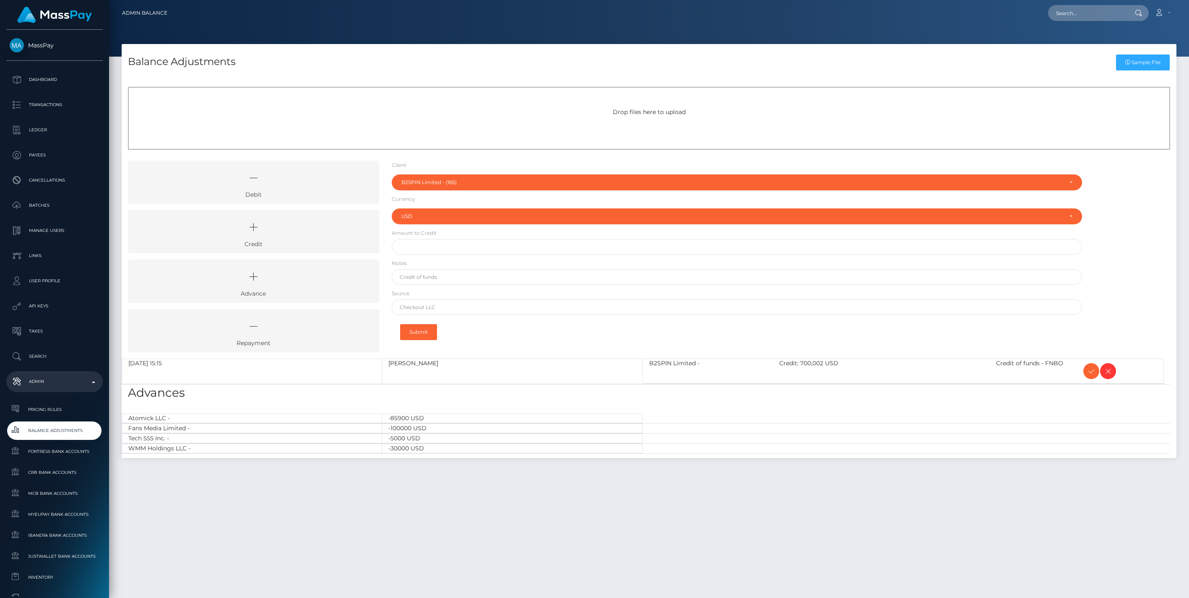
select select "165"
select select "USD"
drag, startPoint x: 250, startPoint y: 235, endPoint x: 255, endPoint y: 235, distance: 5.5
click at [250, 235] on icon at bounding box center [254, 227] width 232 height 25
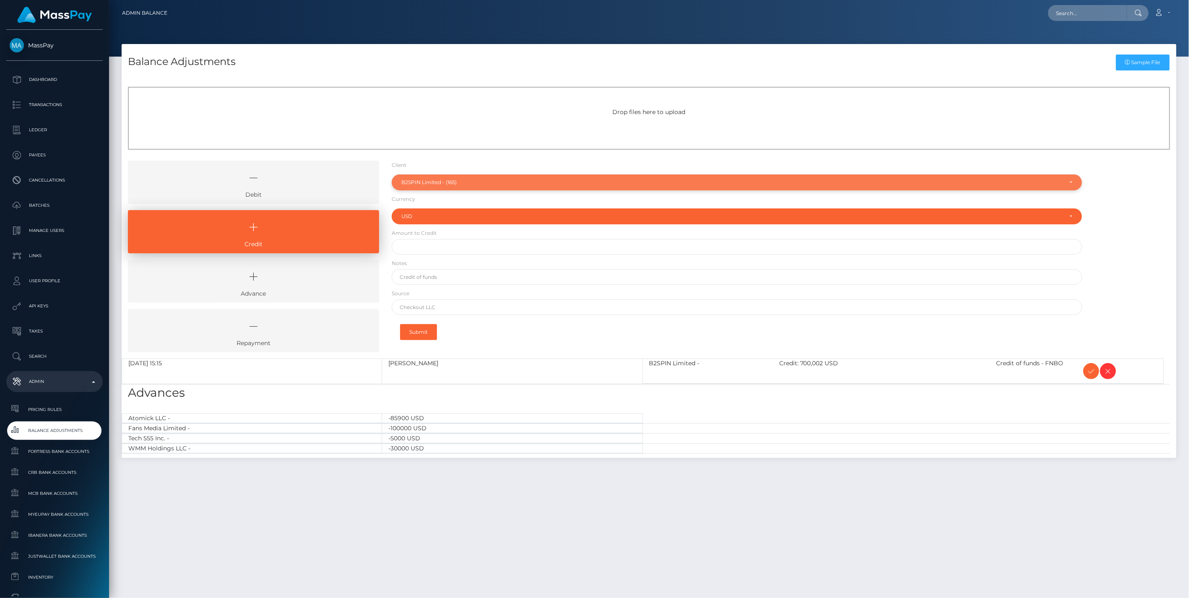
click at [464, 179] on div "B2SPIN Limited - (165)" at bounding box center [732, 182] width 662 height 7
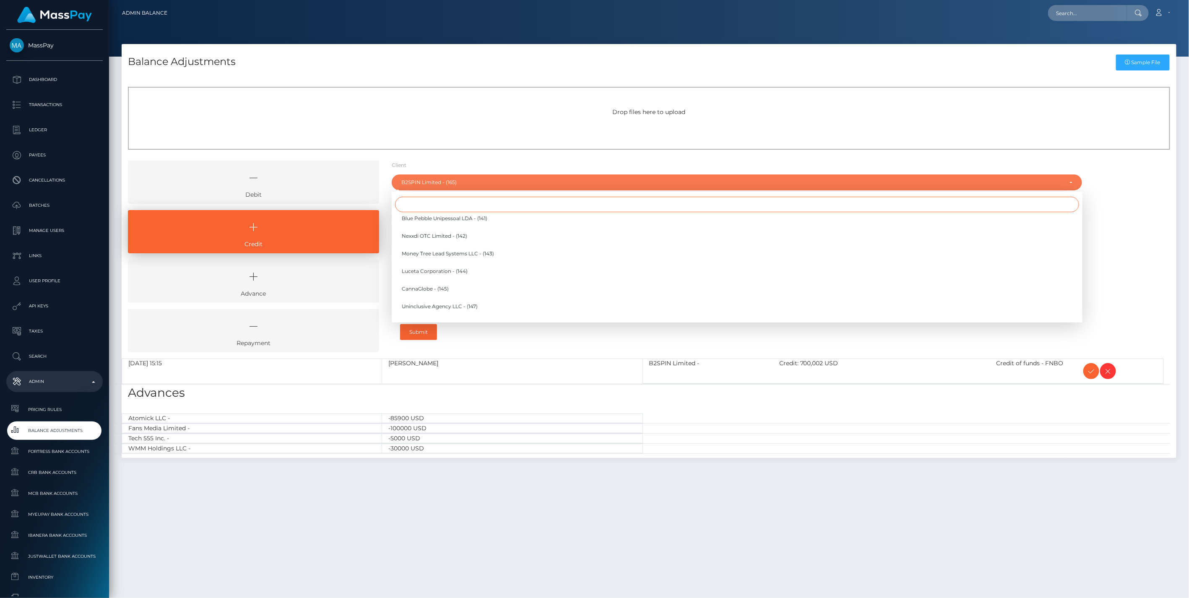
click at [427, 204] on input "Search" at bounding box center [737, 205] width 684 height 16
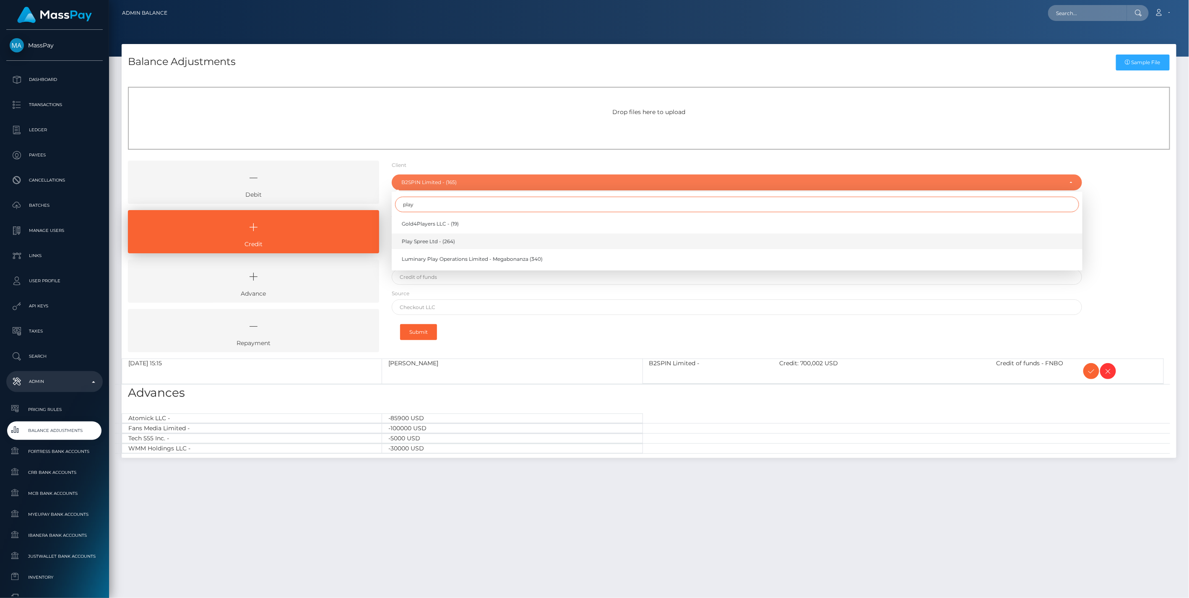
type input "play"
click at [425, 242] on span "Play Spree Ltd - (264)" at bounding box center [428, 242] width 53 height 8
select select "264"
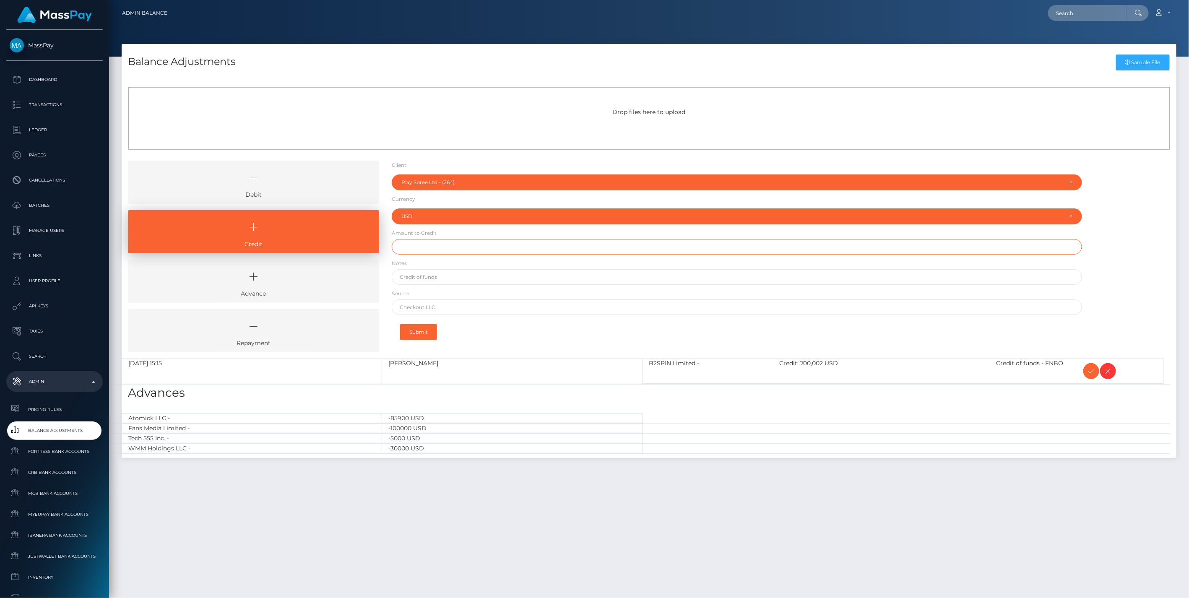
click at [427, 245] on input "text" at bounding box center [737, 247] width 691 height 16
paste input "150,006.00"
type input "$150,006.00"
click at [431, 276] on input "text" at bounding box center [737, 277] width 691 height 16
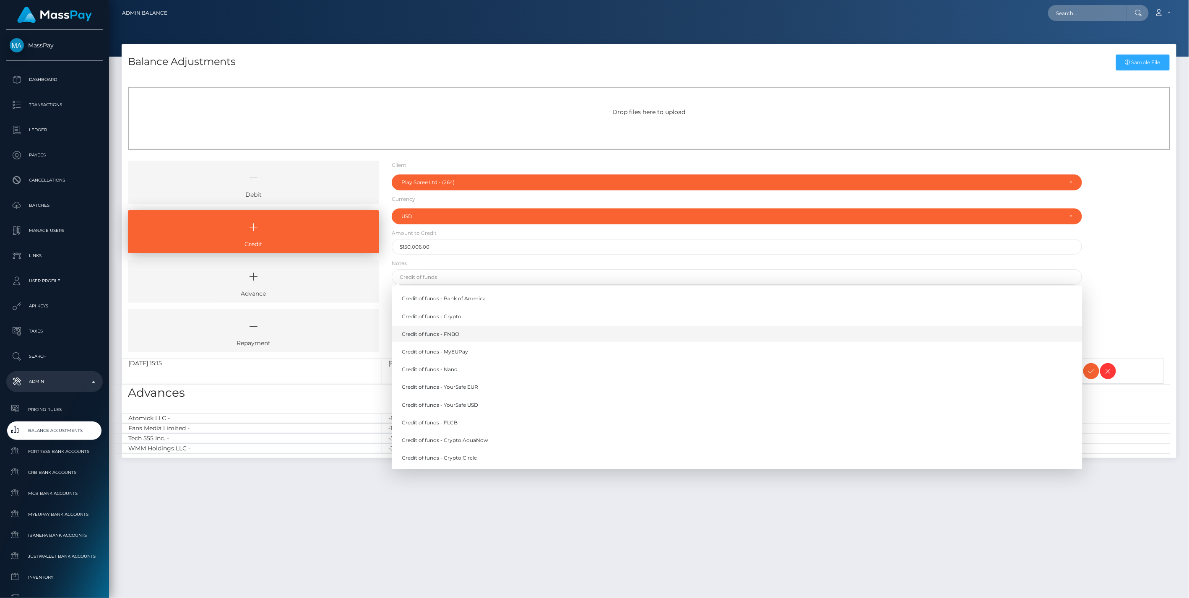
click at [451, 337] on link "Credit of funds - FNBO" at bounding box center [737, 334] width 691 height 16
type input "Credit of funds - FNBO"
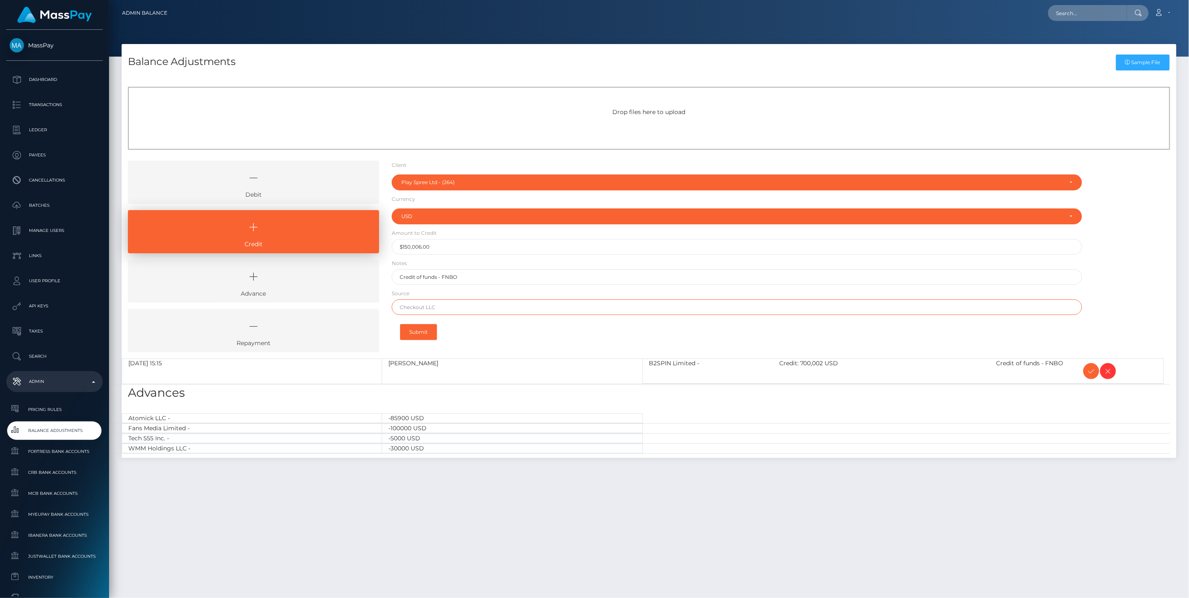
click at [422, 309] on input "text" at bounding box center [737, 308] width 691 height 16
paste input "BARCLAYS BANK PLC"
type input "BARCLAYS BANK PLC"
click at [425, 336] on button "Submit" at bounding box center [418, 332] width 37 height 16
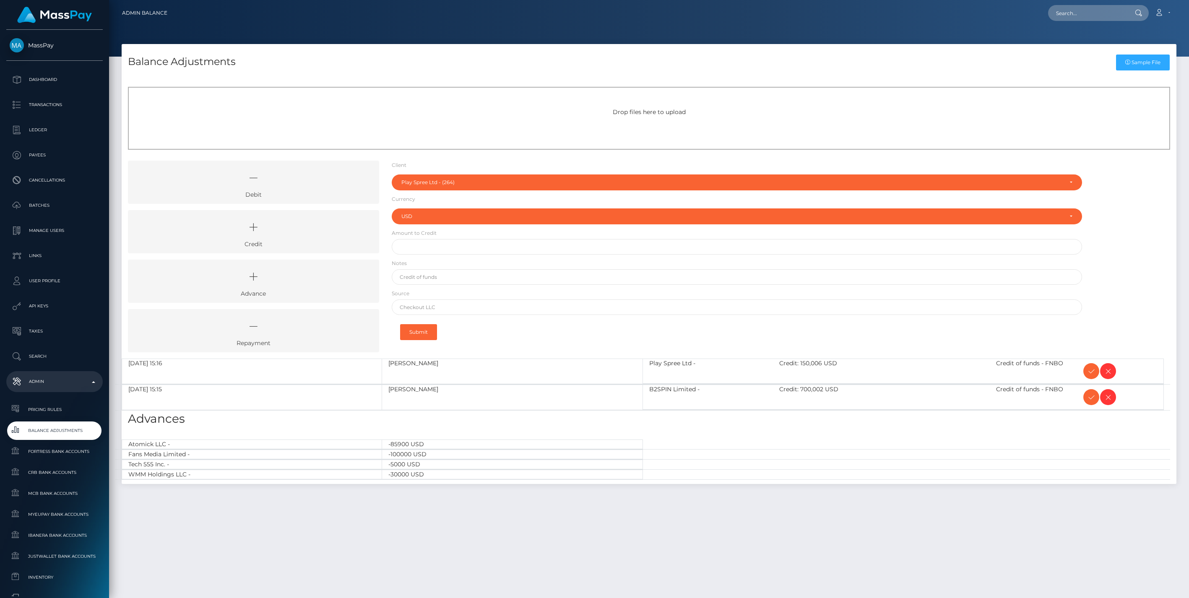
select select "264"
select select "USD"
click at [1088, 371] on icon at bounding box center [1092, 371] width 10 height 10
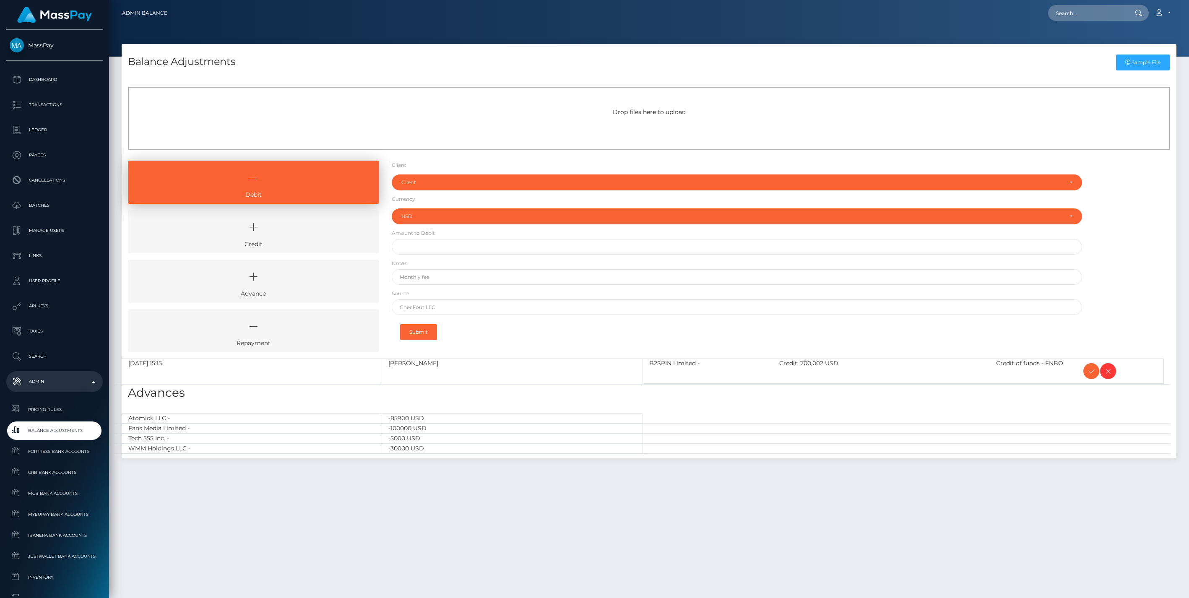
select select "USD"
click at [1088, 371] on icon at bounding box center [1092, 371] width 10 height 10
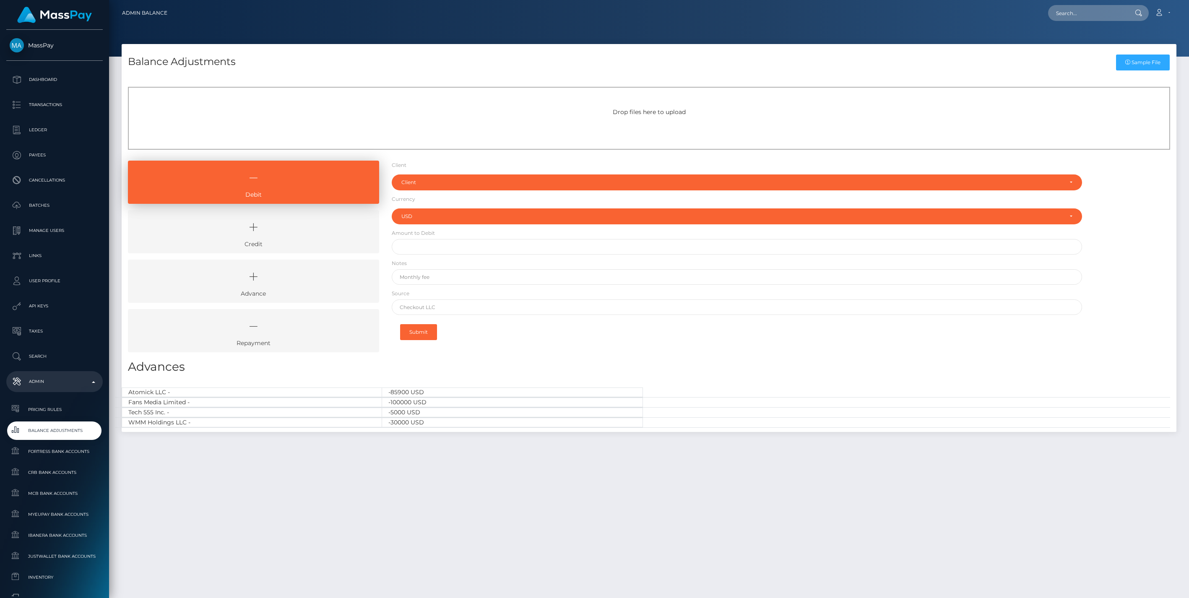
select select "USD"
click at [315, 221] on icon at bounding box center [254, 227] width 232 height 25
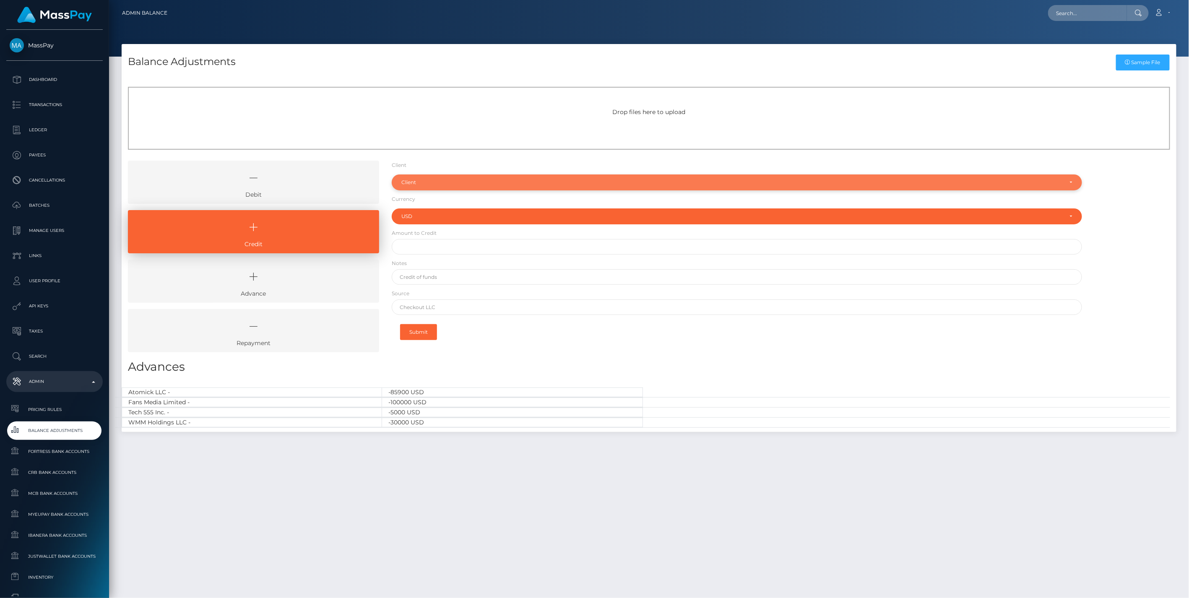
click at [436, 177] on div "Client" at bounding box center [737, 183] width 691 height 16
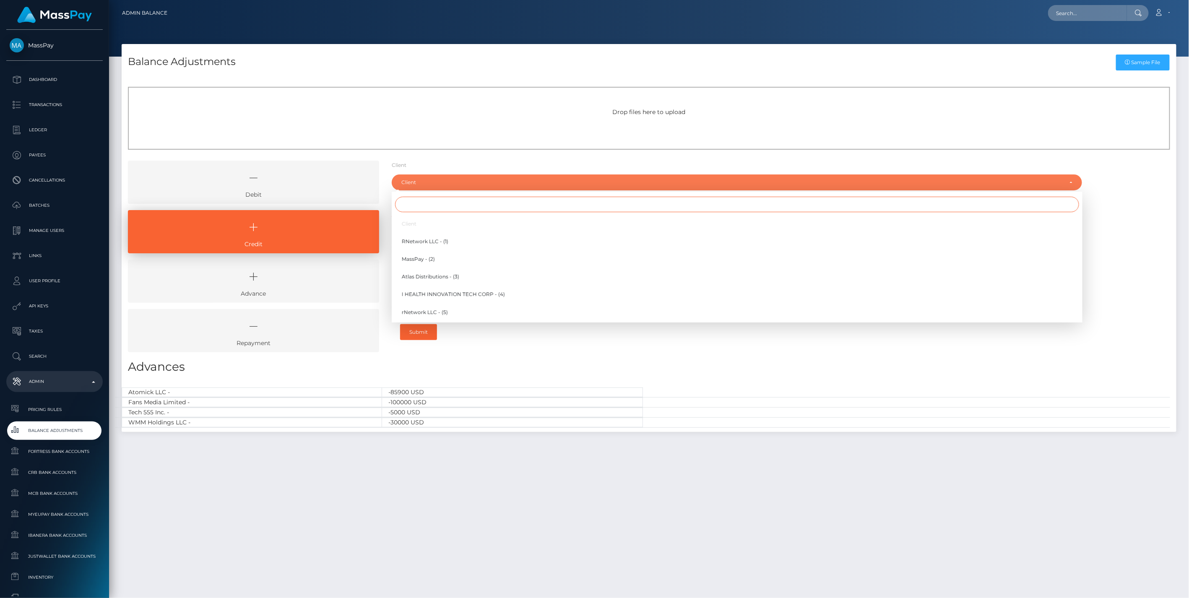
click at [414, 203] on input "Search" at bounding box center [737, 205] width 684 height 16
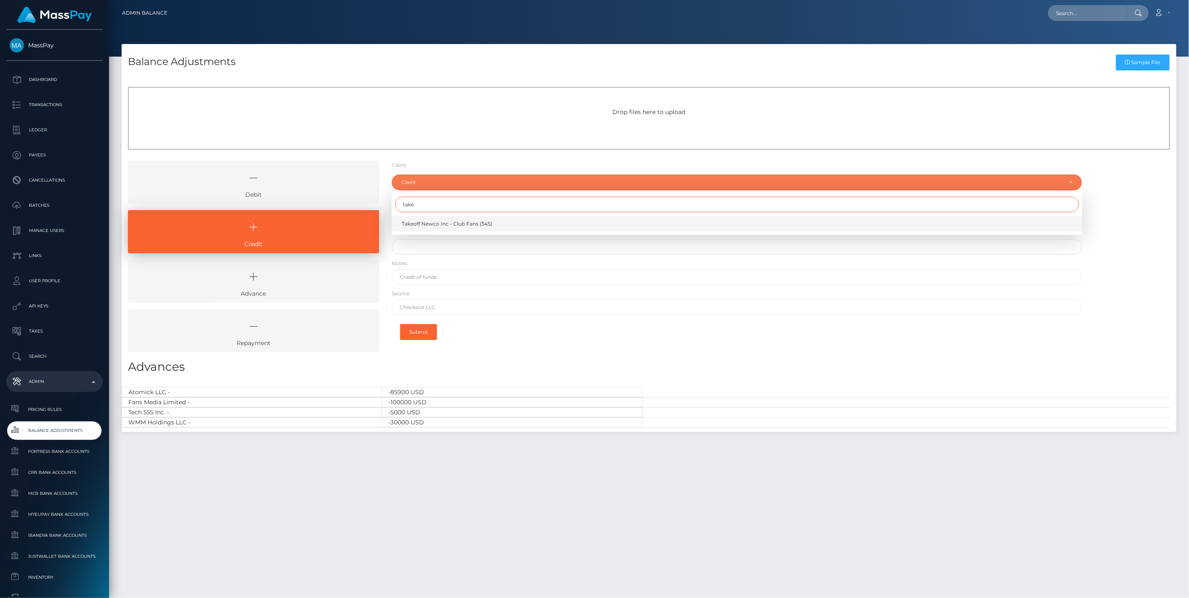
type input "take"
click at [466, 224] on span "Takeoff Newco Inc - Club Fans (345)" at bounding box center [447, 224] width 91 height 8
select select "345"
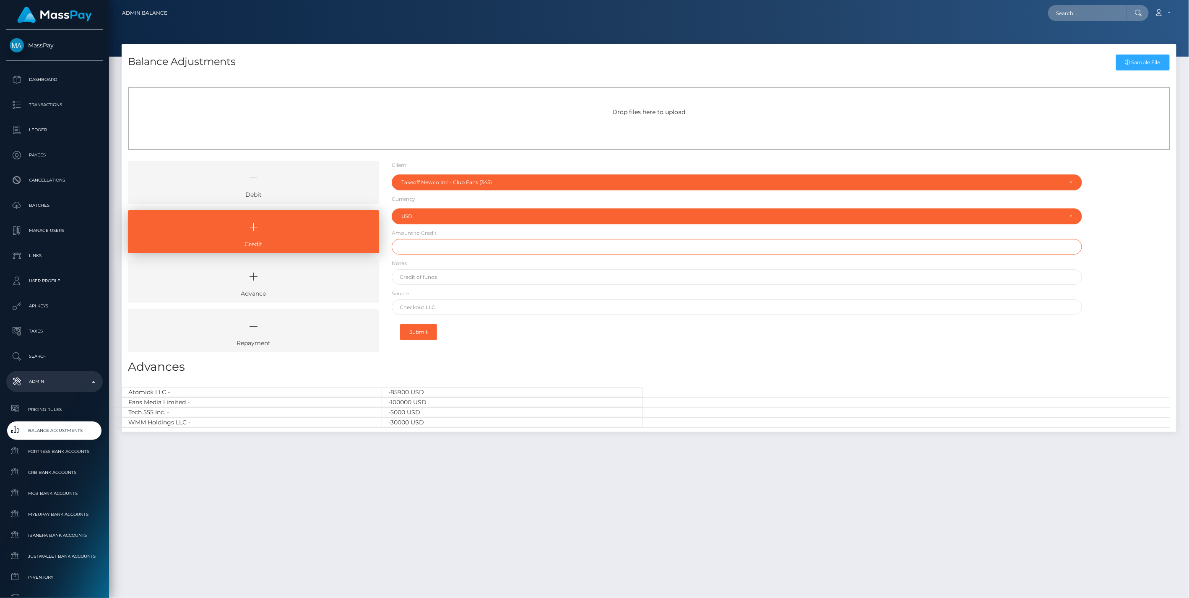
click at [429, 246] on input "text" at bounding box center [737, 247] width 691 height 16
paste input "10,000.00"
type input "$10,000.00"
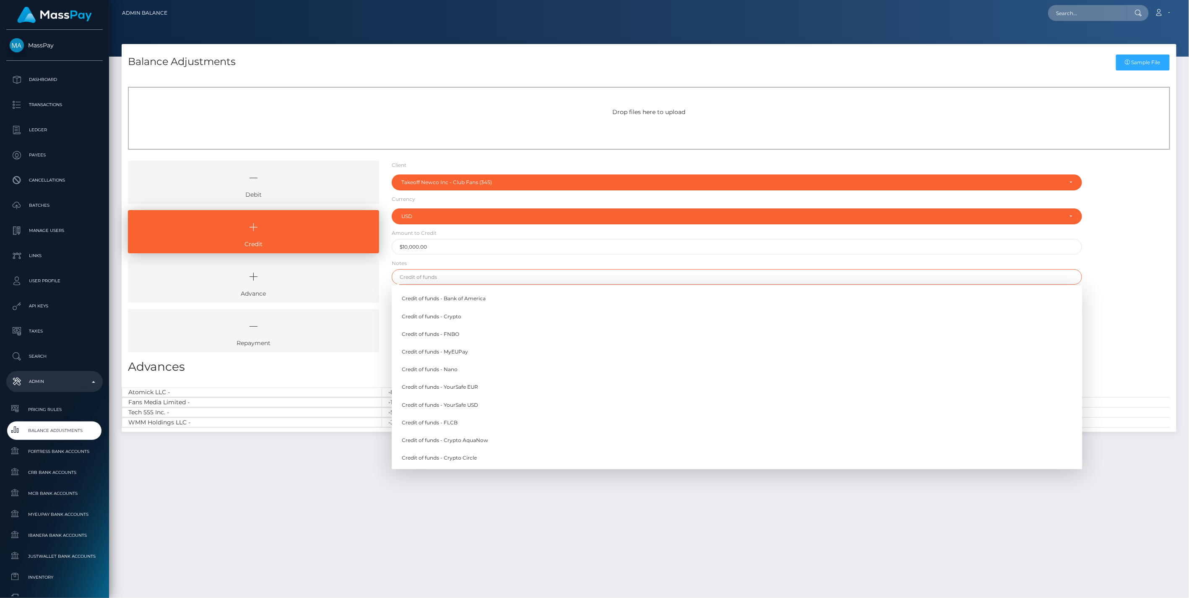
click at [426, 274] on input "text" at bounding box center [737, 277] width 691 height 16
click at [449, 334] on link "Credit of funds - FNBO" at bounding box center [737, 334] width 691 height 16
type input "Credit of funds - FNBO"
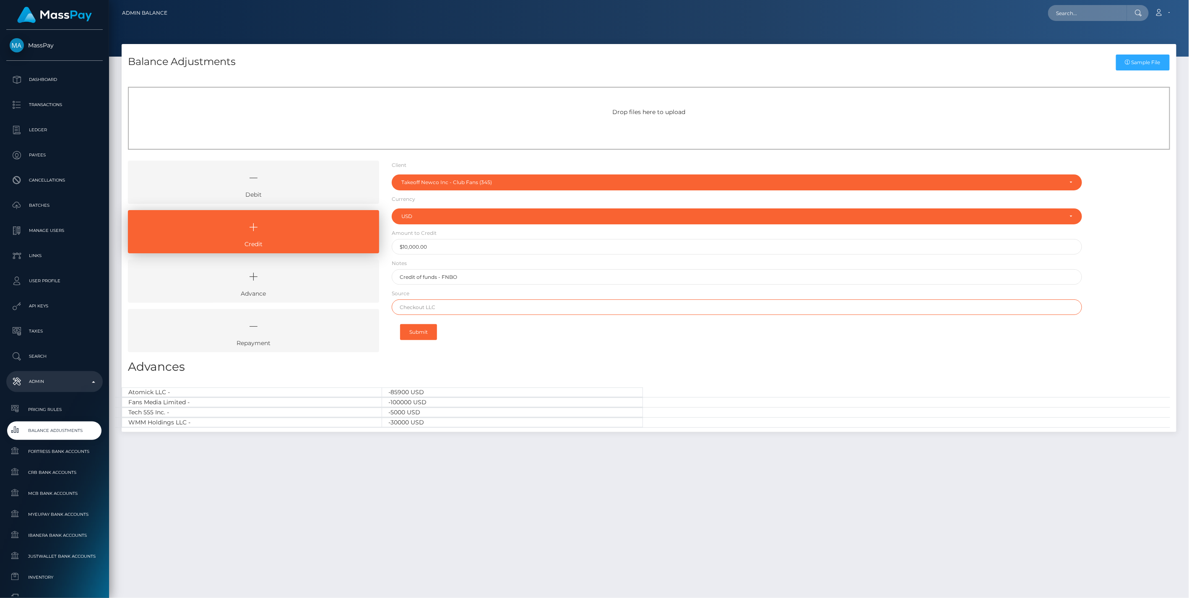
click at [433, 307] on input "text" at bounding box center [737, 308] width 691 height 16
paste input "Column N.A."
type input "Column N.A."
click at [426, 327] on button "Submit" at bounding box center [418, 332] width 37 height 16
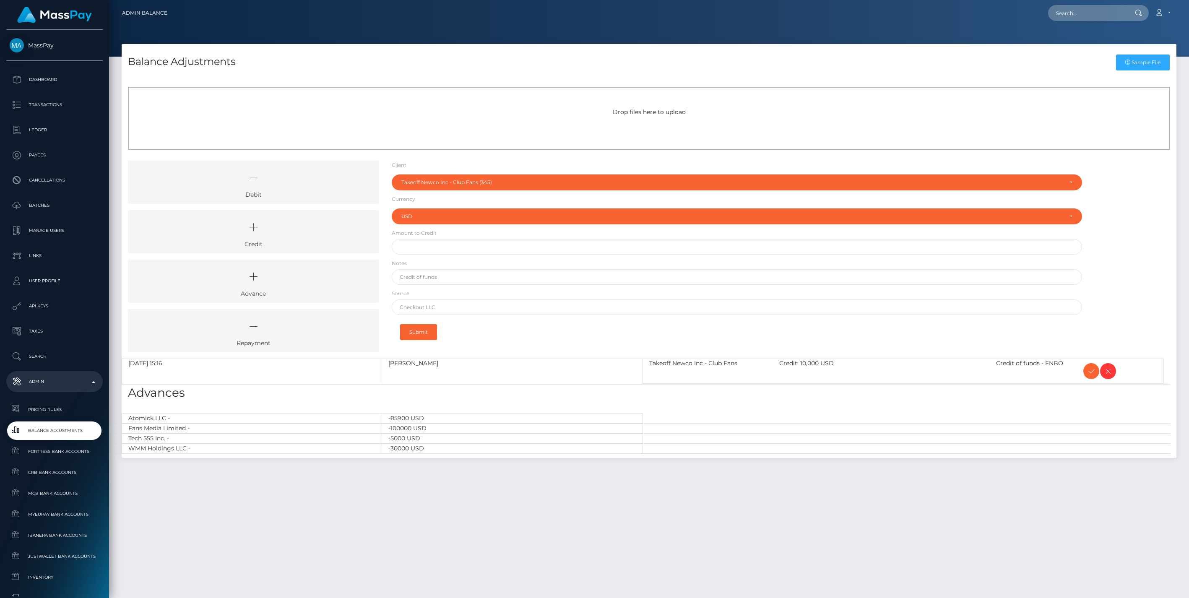
select select "345"
select select "USD"
click at [1092, 372] on icon at bounding box center [1092, 371] width 10 height 10
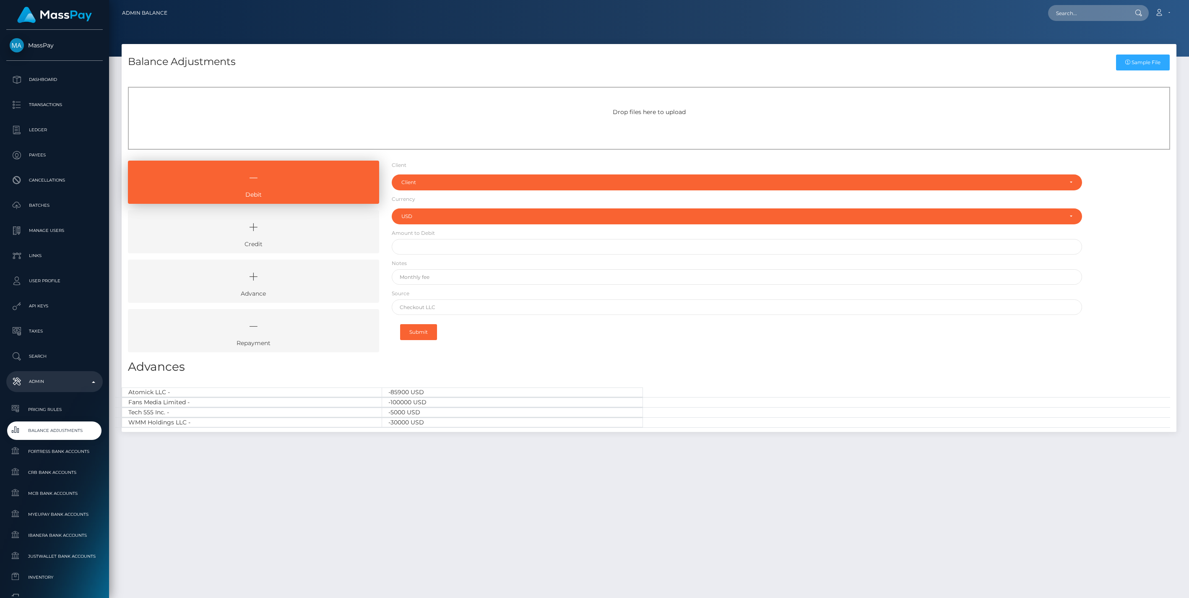
select select "USD"
click at [319, 242] on link "Credit" at bounding box center [253, 231] width 251 height 43
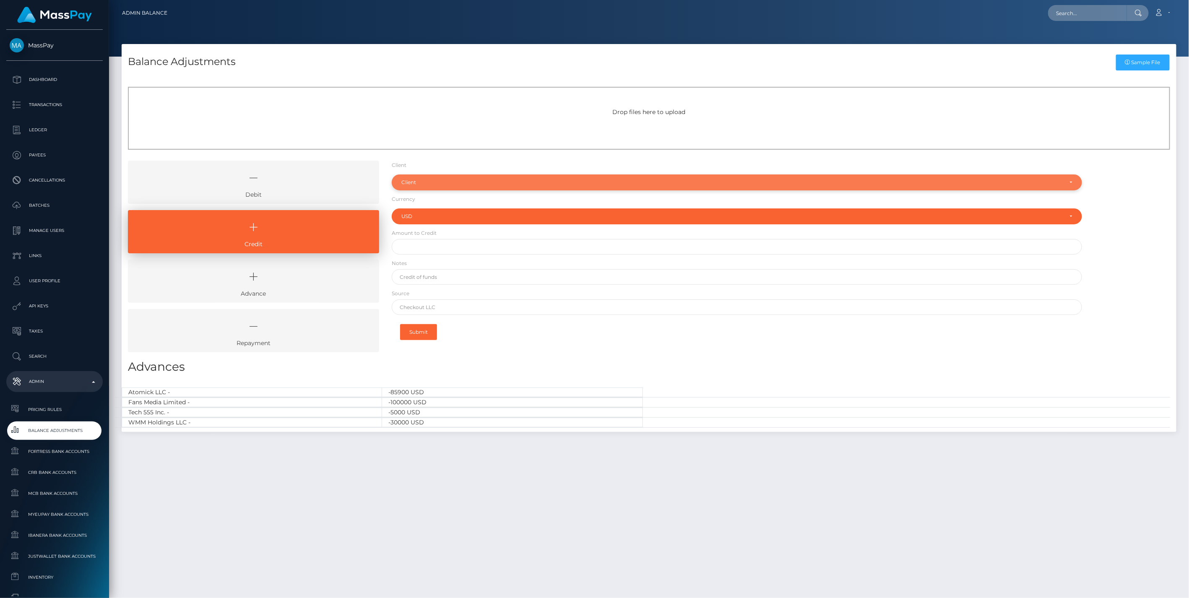
click at [447, 187] on div "Client" at bounding box center [737, 183] width 691 height 16
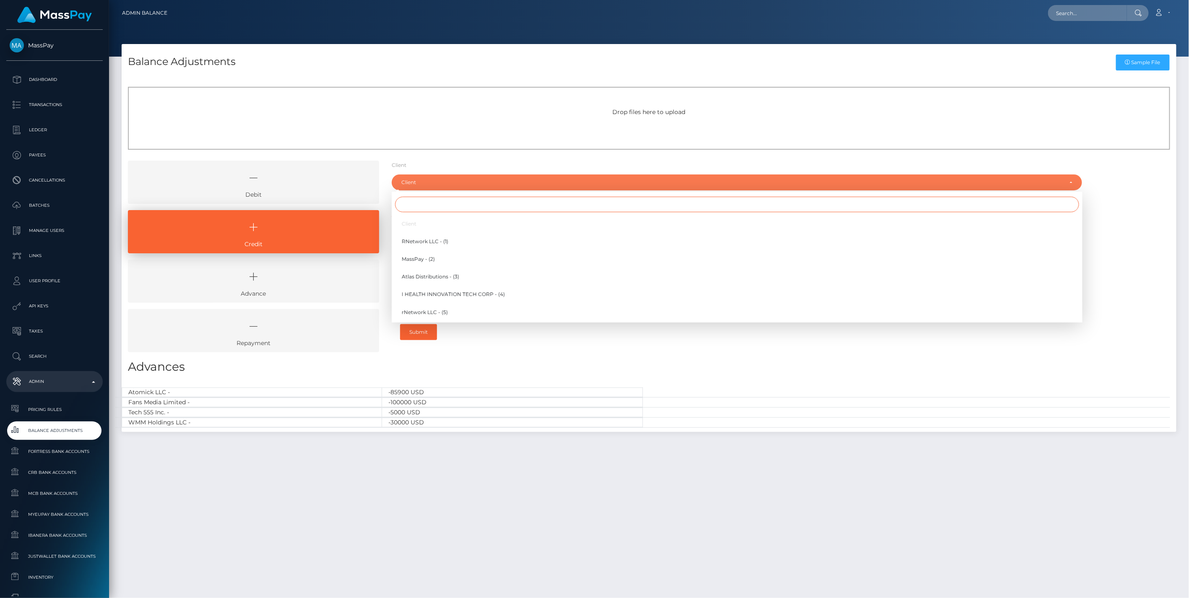
click at [412, 207] on input "Search" at bounding box center [737, 205] width 684 height 16
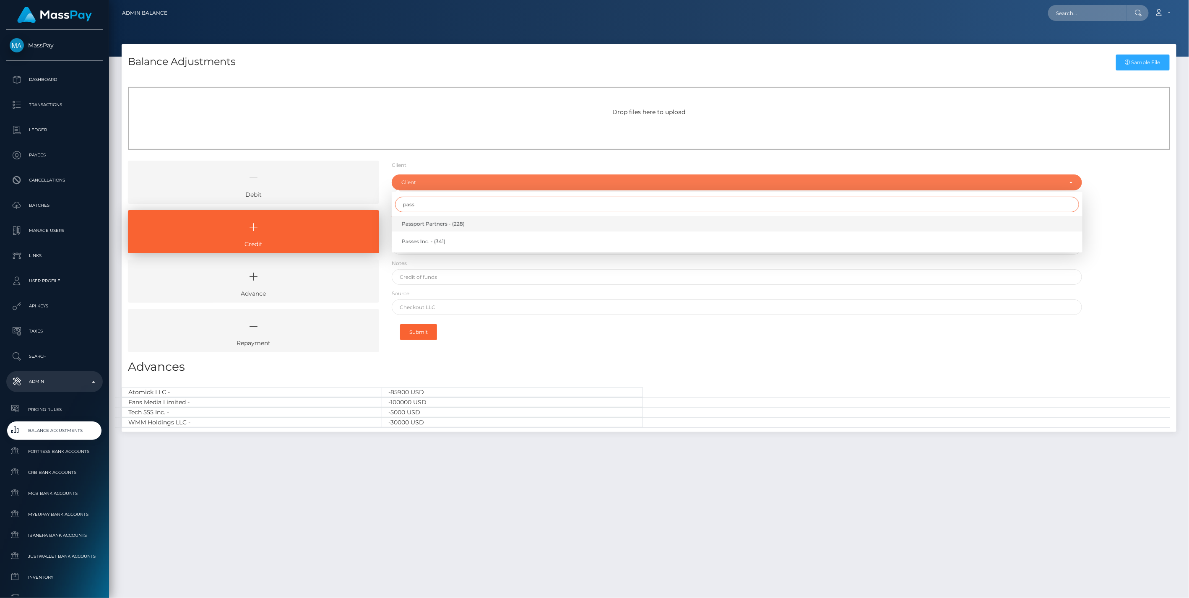
type input "pass"
click at [427, 223] on span "Passport Partners - (228)" at bounding box center [433, 224] width 63 height 8
select select "228"
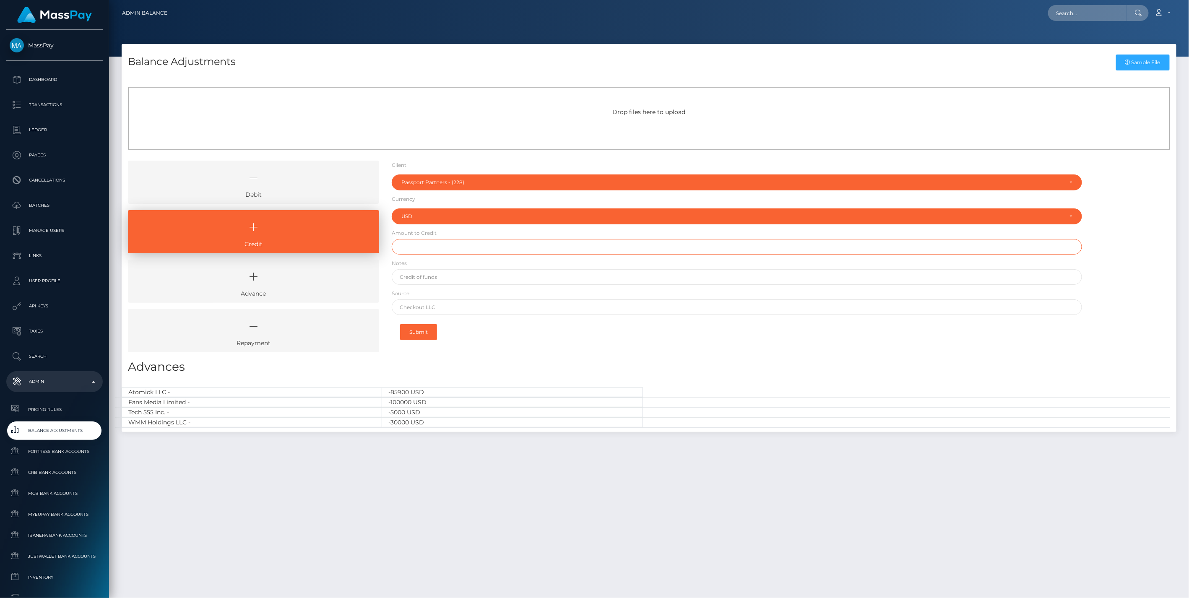
click at [416, 248] on input "text" at bounding box center [737, 247] width 691 height 16
drag, startPoint x: 431, startPoint y: 246, endPoint x: 344, endPoint y: 247, distance: 86.8
click at [346, 246] on div "Debit Credit Advance Repayment" at bounding box center [649, 260] width 1055 height 198
type input "$9,000.00"
click at [419, 276] on input "text" at bounding box center [737, 277] width 691 height 16
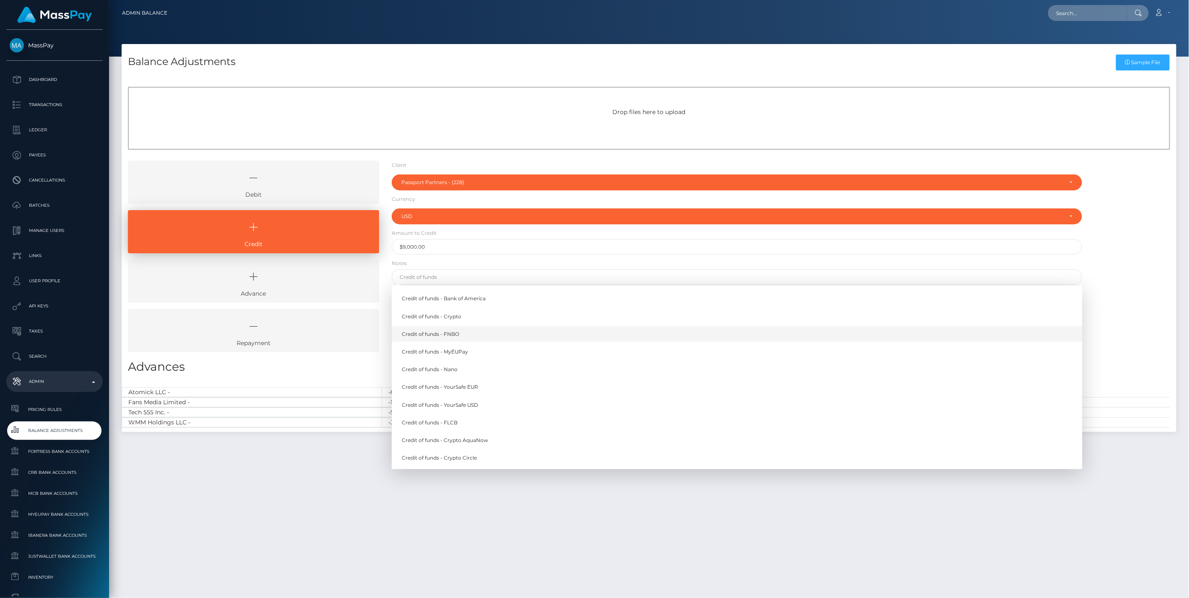
click at [430, 335] on link "Credit of funds - FNBO" at bounding box center [737, 334] width 691 height 16
type input "Credit of funds - FNBO"
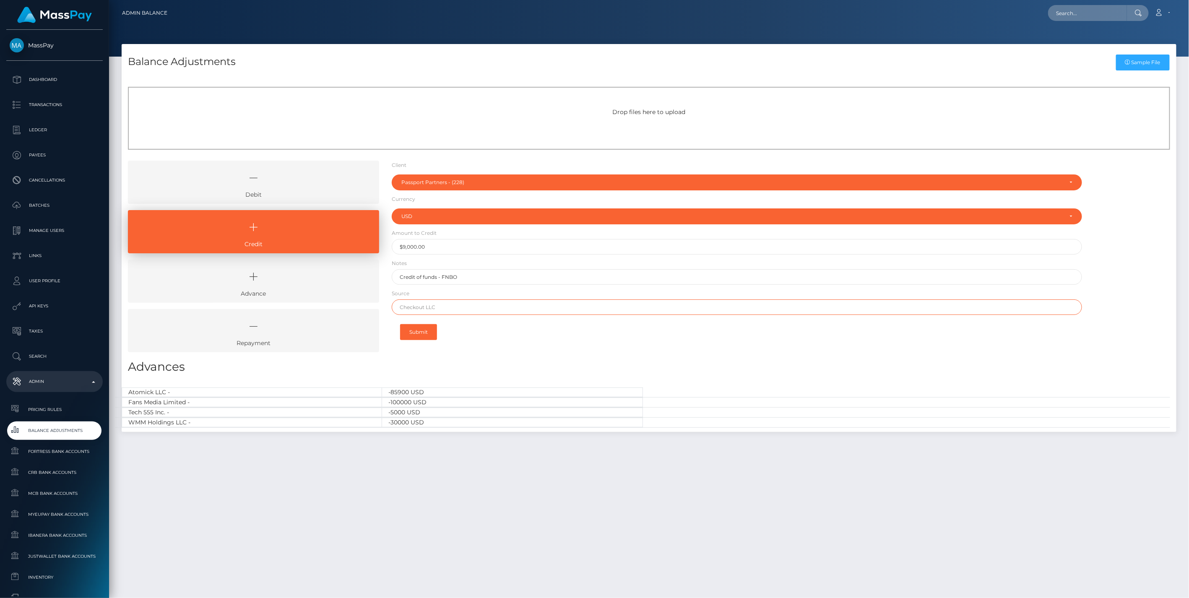
click at [431, 308] on input "text" at bounding box center [737, 308] width 691 height 16
paste input "BANK OF AMERICA N.A."
type input "BANK OF AMERICA N.A."
click at [426, 332] on button "Submit" at bounding box center [418, 332] width 37 height 16
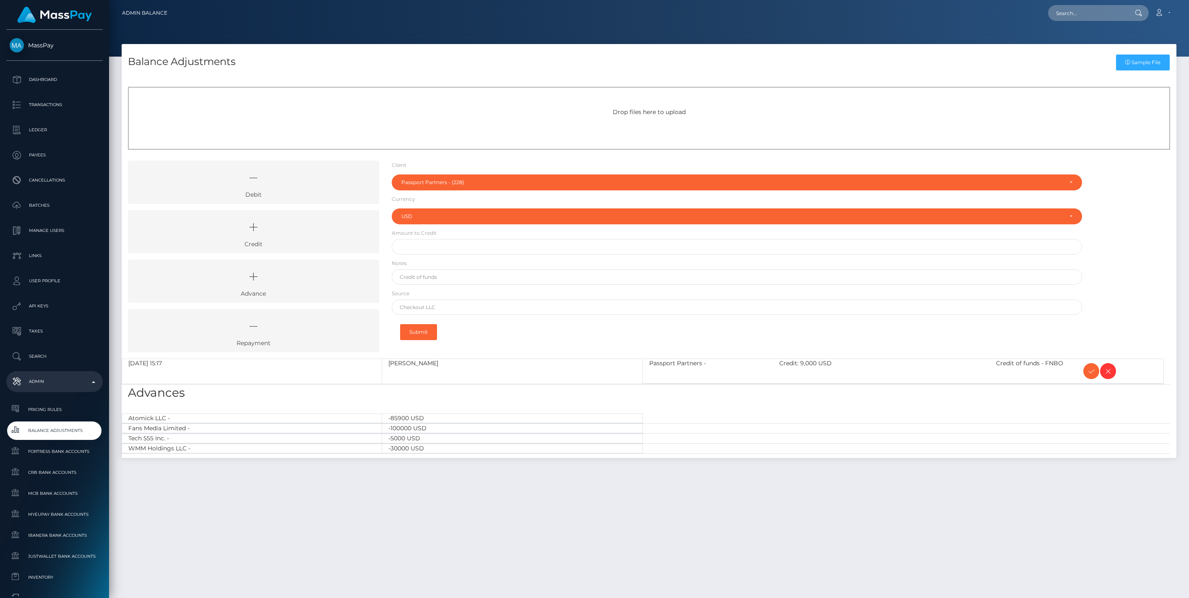
select select "228"
select select "USD"
drag, startPoint x: 259, startPoint y: 232, endPoint x: 395, endPoint y: 206, distance: 138.8
click at [259, 232] on icon at bounding box center [254, 227] width 232 height 25
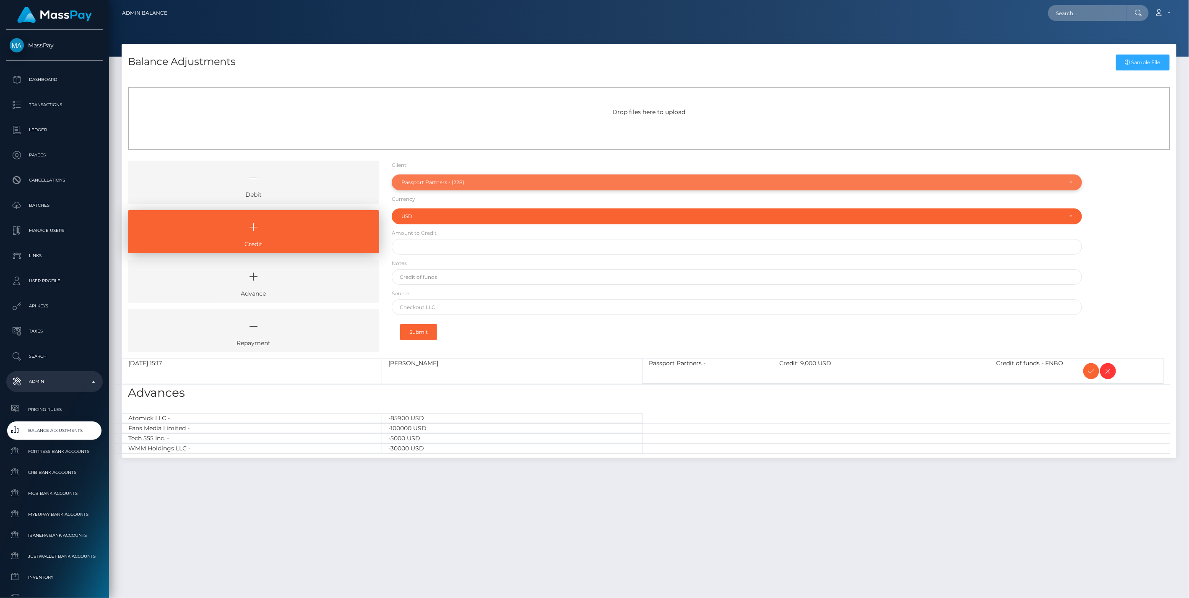
click at [466, 177] on div "Passport Partners - (228)" at bounding box center [737, 183] width 691 height 16
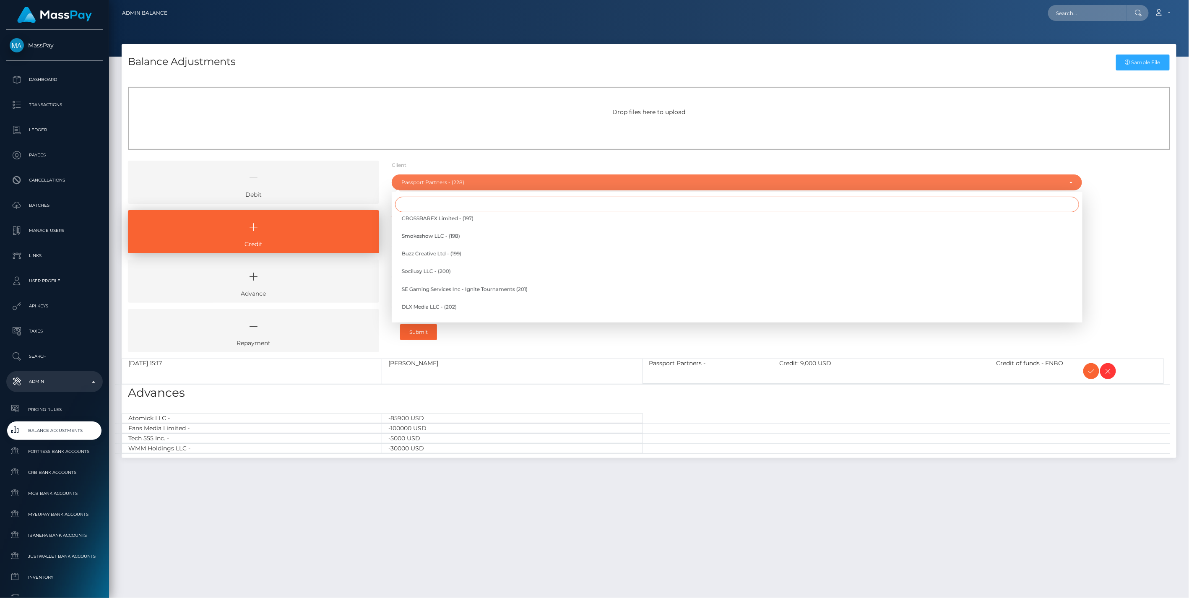
click at [430, 208] on input "Search" at bounding box center [737, 205] width 684 height 16
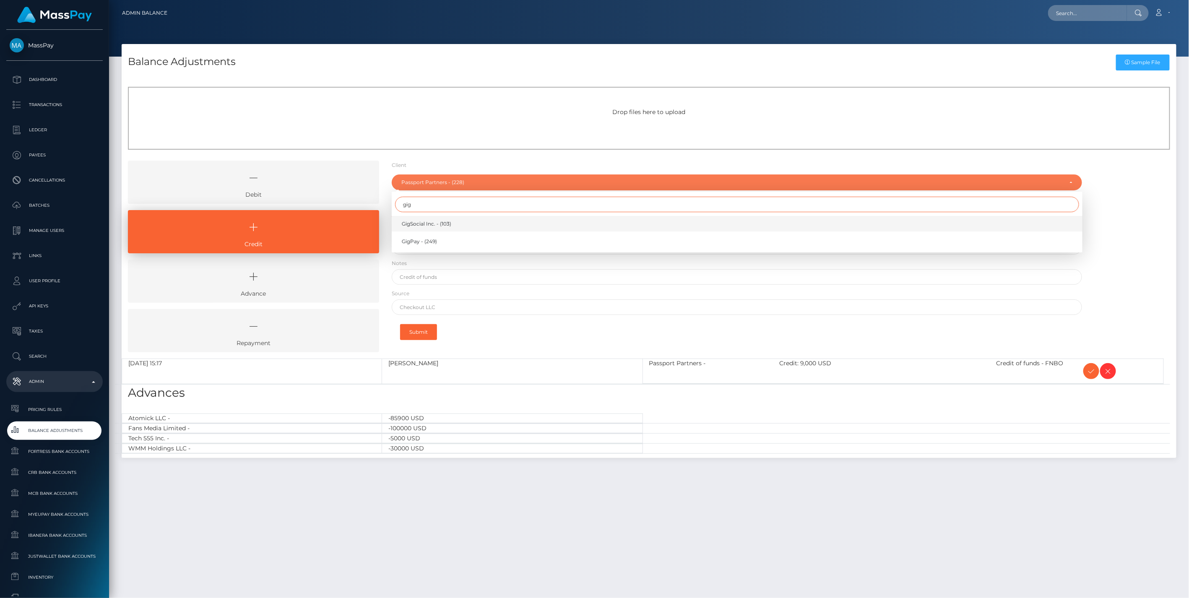
type input "gig"
click at [435, 226] on span "GigSocial Inc. - (103)" at bounding box center [427, 224] width 50 height 8
select select "103"
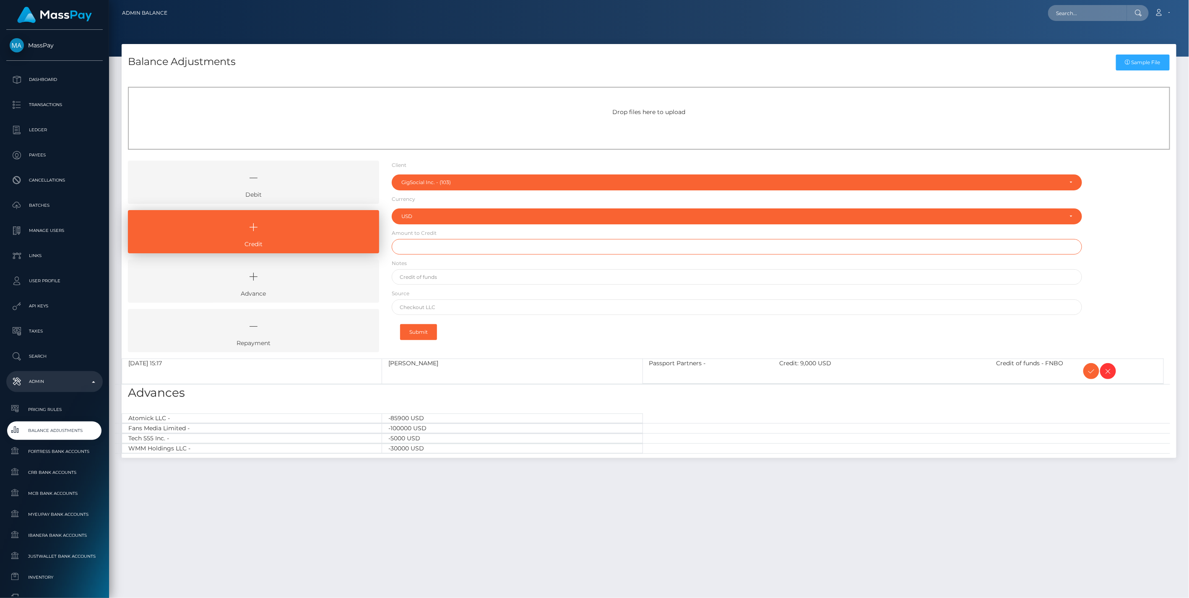
click at [424, 248] on input "text" at bounding box center [737, 247] width 691 height 16
paste input "28,955.00"
type input "$28,955.00"
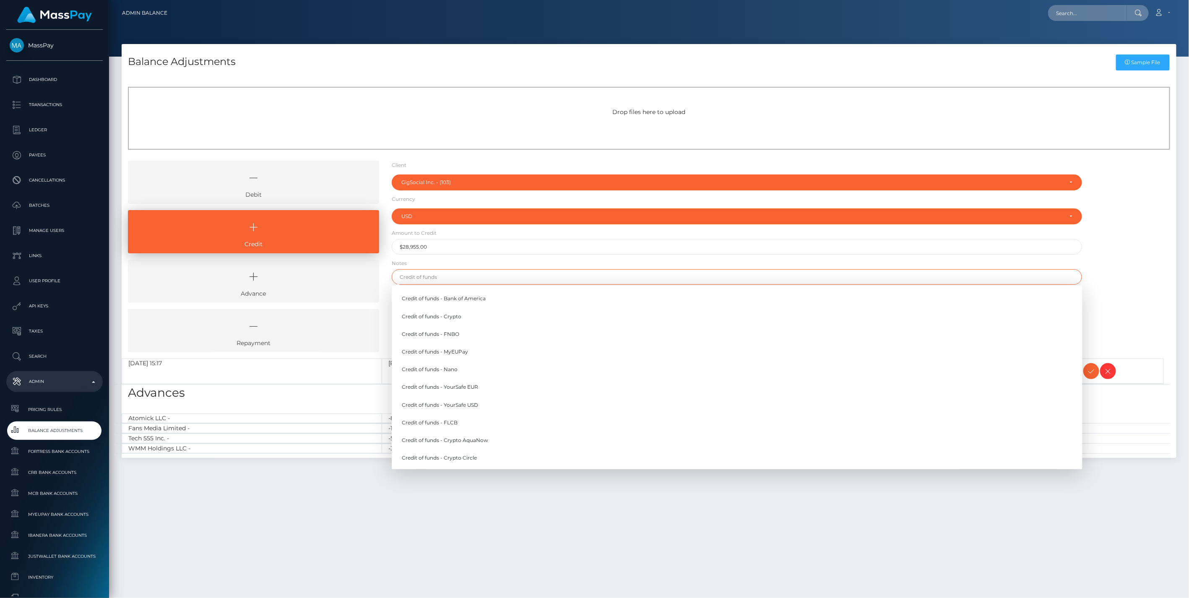
click at [433, 280] on input "text" at bounding box center [737, 277] width 691 height 16
click at [450, 334] on link "Credit of funds - FNBO" at bounding box center [737, 334] width 691 height 16
type input "Credit of funds - FNBO"
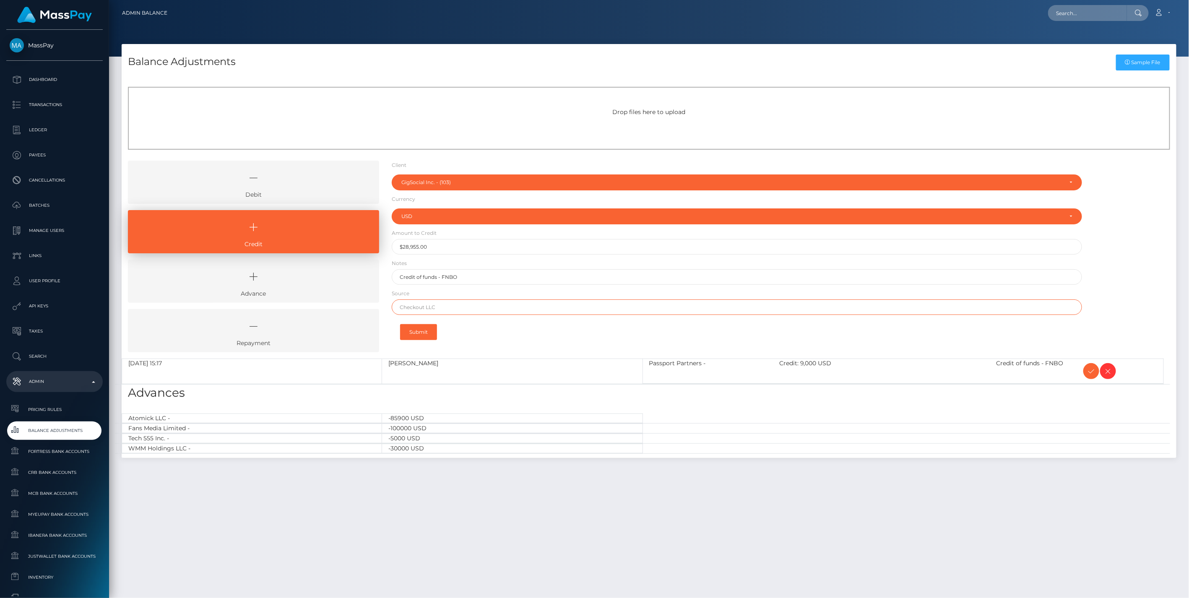
click at [416, 305] on input "text" at bounding box center [737, 308] width 691 height 16
paste input "WELLS FARGO BANK NA"
type input "WELLS FARGO BANK NA"
click at [420, 333] on button "Submit" at bounding box center [418, 332] width 37 height 16
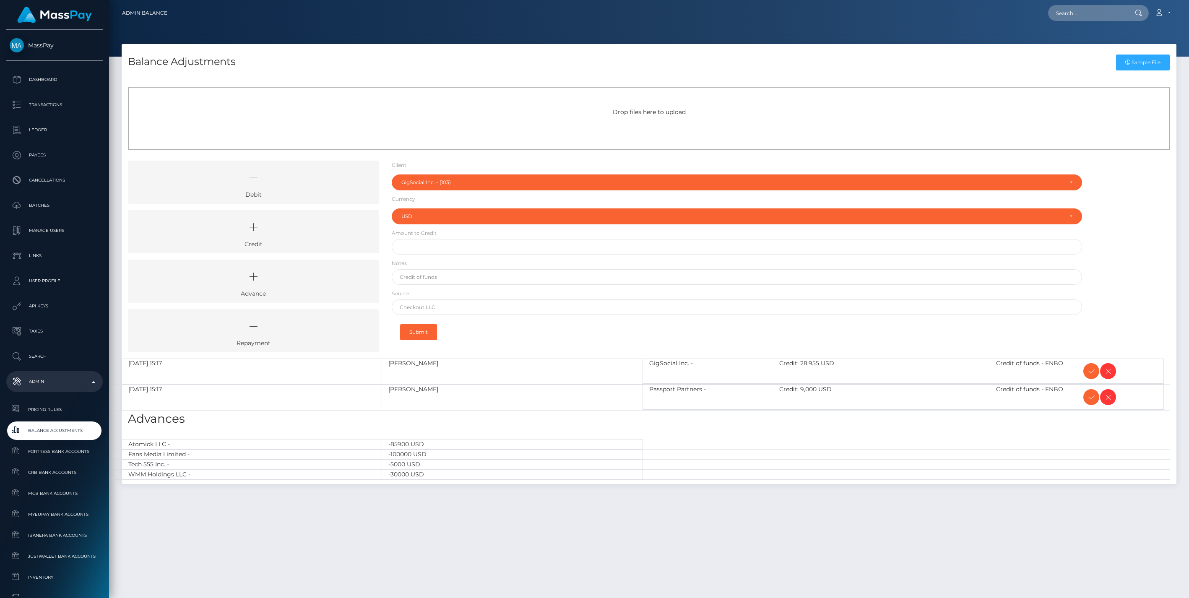
select select "103"
select select "USD"
click at [1085, 371] on span at bounding box center [1092, 371] width 16 height 16
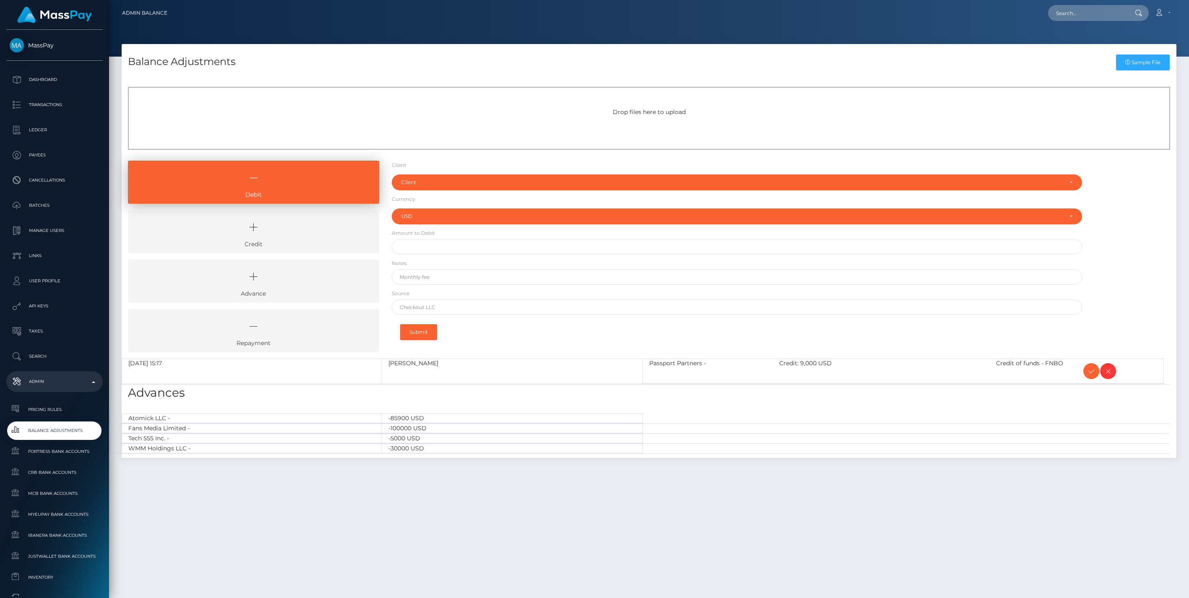
select select "USD"
click at [1092, 368] on icon at bounding box center [1092, 371] width 10 height 10
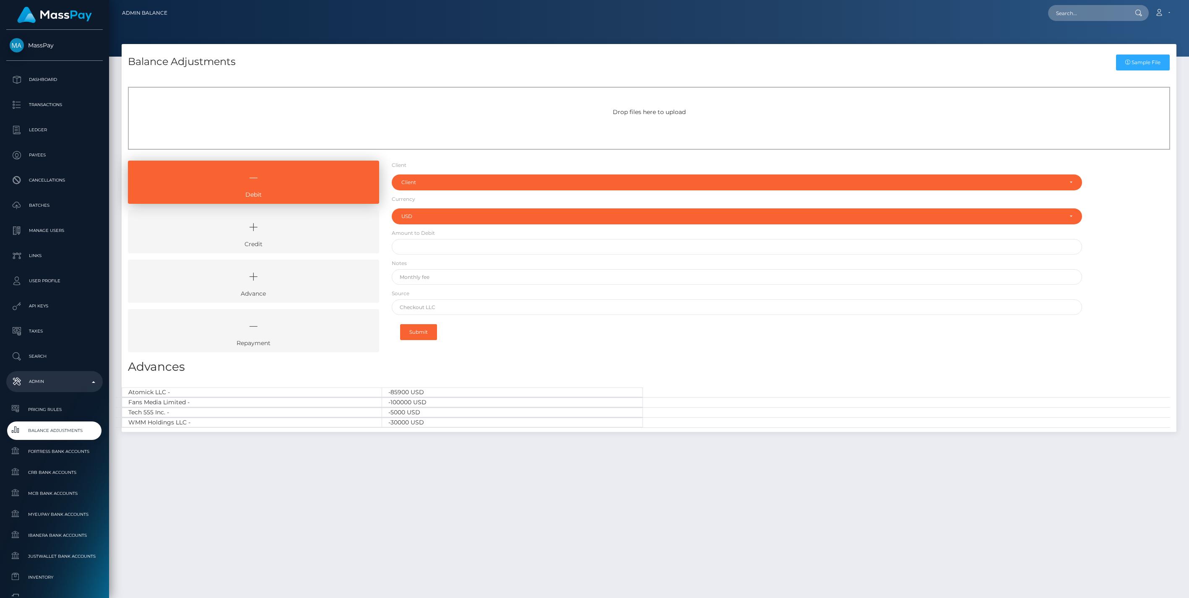
select select "USD"
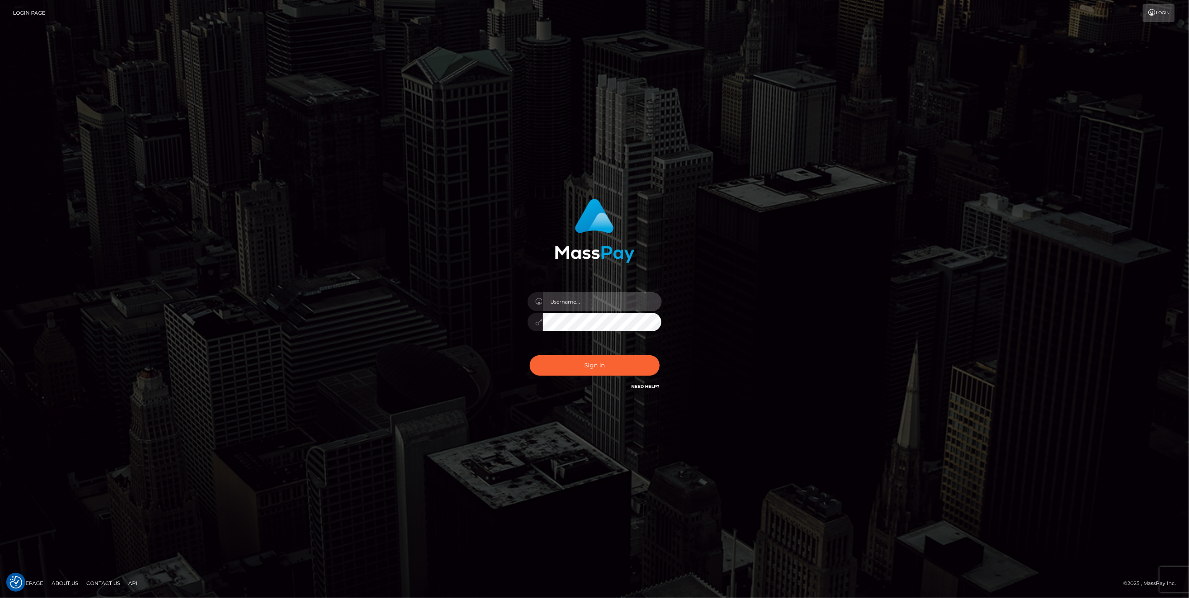
type input "jlo"
click at [594, 369] on button "Sign in" at bounding box center [595, 365] width 130 height 21
type input "jlo"
click at [586, 364] on button "Sign in" at bounding box center [595, 365] width 130 height 21
